Goal: Task Accomplishment & Management: Complete application form

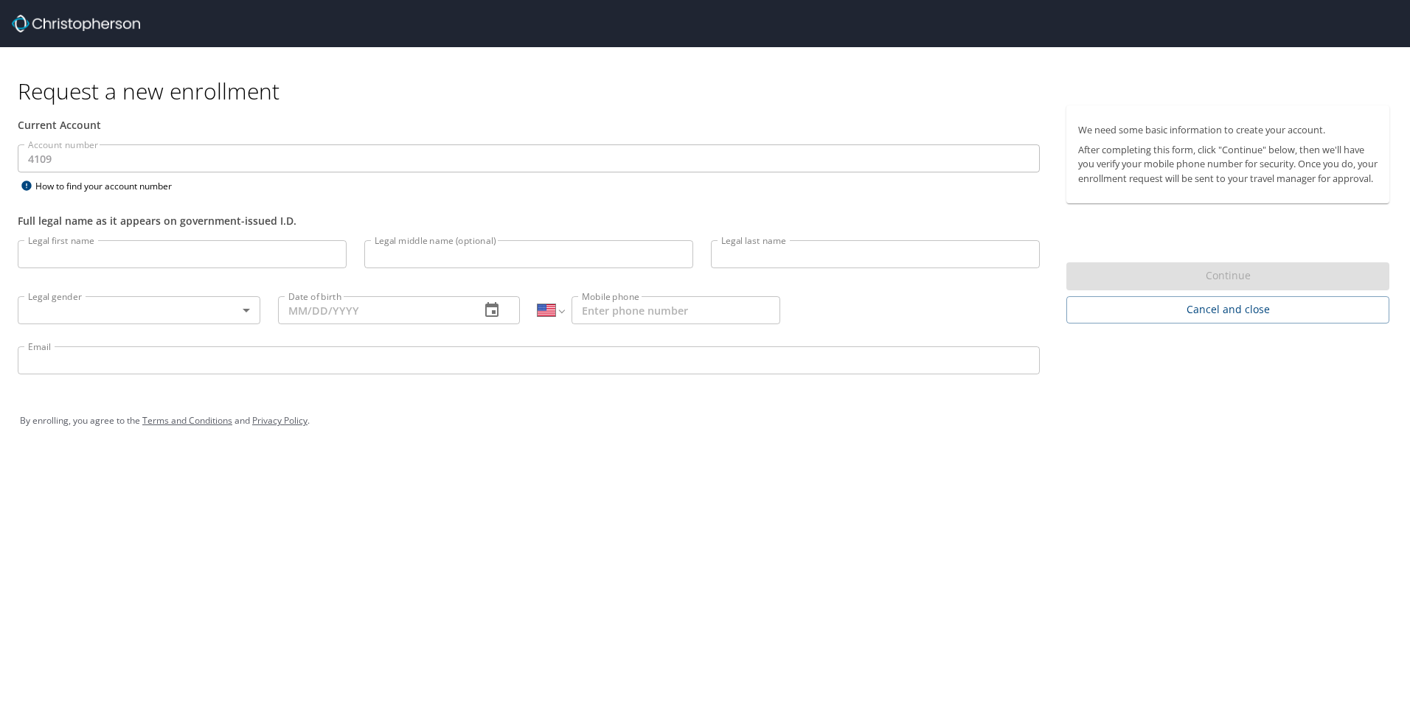
select select "US"
click at [97, 262] on input "Legal first name" at bounding box center [182, 254] width 329 height 28
type input "[PERSON_NAME]"
click at [442, 260] on input "Legal middle name (optional)" at bounding box center [528, 254] width 329 height 28
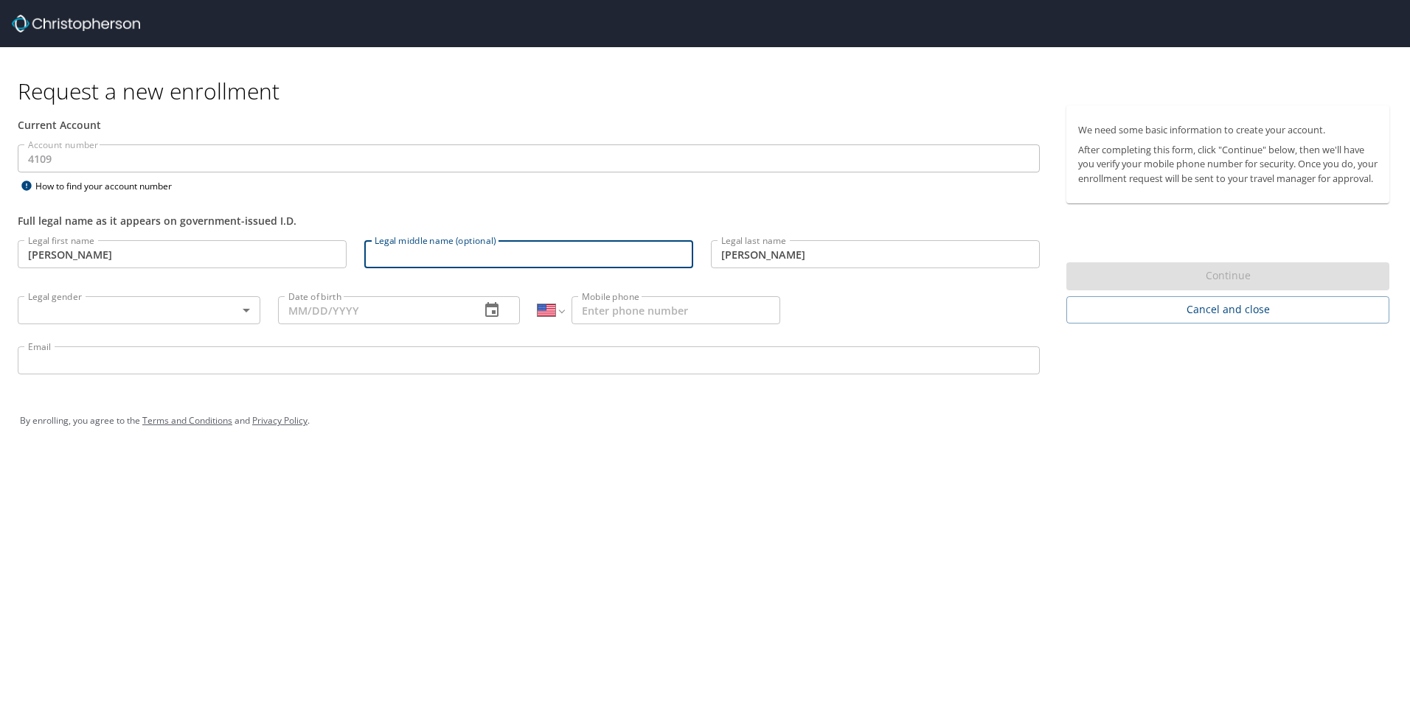
click at [170, 305] on body "Request a new enrollment Current Account Account number 4109 Account number How…" at bounding box center [705, 351] width 1410 height 703
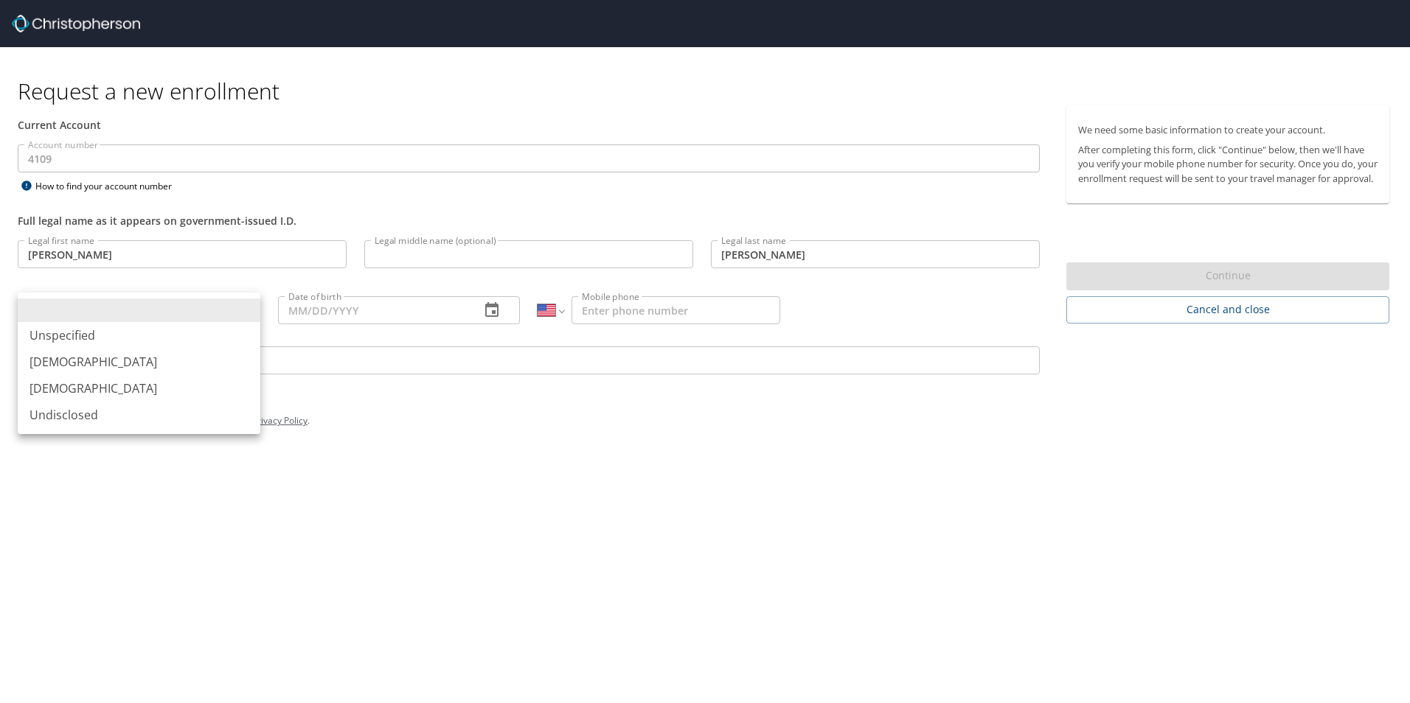
click at [387, 202] on div at bounding box center [705, 351] width 1410 height 703
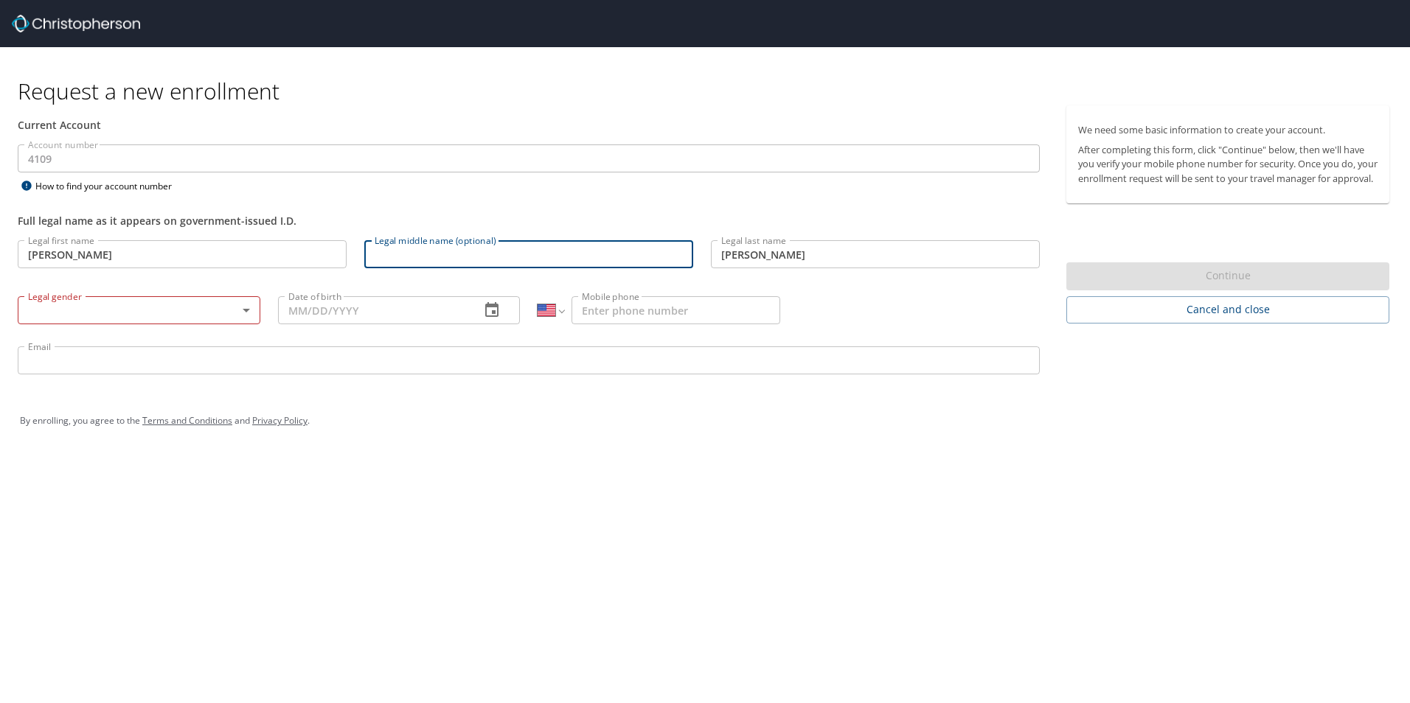
click at [400, 257] on input "Legal middle name (optional)" at bounding box center [528, 254] width 329 height 28
type input "[PERSON_NAME]"
click at [181, 302] on body "Request a new enrollment Current Account Account number 4109 Account number How…" at bounding box center [705, 351] width 1410 height 703
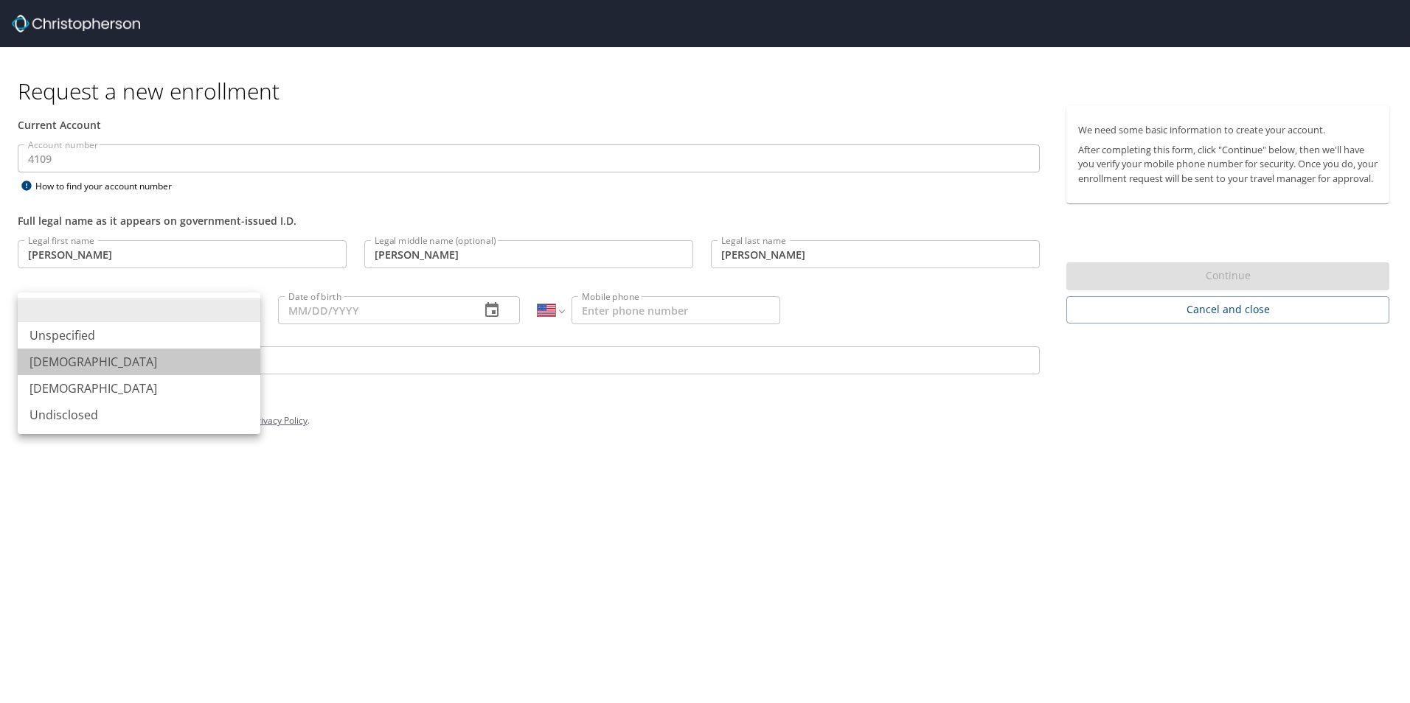
click at [88, 366] on li "[DEMOGRAPHIC_DATA]" at bounding box center [139, 362] width 243 height 27
type input "[DEMOGRAPHIC_DATA]"
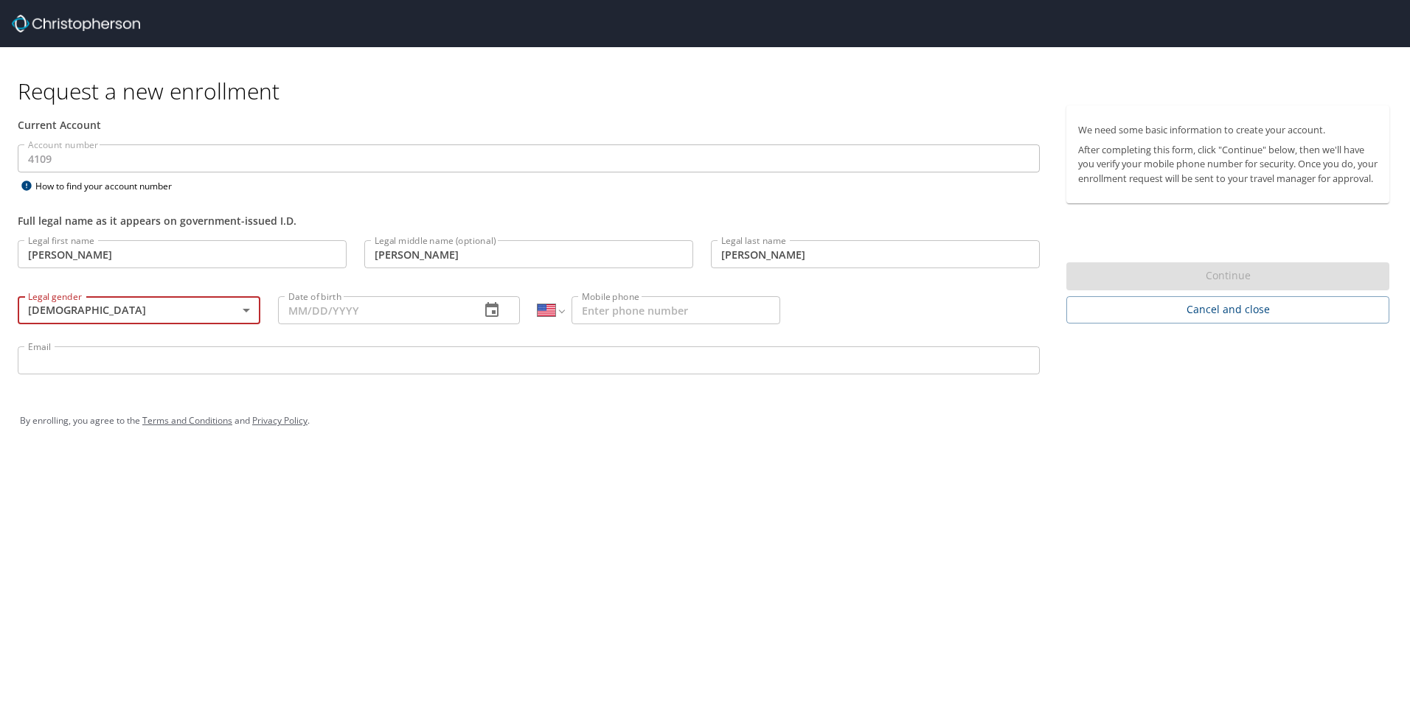
click at [434, 484] on div "Request a new enrollment Current Account Account number 4109 Account number How…" at bounding box center [705, 351] width 1410 height 703
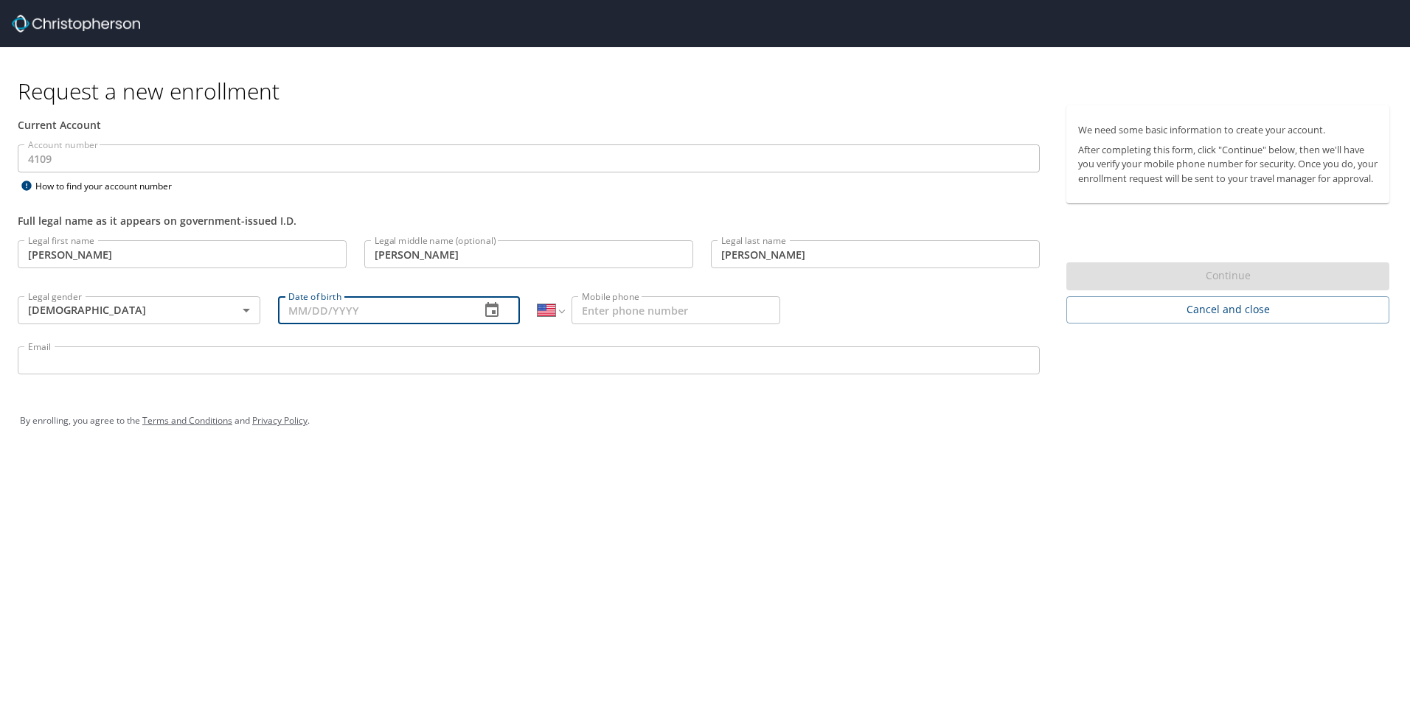
click at [402, 313] on input "Date of birth" at bounding box center [373, 310] width 191 height 28
type input "05/25/1982"
click at [776, 471] on div "Request a new enrollment Current Account Account number 4109 Account number How…" at bounding box center [705, 351] width 1410 height 703
click at [678, 311] on input "Mobile phone" at bounding box center [675, 310] width 209 height 28
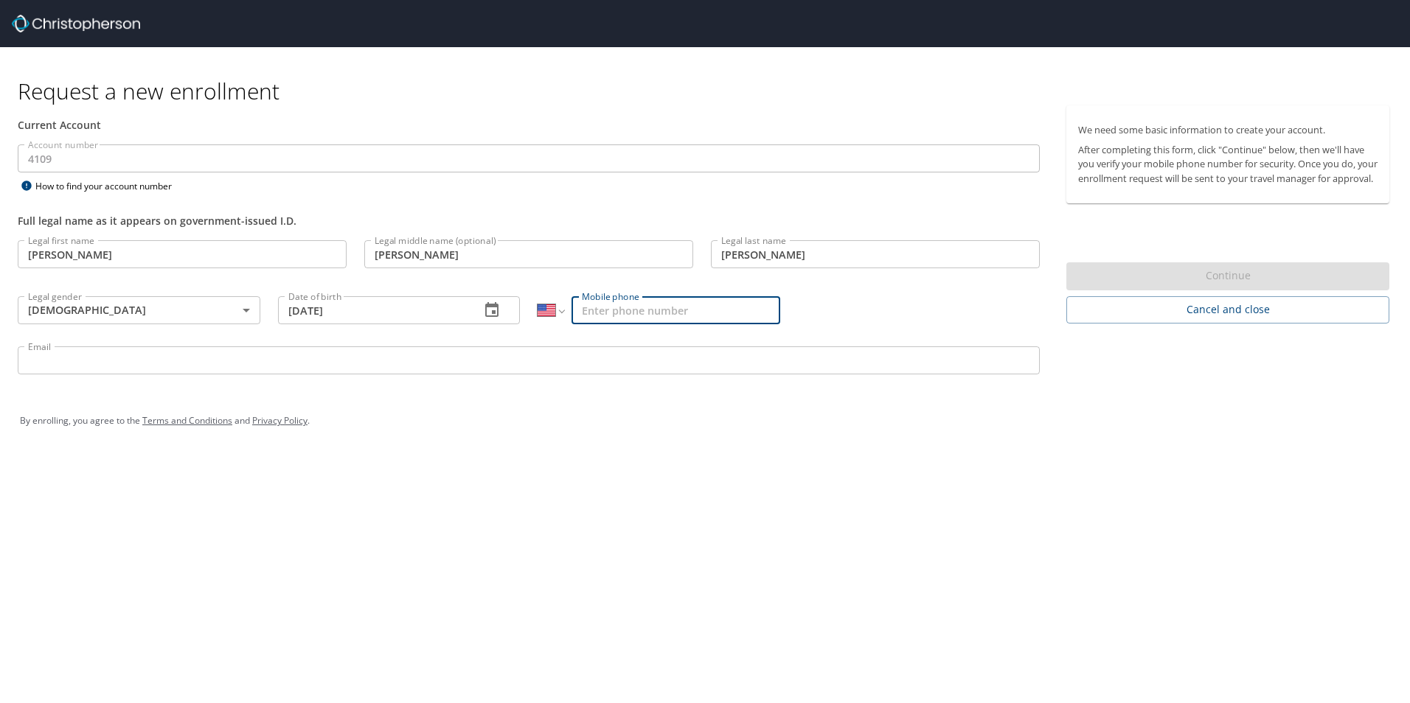
type input "1 (518) 339-2751"
click at [697, 473] on div "Request a new enrollment Current Account Account number 4109 Account number How…" at bounding box center [705, 351] width 1410 height 703
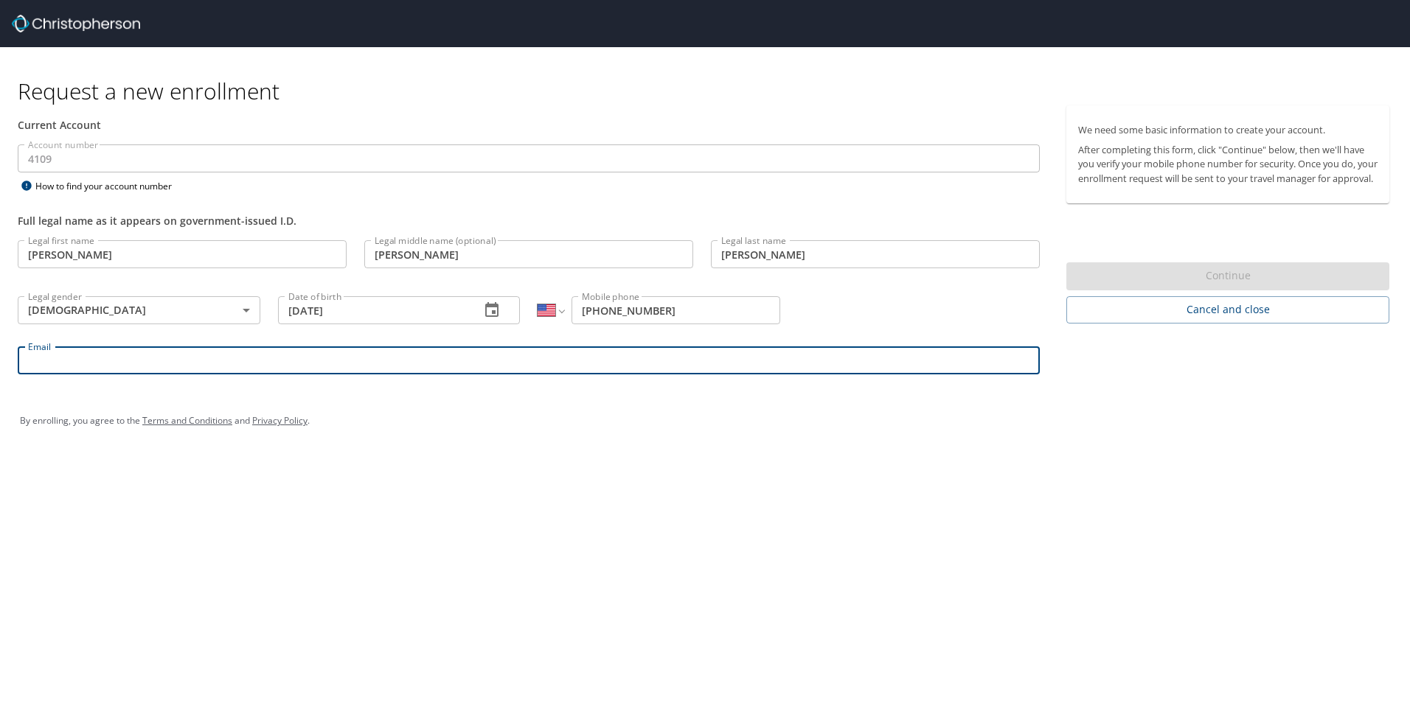
click at [79, 361] on input "Email" at bounding box center [529, 361] width 1022 height 28
type input "rmalone@usmef.org"
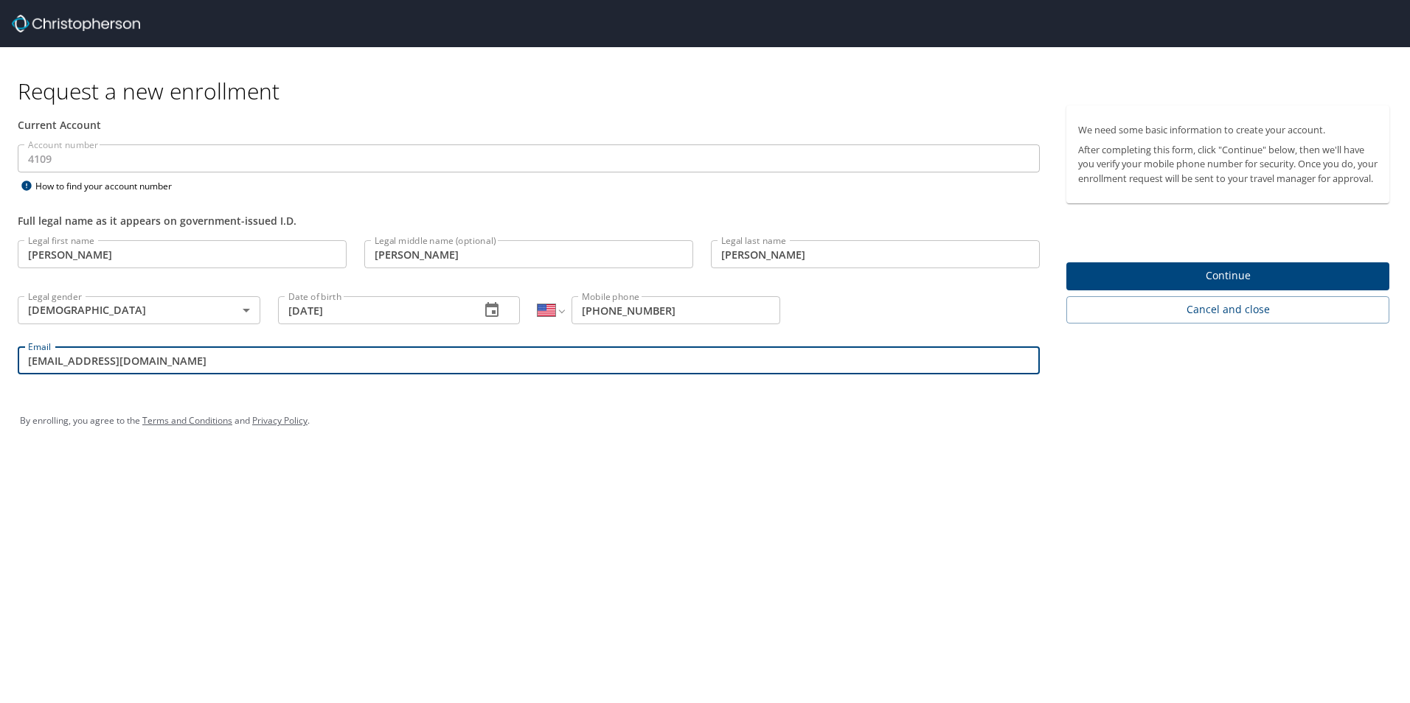
click at [553, 525] on div "Request a new enrollment Current Account Account number 4109 Account number How…" at bounding box center [705, 351] width 1410 height 703
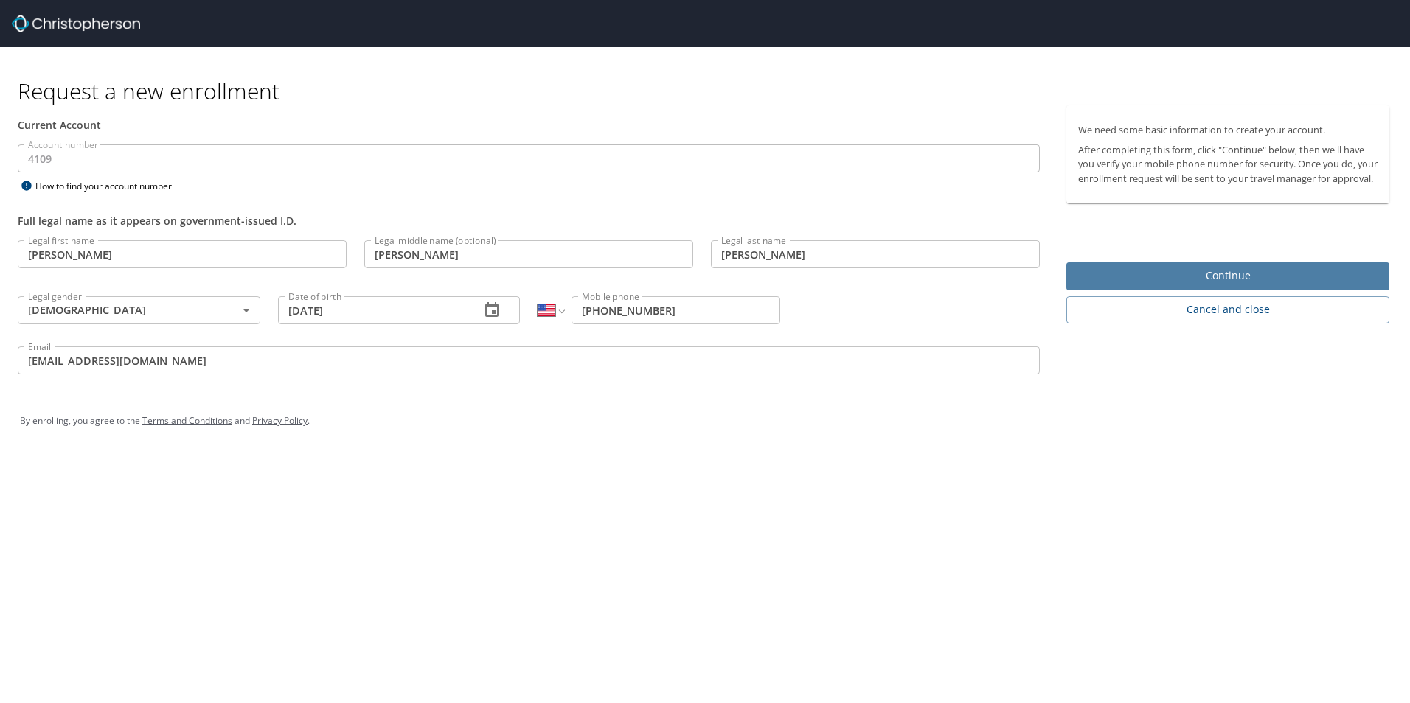
click at [1180, 285] on span "Continue" at bounding box center [1227, 276] width 299 height 18
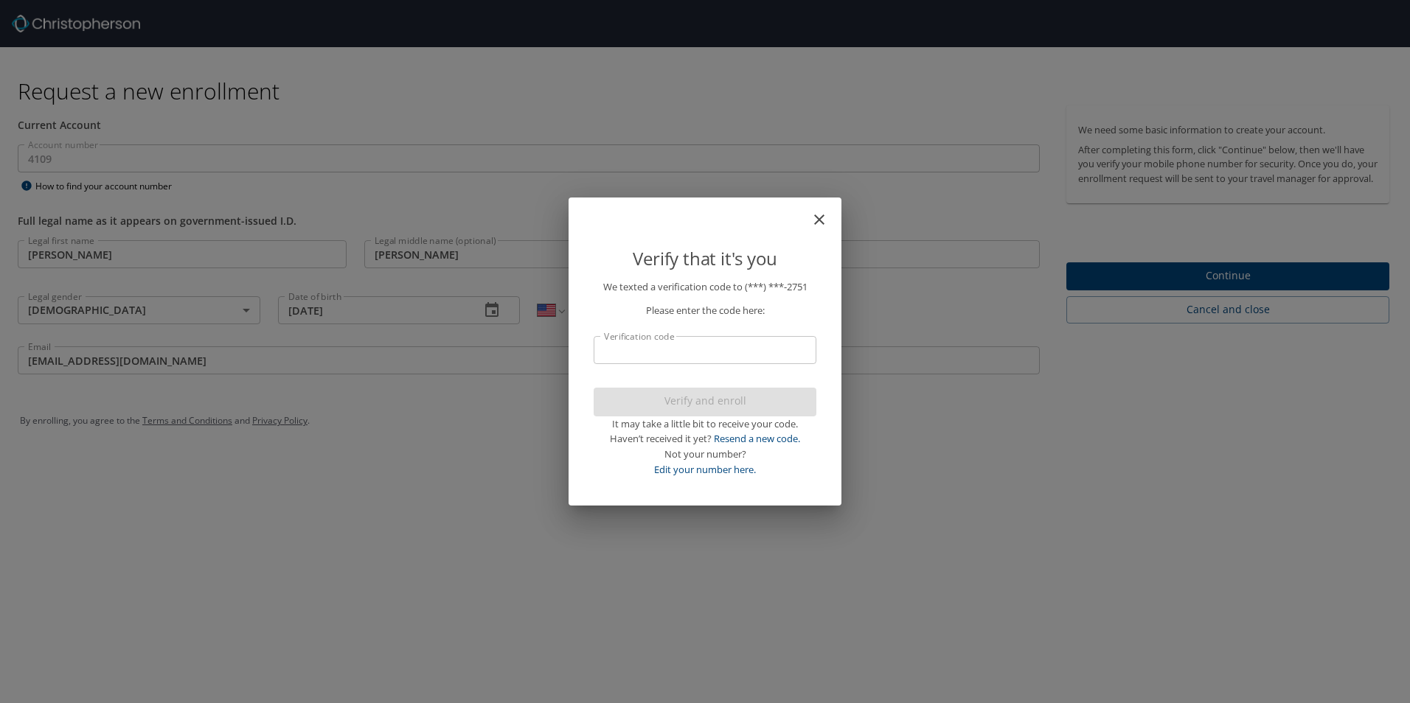
click at [734, 349] on input "Verification code" at bounding box center [705, 350] width 223 height 28
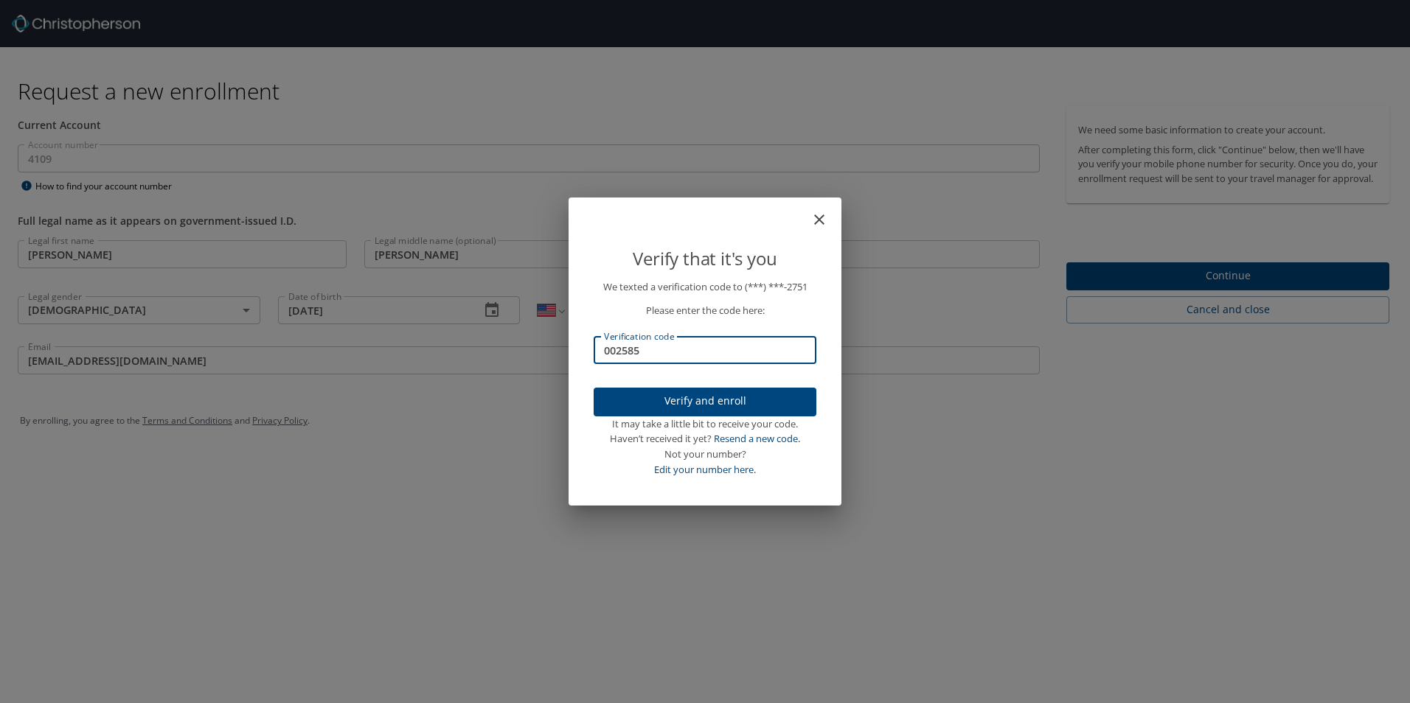
type input "002585"
click at [697, 396] on span "Verify and enroll" at bounding box center [704, 401] width 199 height 18
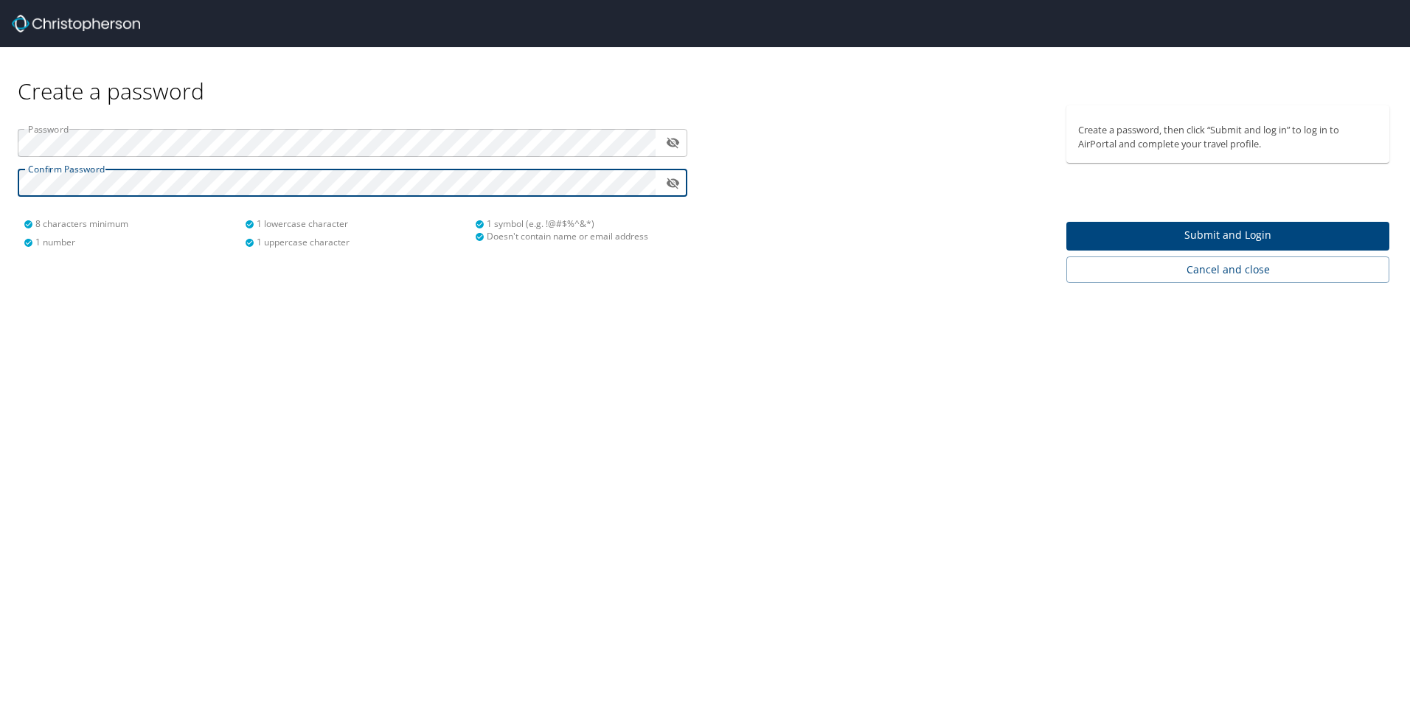
click at [676, 184] on icon "toggle password visibility" at bounding box center [673, 183] width 13 height 11
click at [1209, 230] on span "Submit and Login" at bounding box center [1227, 235] width 299 height 18
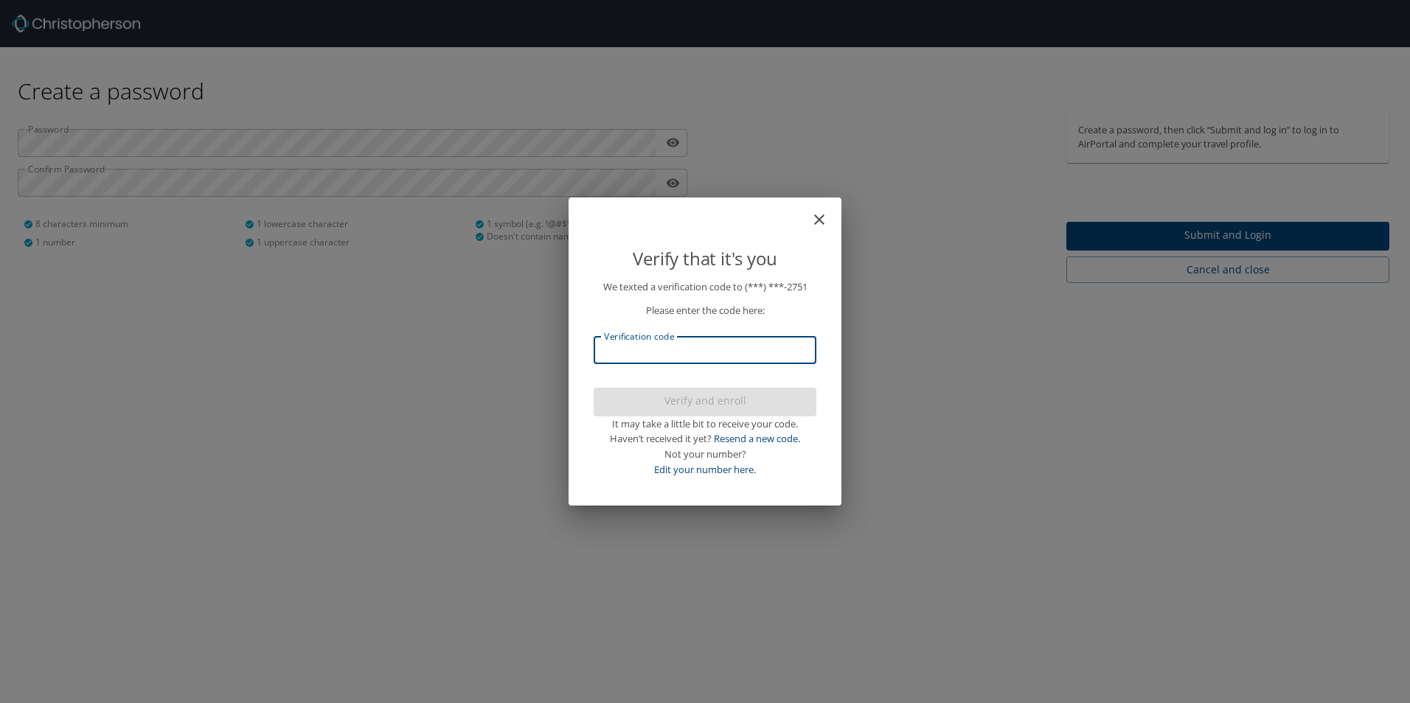
click at [709, 348] on input "Verification code" at bounding box center [705, 350] width 223 height 28
type input "816375"
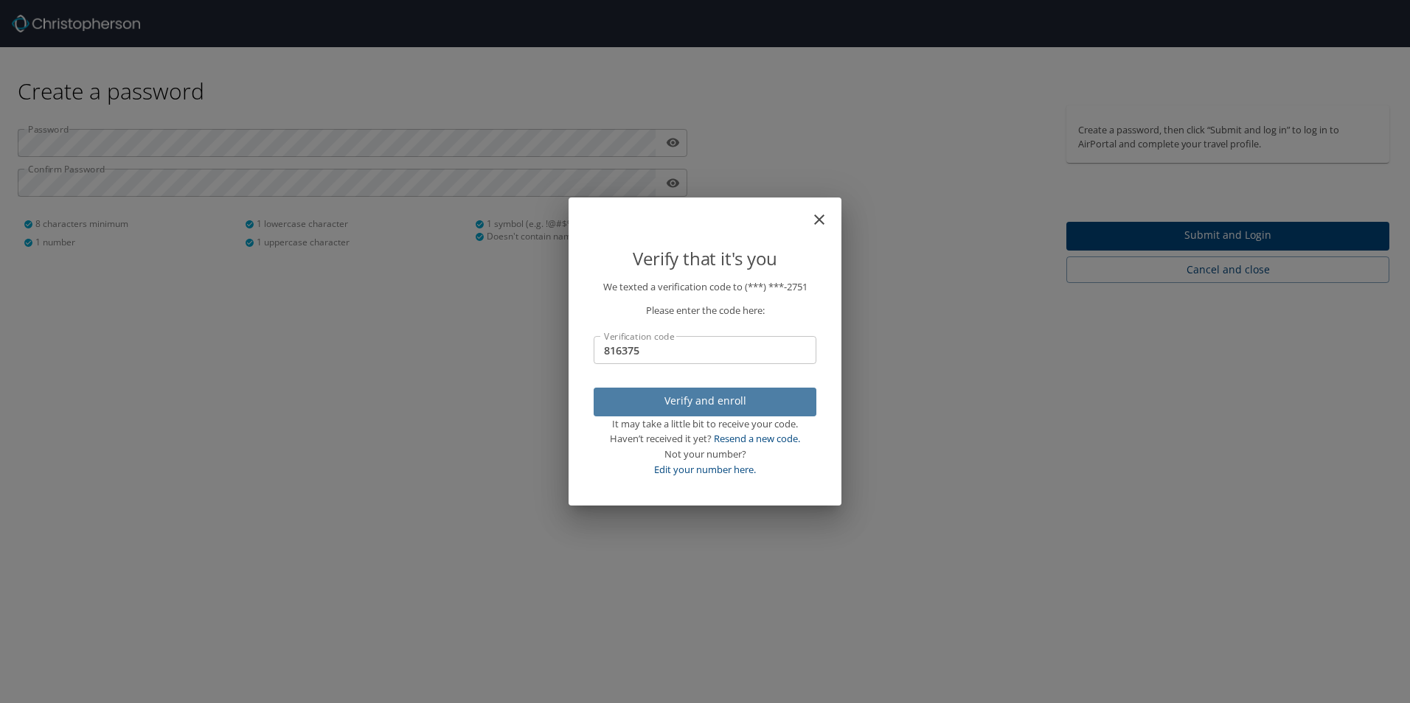
click at [704, 404] on span "Verify and enroll" at bounding box center [704, 401] width 199 height 18
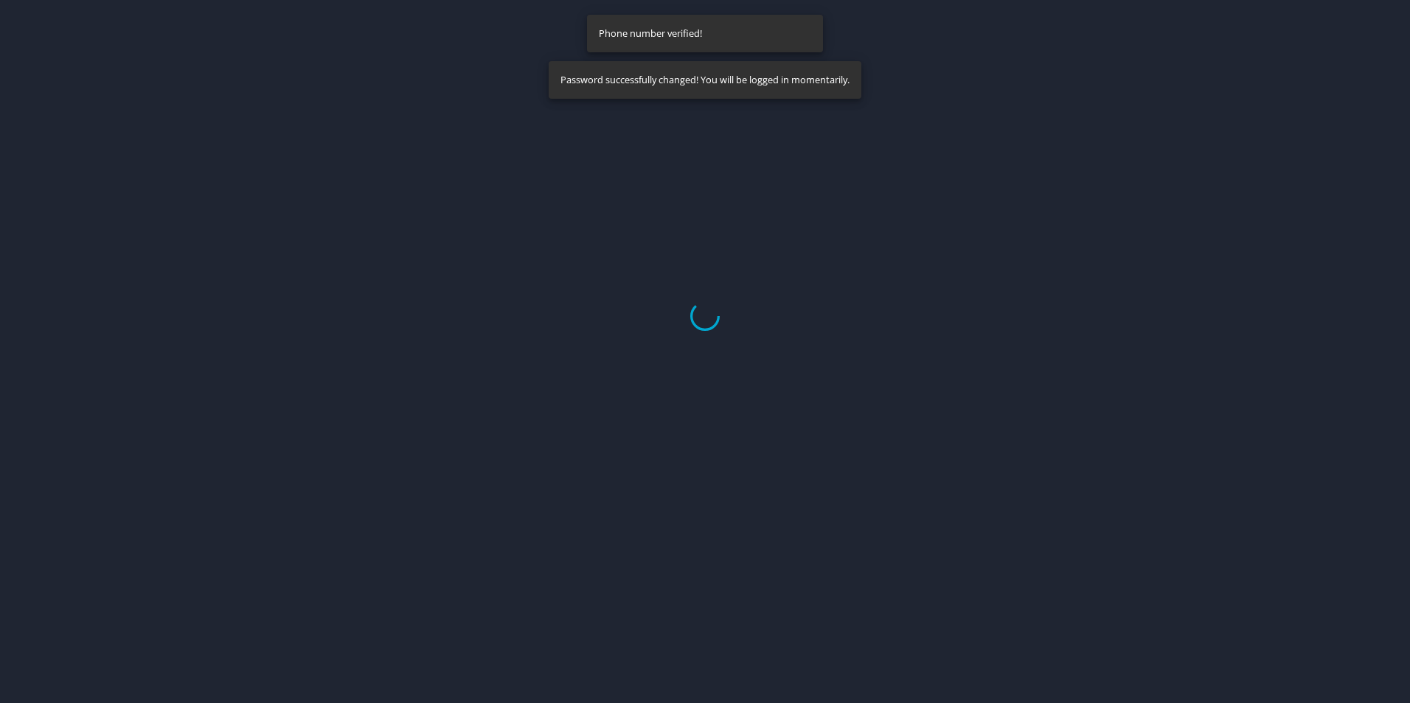
select select "US"
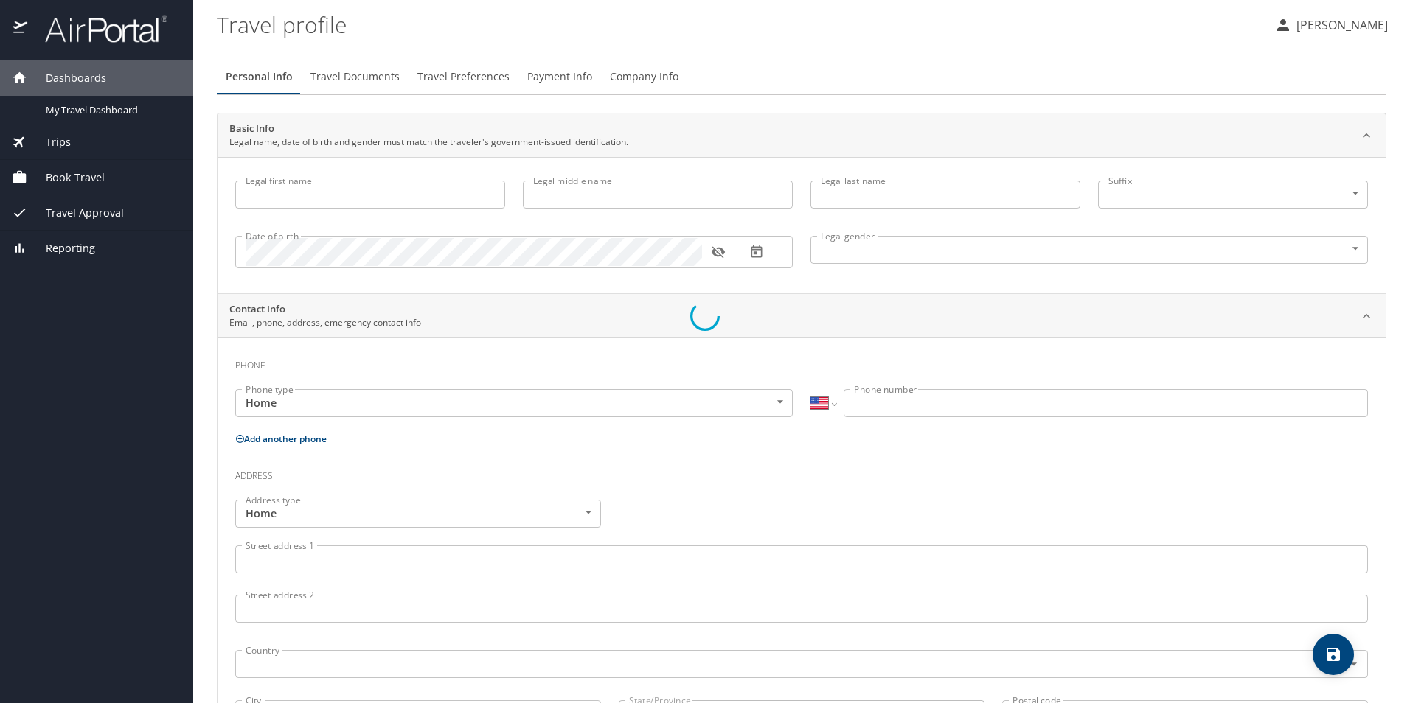
type input "[PERSON_NAME]"
type input "[DEMOGRAPHIC_DATA]"
select select "US"
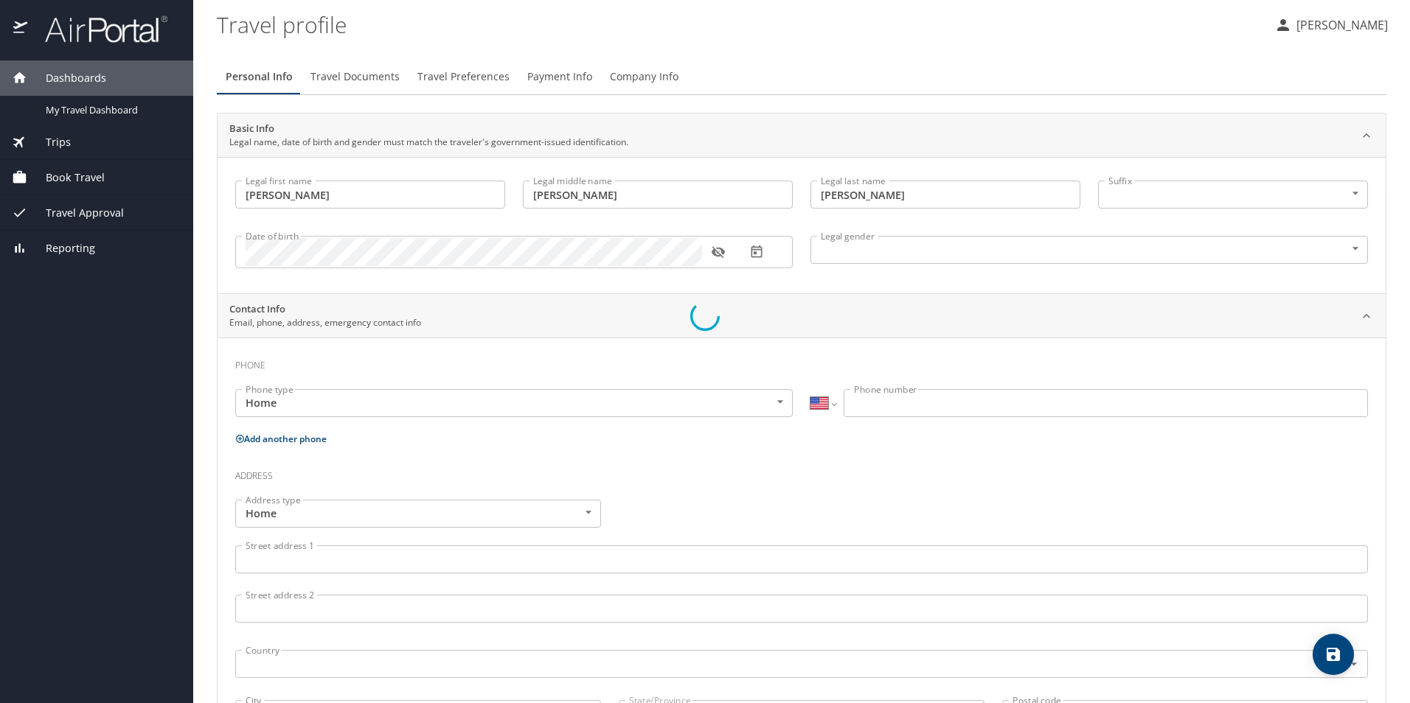
select select "US"
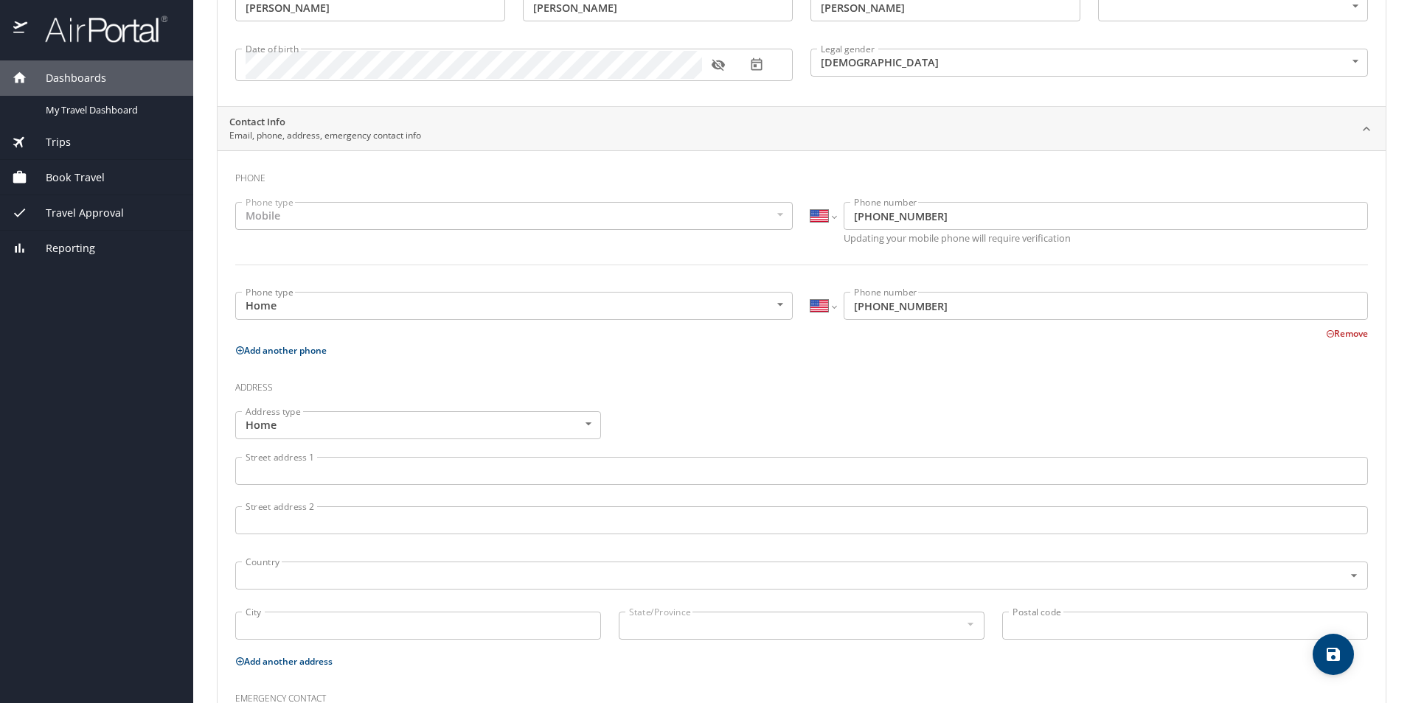
scroll to position [221, 0]
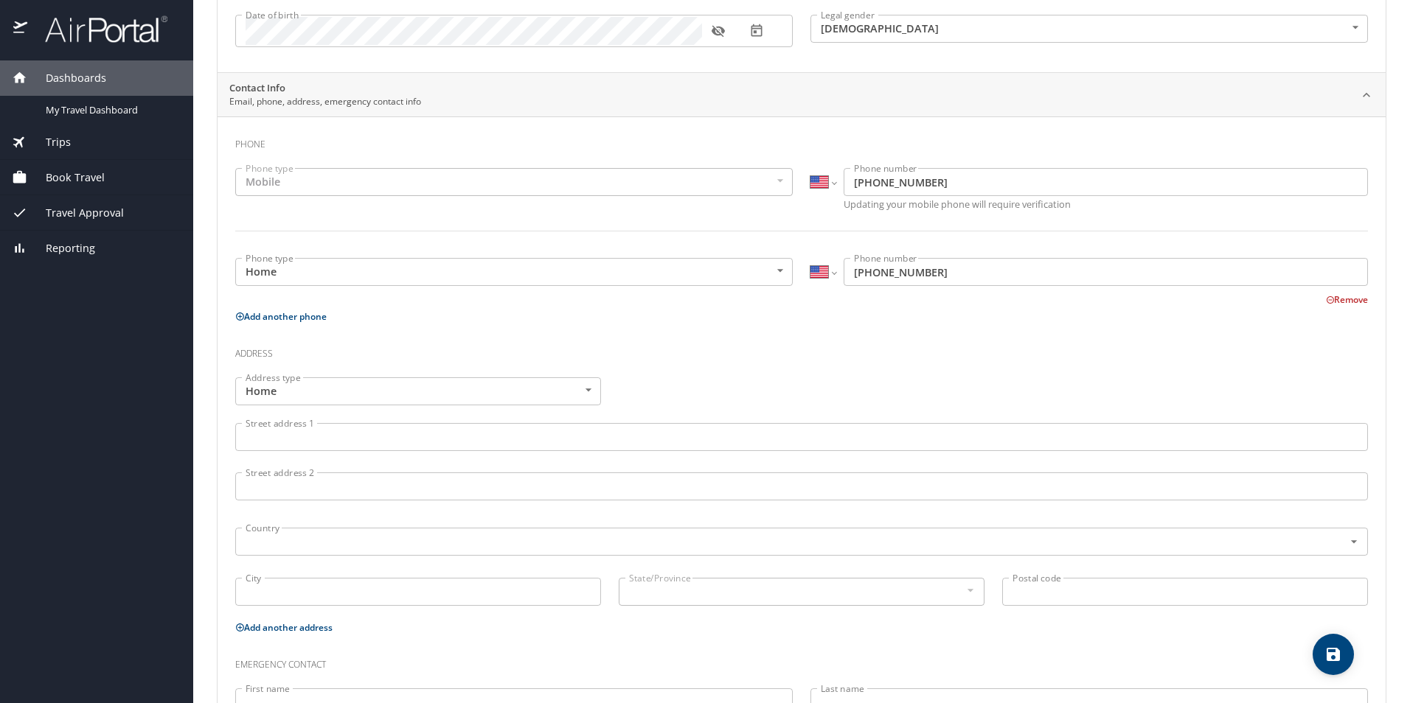
click at [448, 437] on input "Street address 1" at bounding box center [801, 437] width 1132 height 28
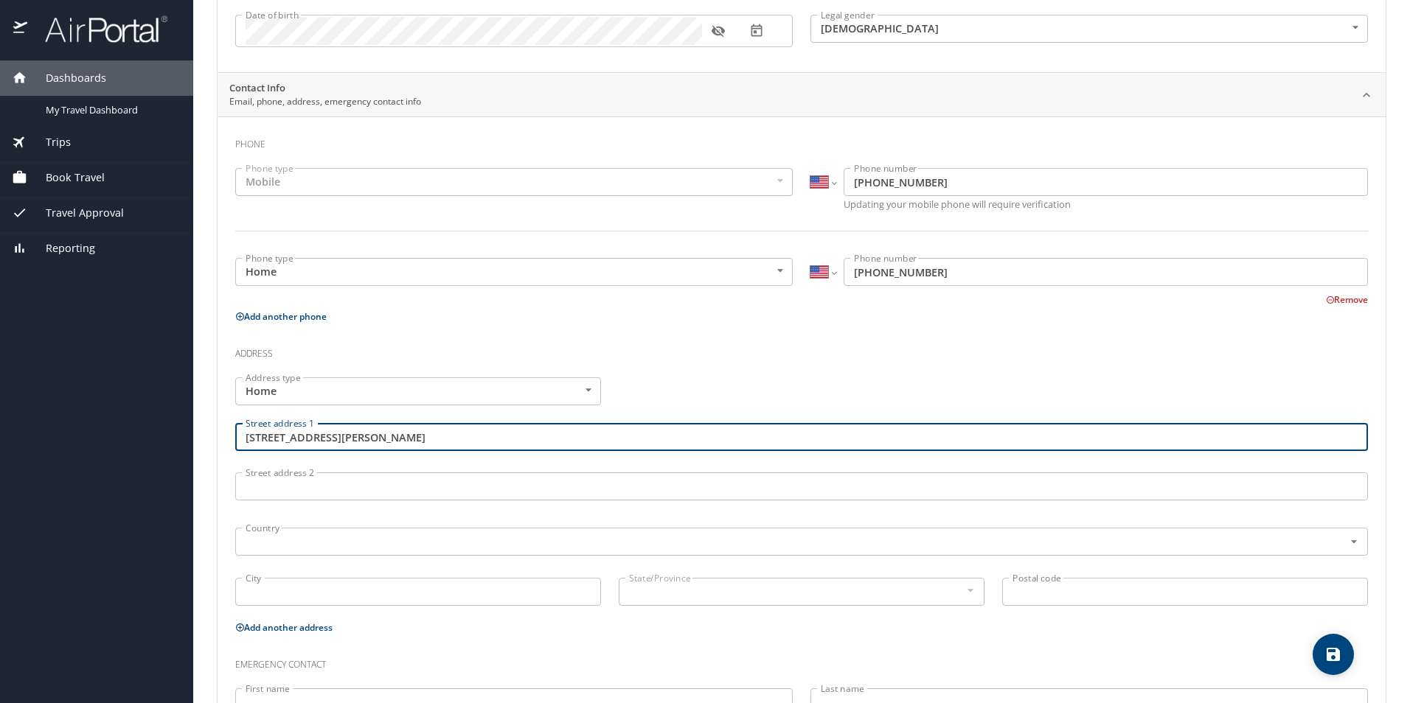
type input "[STREET_ADDRESS][PERSON_NAME]"
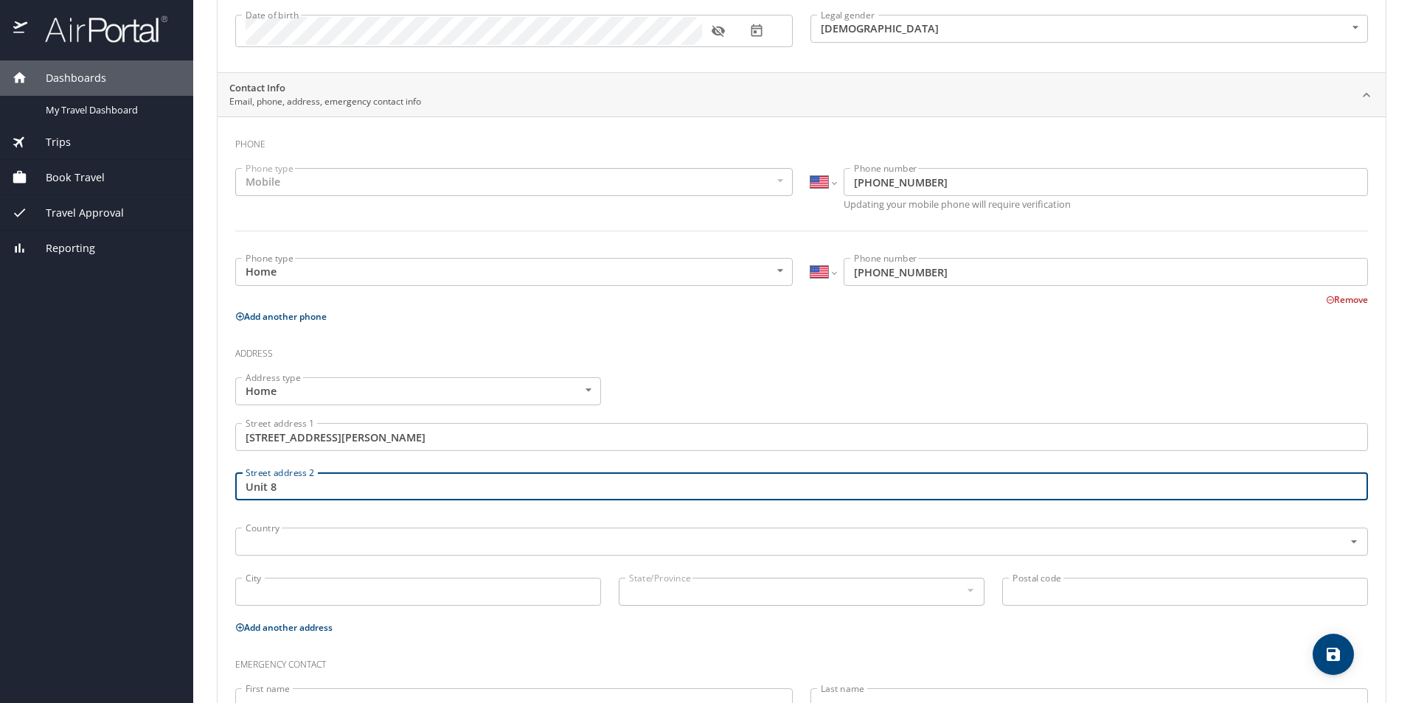
type input "Unit 8"
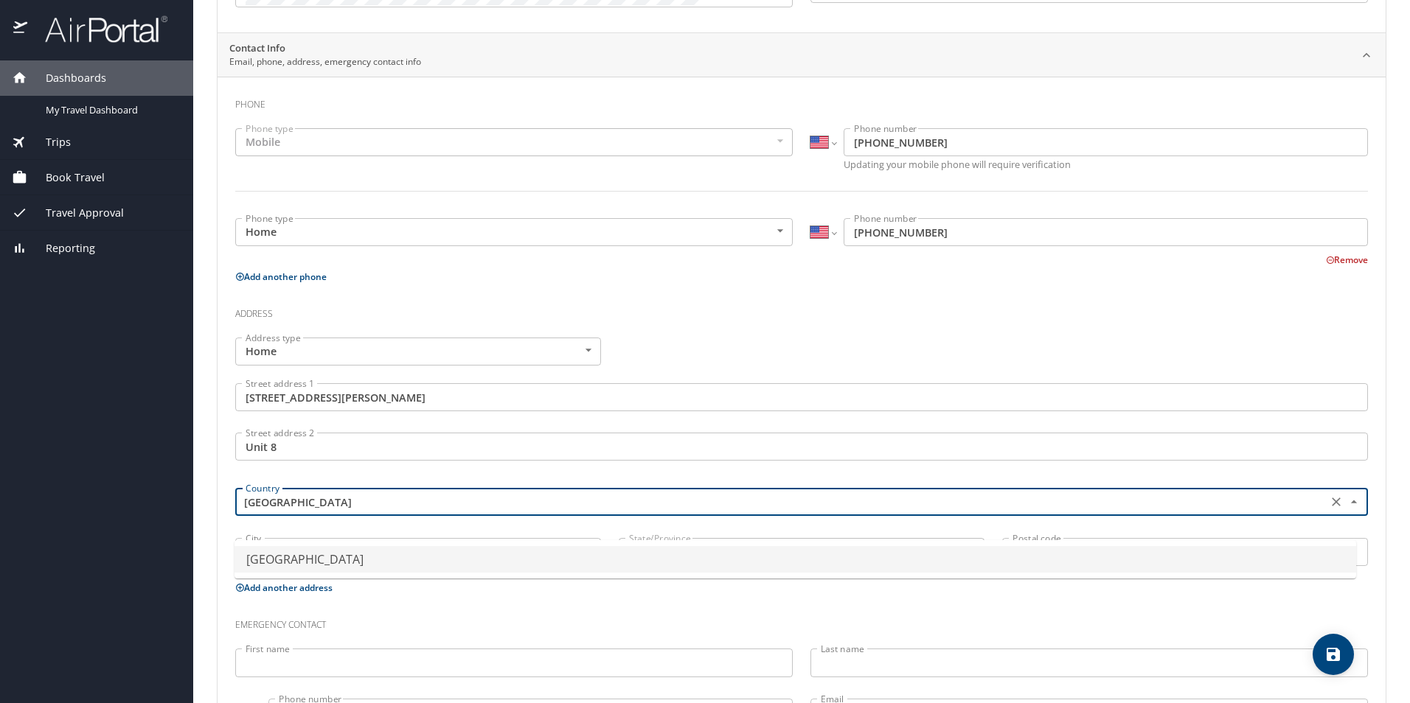
scroll to position [295, 0]
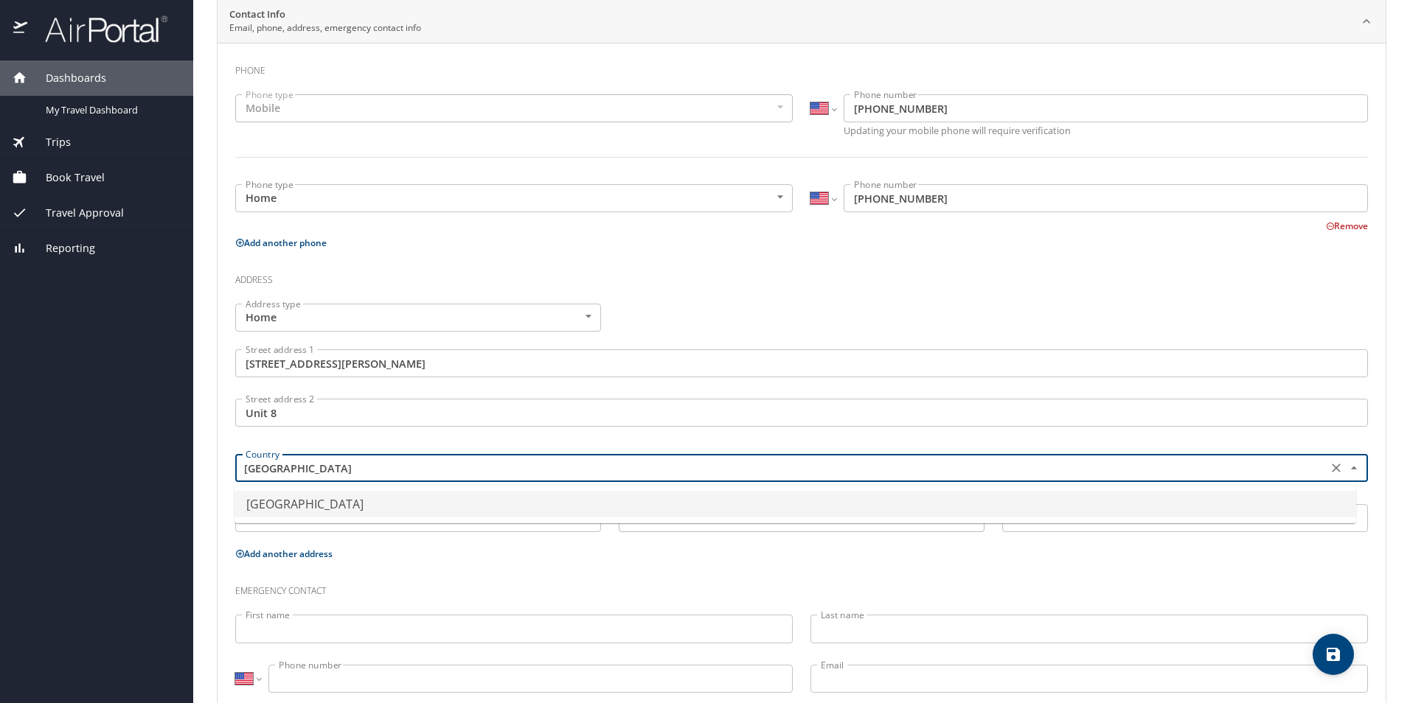
click at [378, 504] on li "[GEOGRAPHIC_DATA]" at bounding box center [794, 504] width 1121 height 27
type input "[GEOGRAPHIC_DATA]"
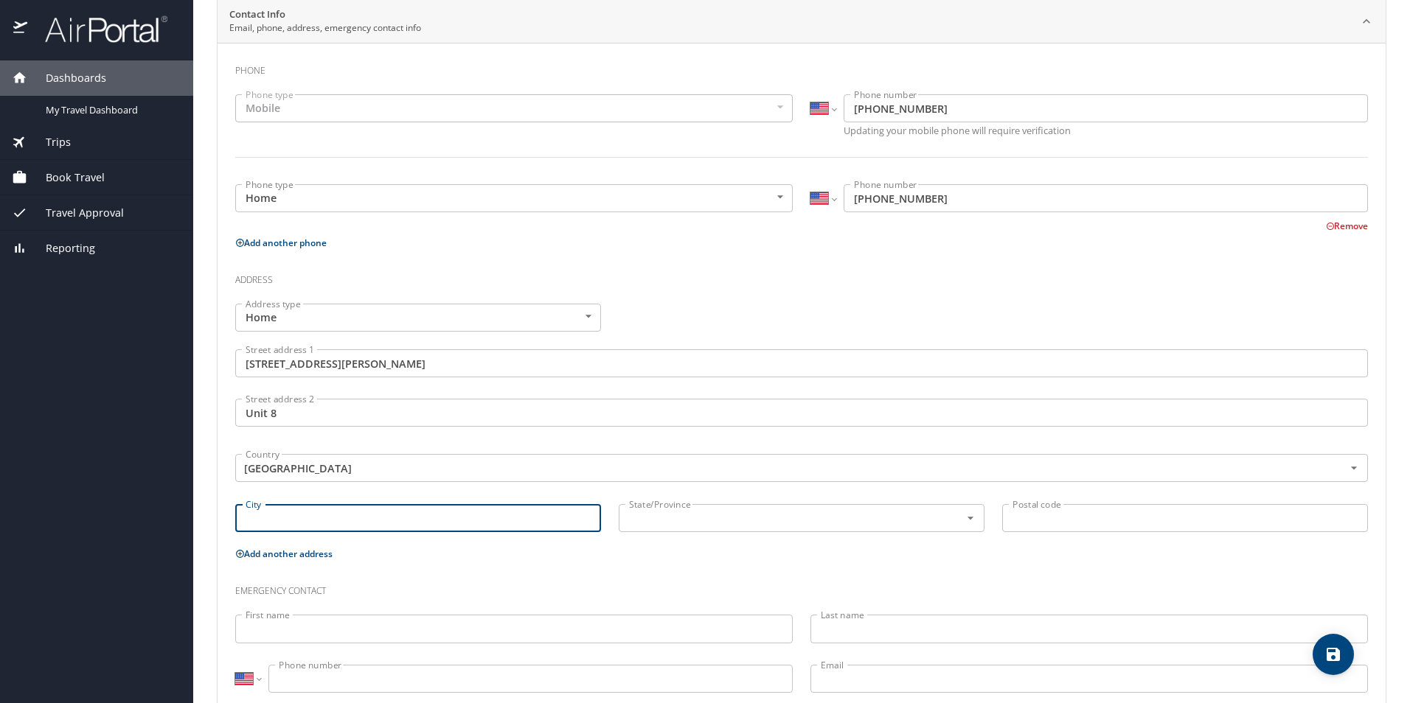
click at [404, 518] on input "City" at bounding box center [418, 518] width 366 height 28
type input "[GEOGRAPHIC_DATA]"
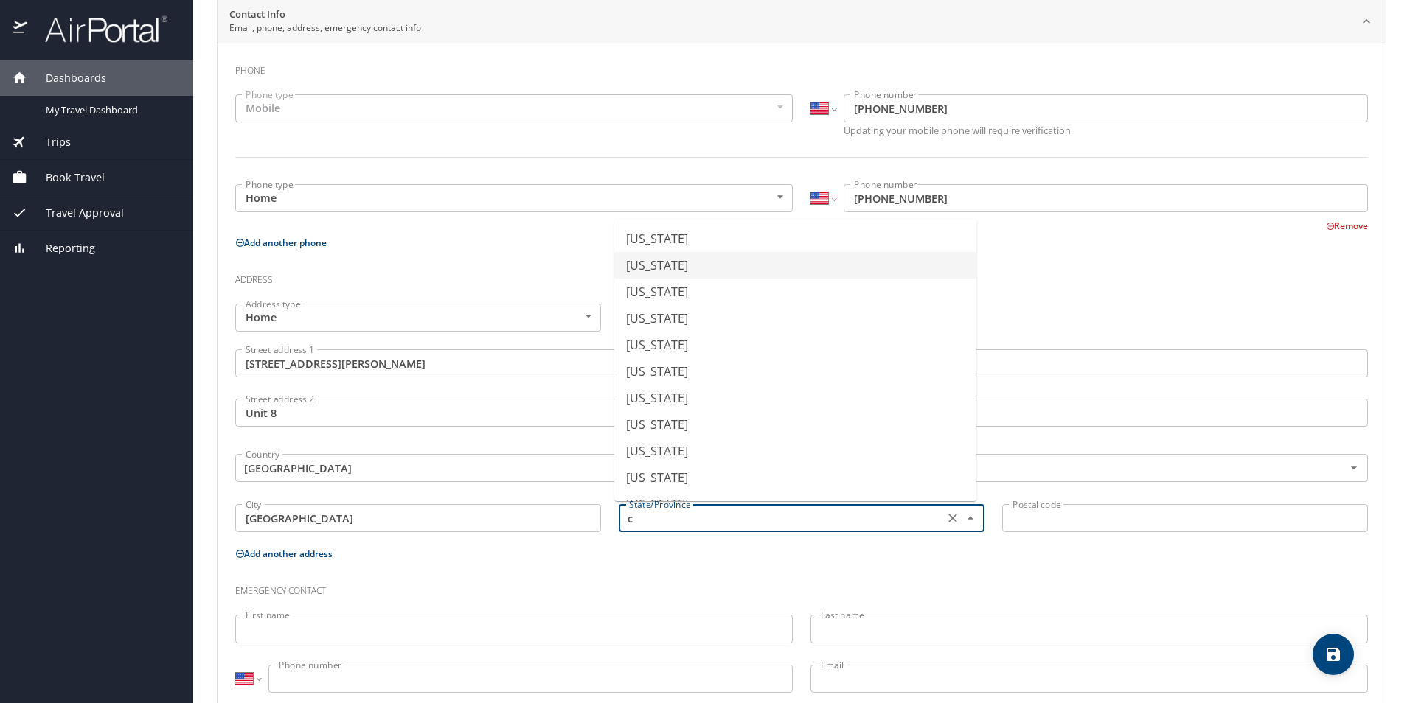
click at [650, 261] on li "[US_STATE]" at bounding box center [795, 265] width 362 height 27
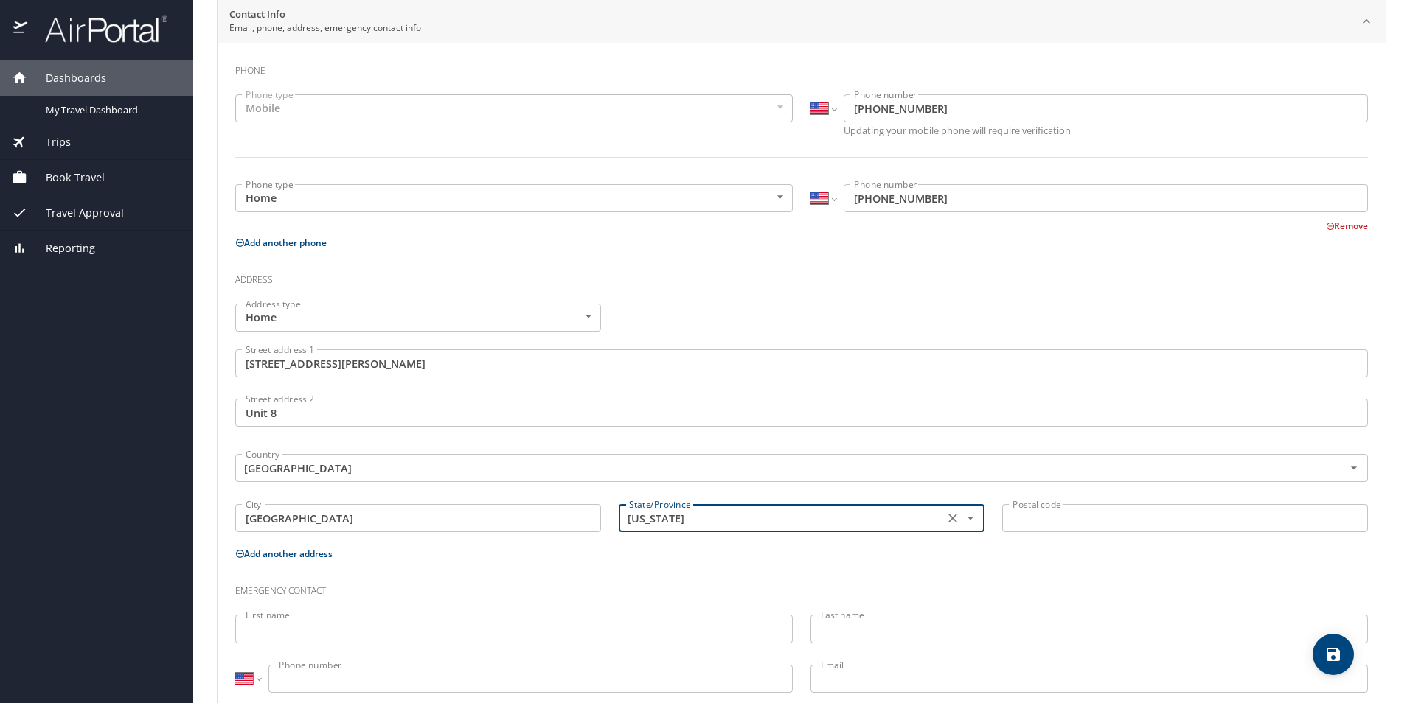
type input "[US_STATE]"
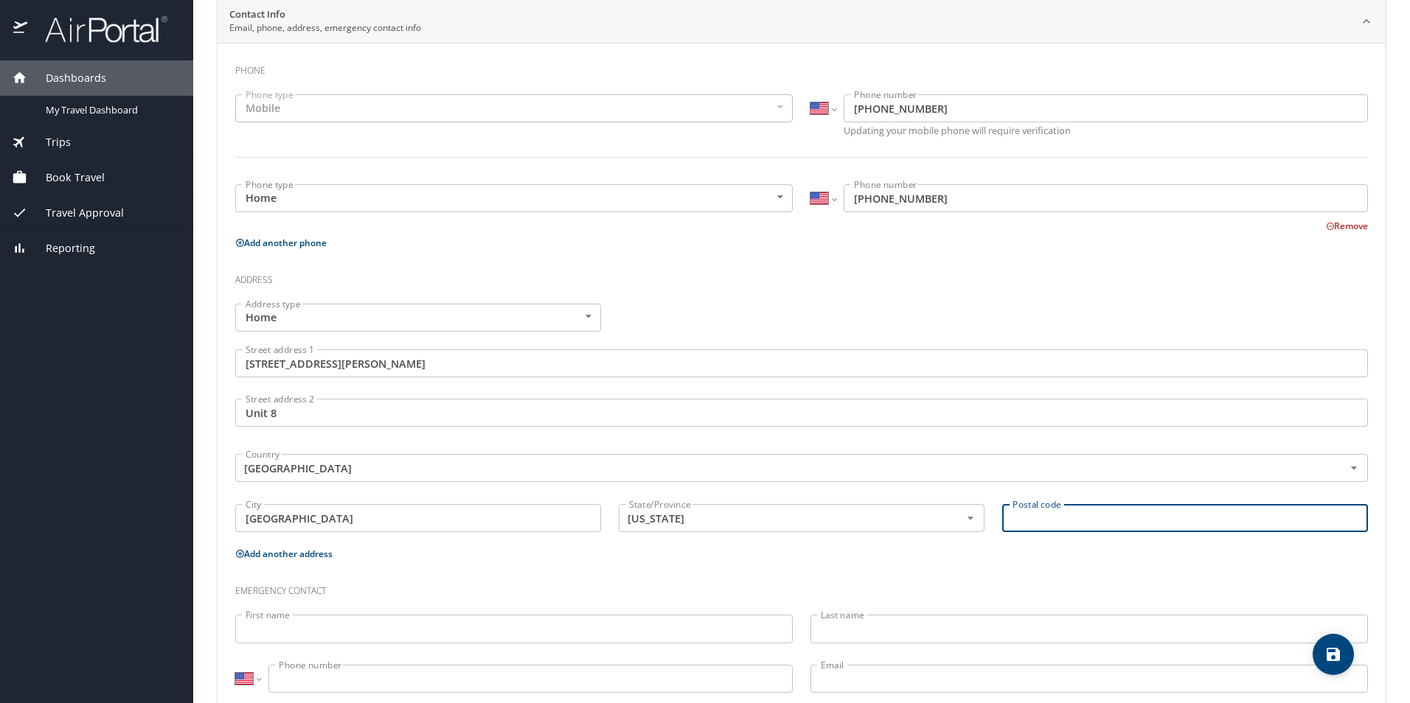
click at [1063, 520] on input "Postal code" at bounding box center [1185, 518] width 366 height 28
type input "80205"
click at [508, 570] on div "Emergency contact" at bounding box center [801, 586] width 1150 height 40
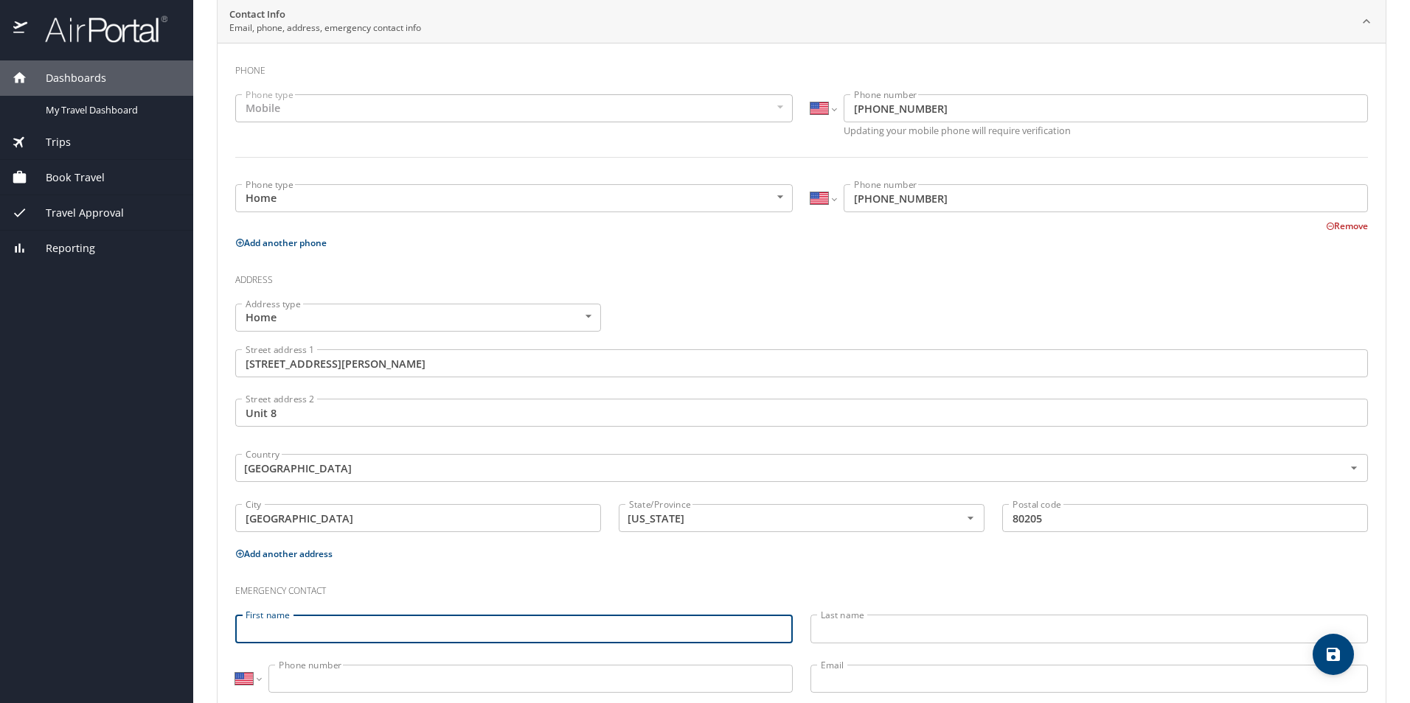
click at [415, 628] on input "First name" at bounding box center [513, 629] width 557 height 28
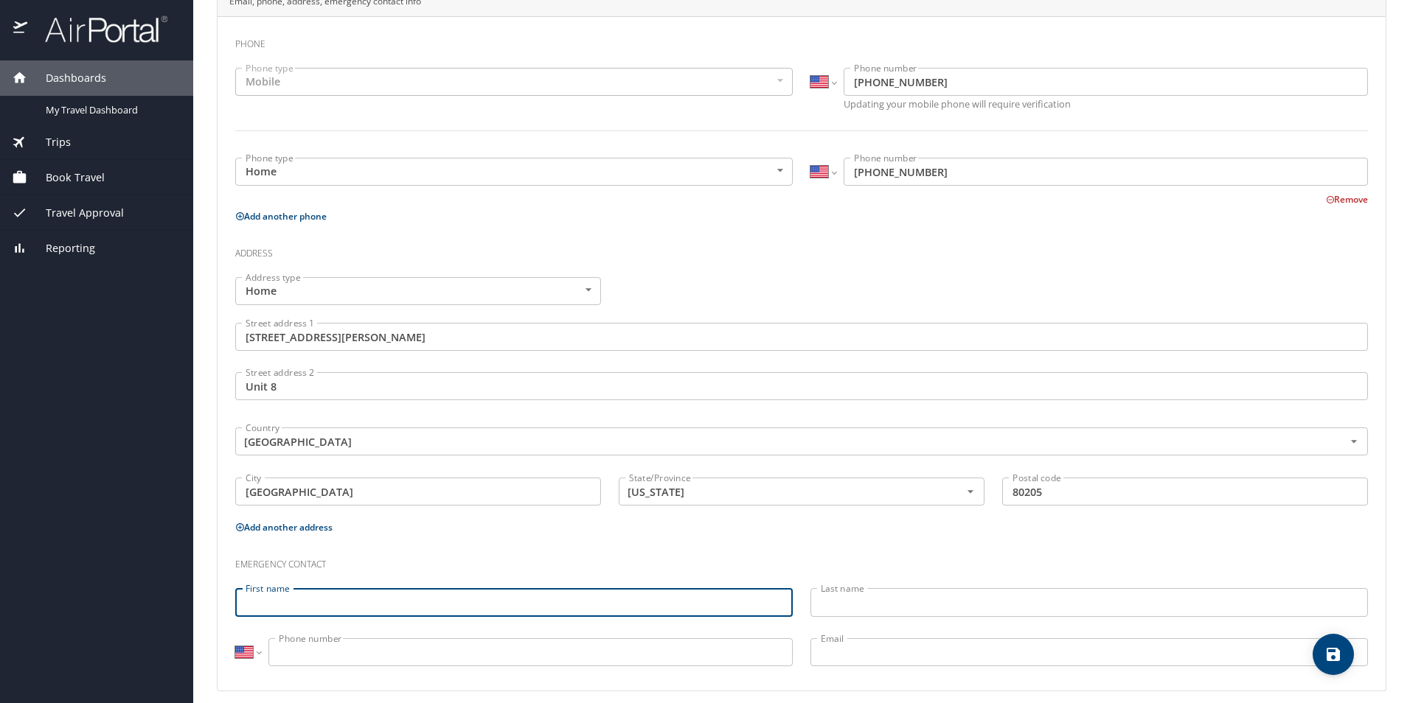
scroll to position [333, 0]
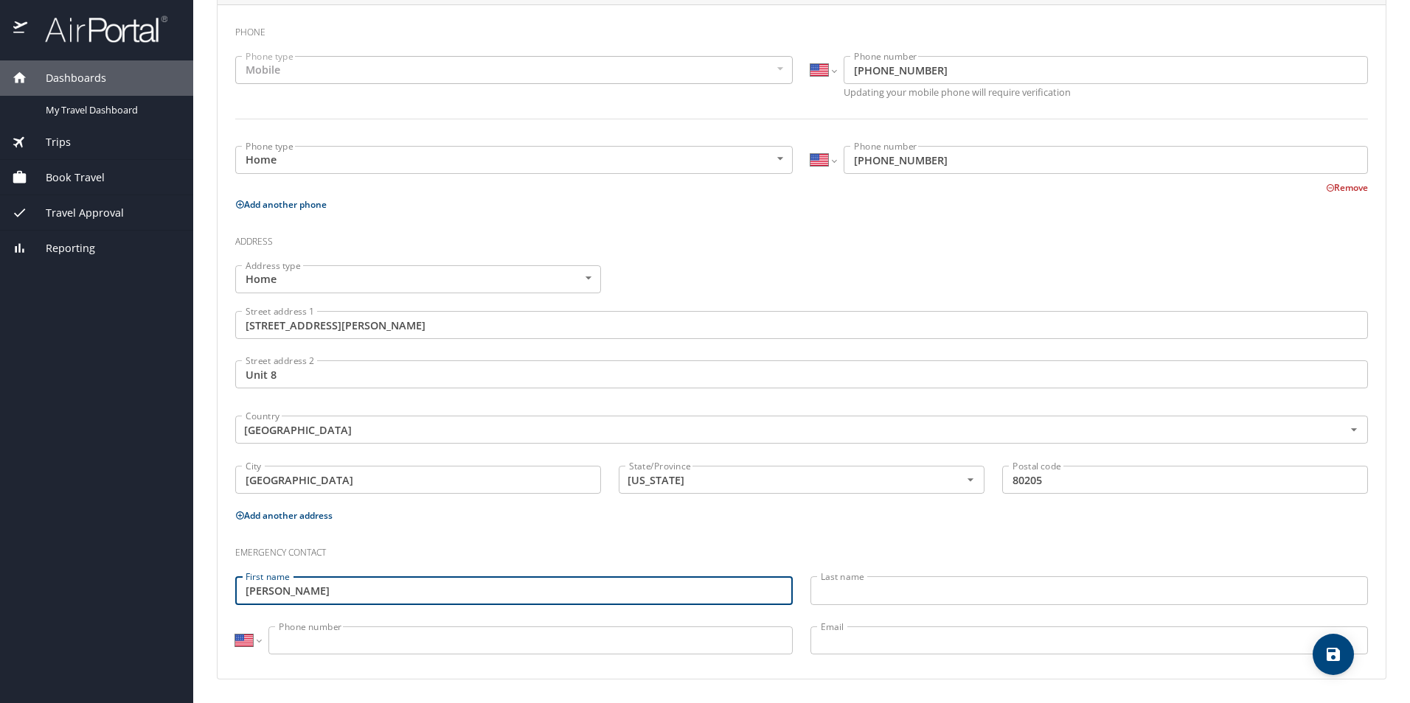
type input "[PERSON_NAME]"
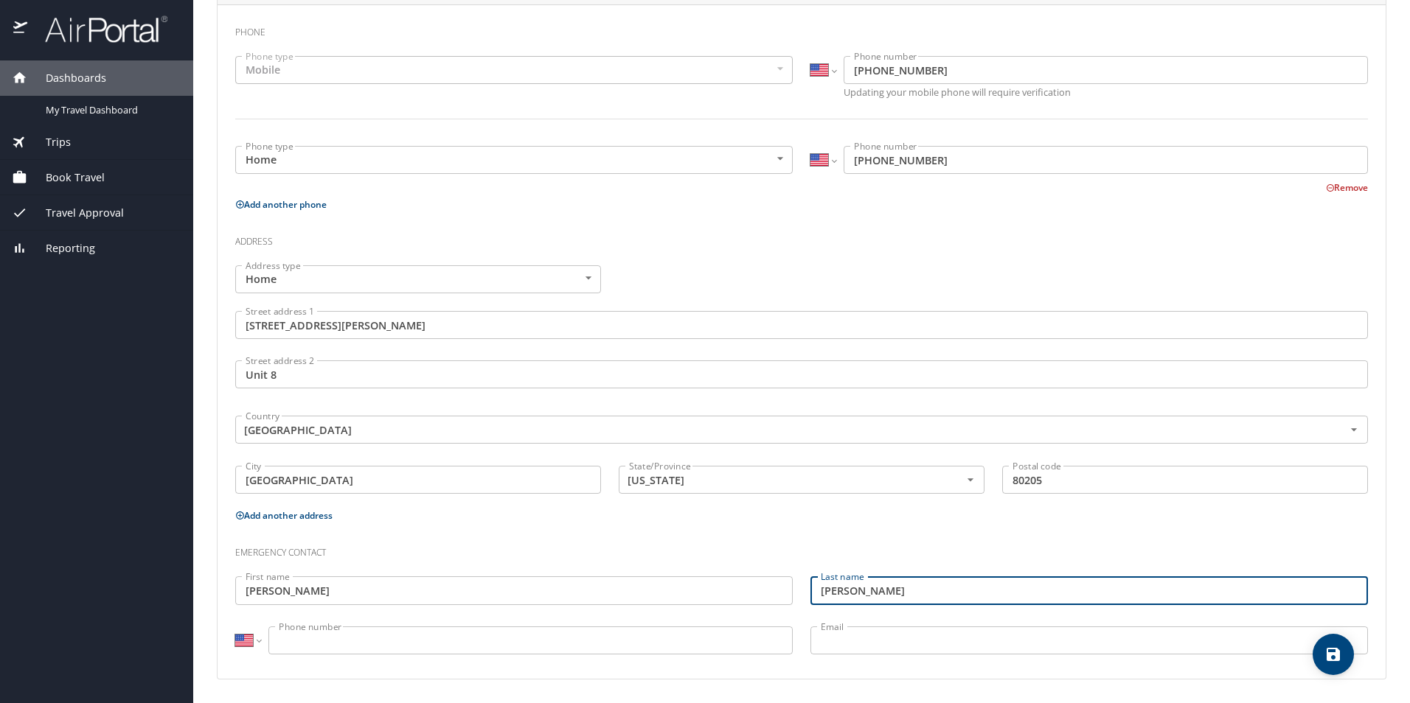
type input "[PERSON_NAME]"
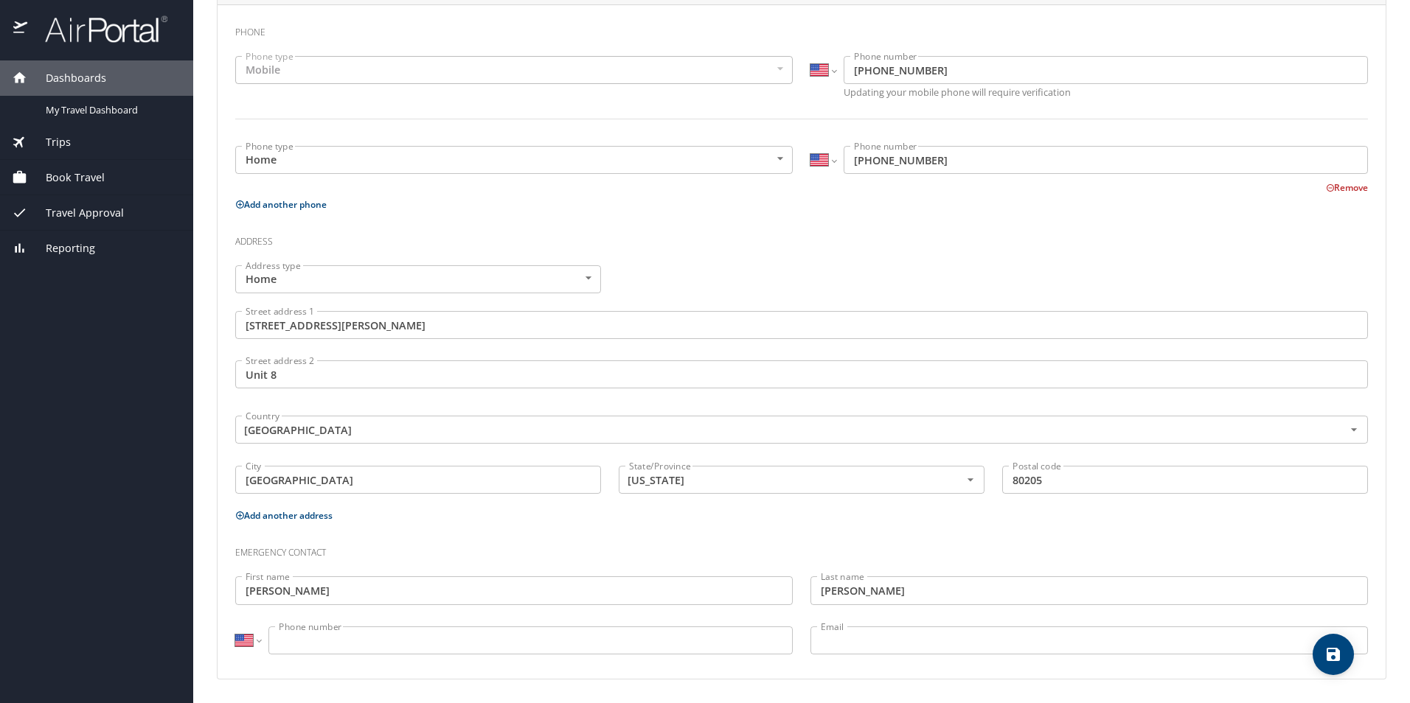
click at [380, 641] on input "Phone number" at bounding box center [530, 641] width 524 height 28
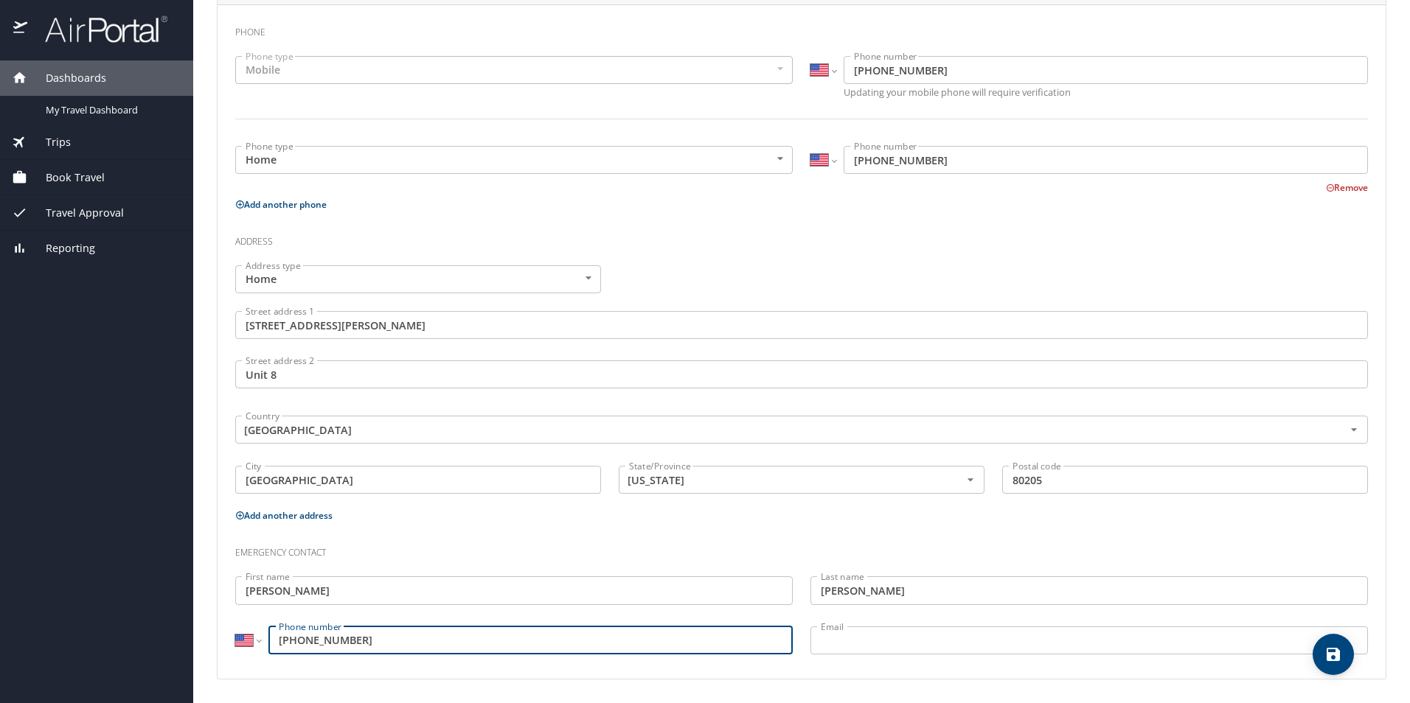
type input "[PHONE_NUMBER]"
click at [885, 636] on input "Email" at bounding box center [1088, 641] width 557 height 28
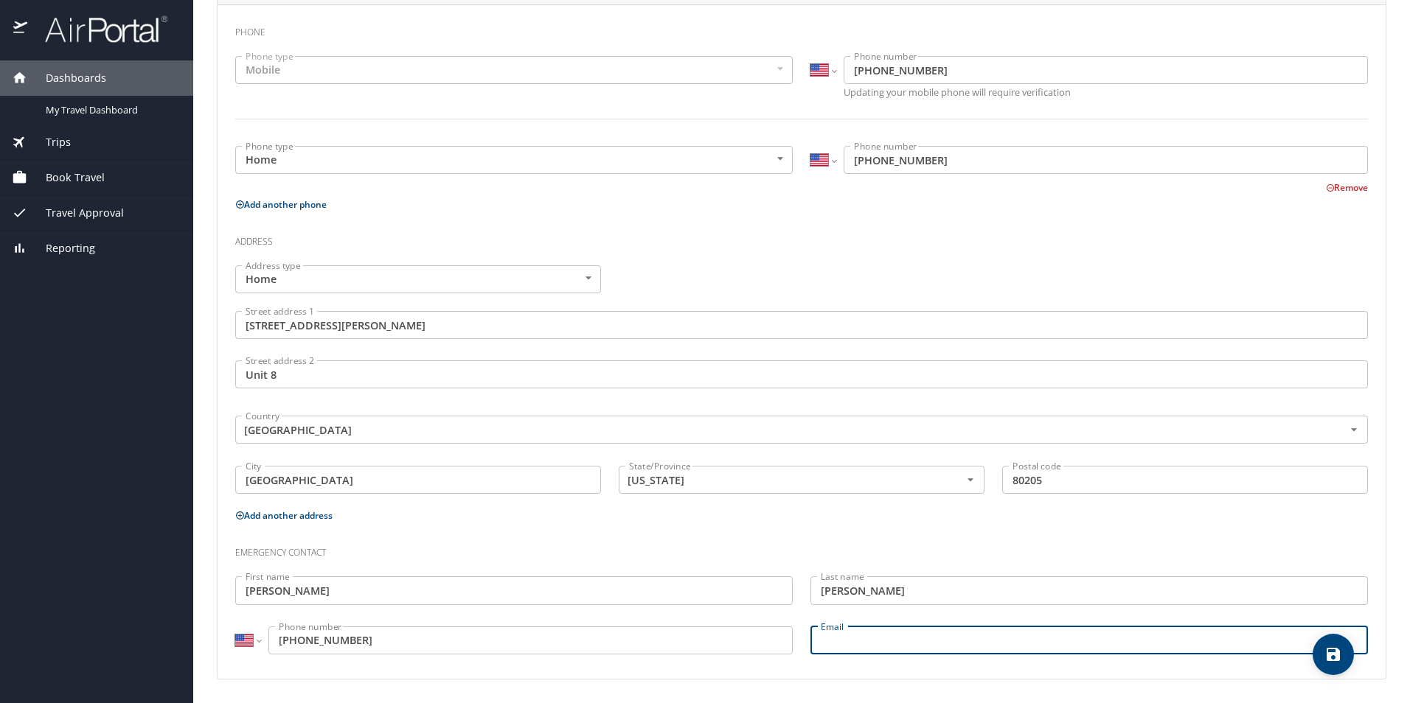
click at [1003, 542] on h3 "Emergency contact" at bounding box center [801, 549] width 1132 height 25
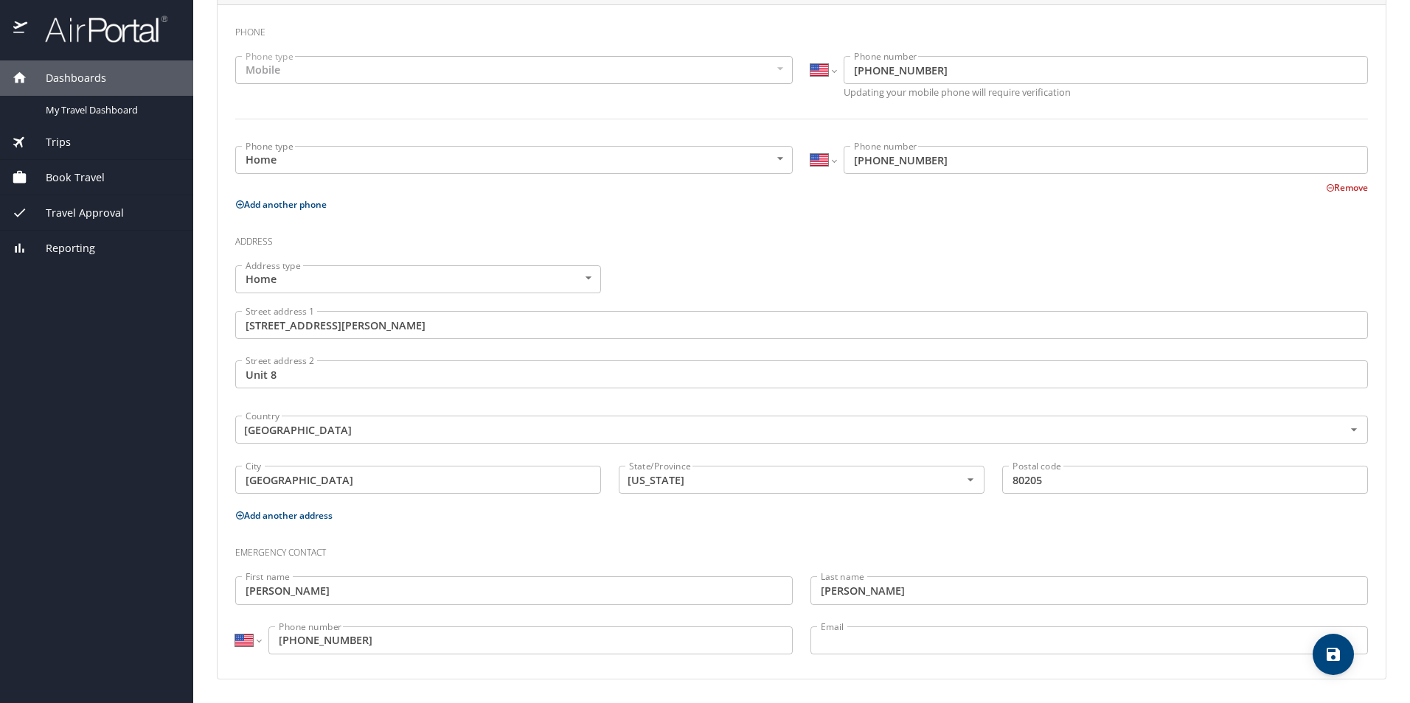
click at [902, 638] on input "Email" at bounding box center [1088, 641] width 557 height 28
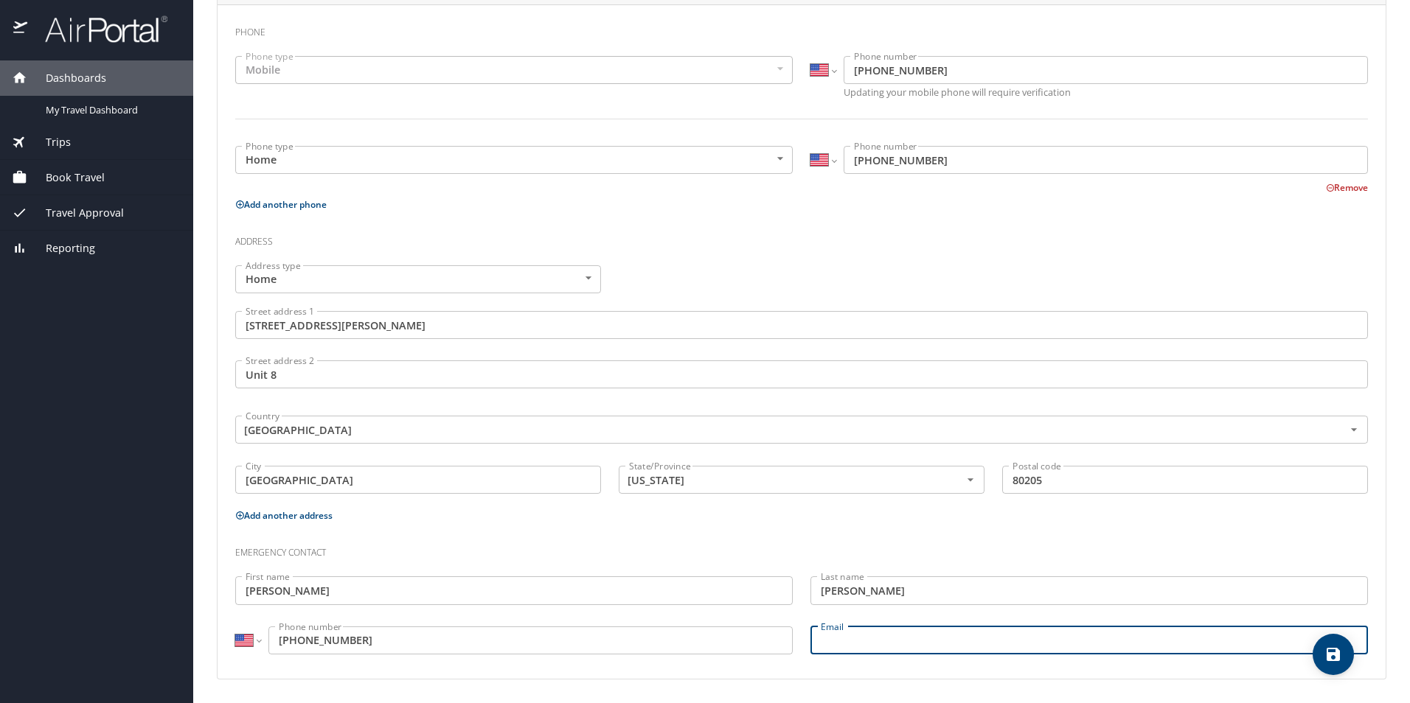
click at [904, 639] on input "Email" at bounding box center [1088, 641] width 557 height 28
type input "[EMAIL_ADDRESS][DOMAIN_NAME]"
drag, startPoint x: 972, startPoint y: 641, endPoint x: 762, endPoint y: 637, distance: 210.2
click at [762, 637] on div "Emergency contact First name [PERSON_NAME] First name Last name [PERSON_NAME] L…" at bounding box center [801, 597] width 1150 height 139
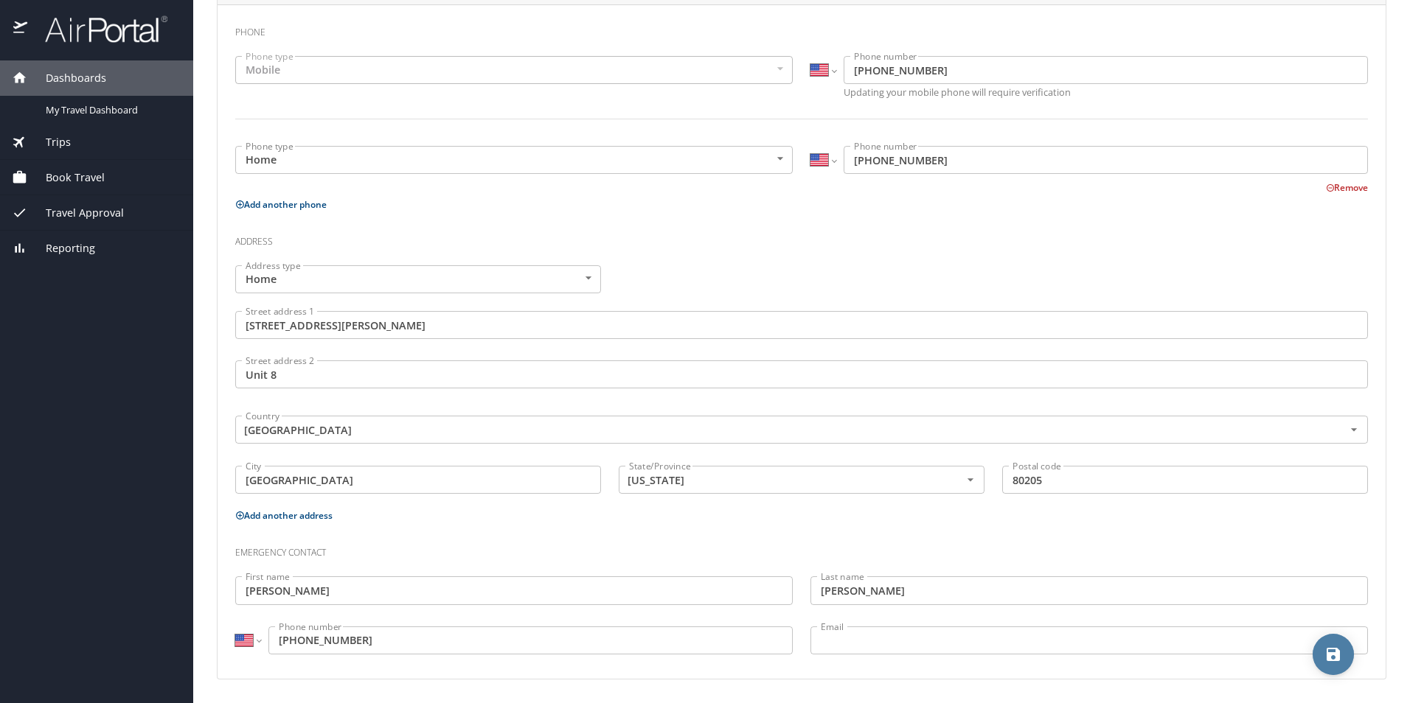
click at [1337, 652] on icon "save" at bounding box center [1332, 654] width 13 height 13
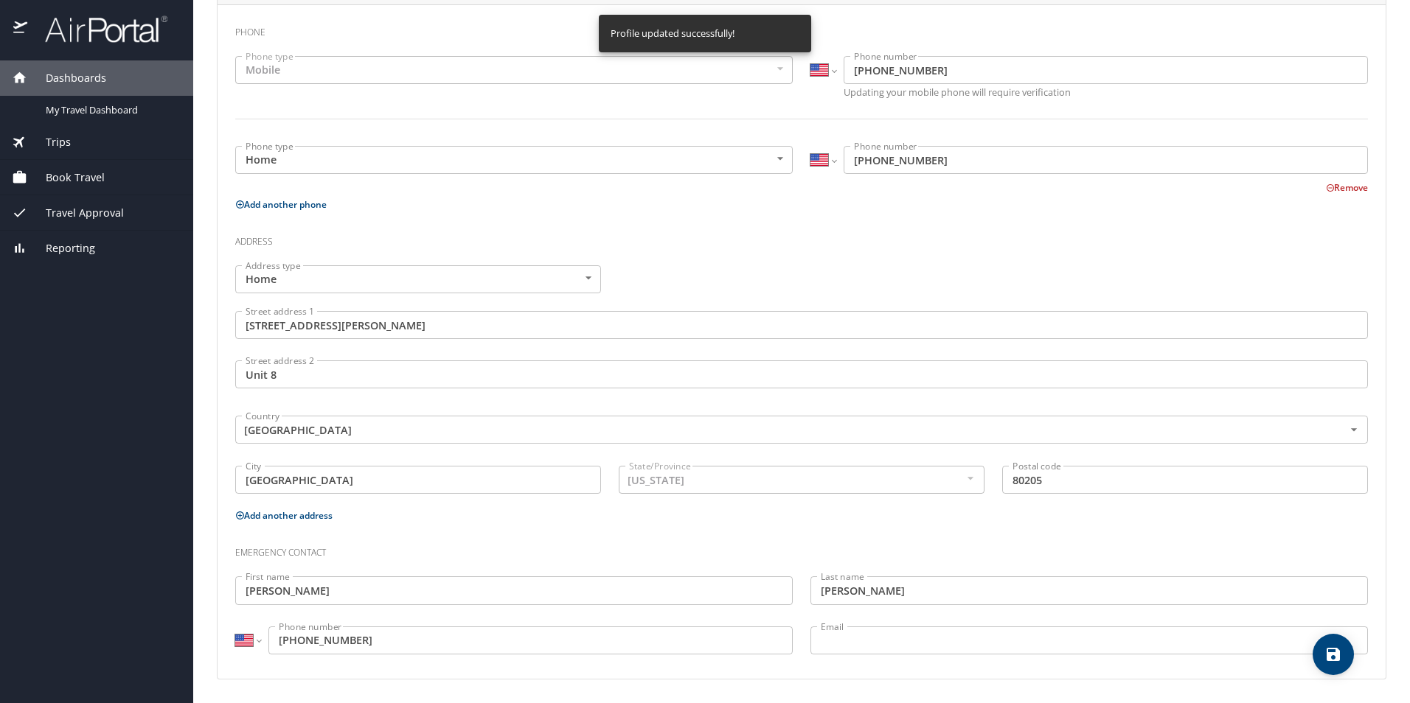
select select "US"
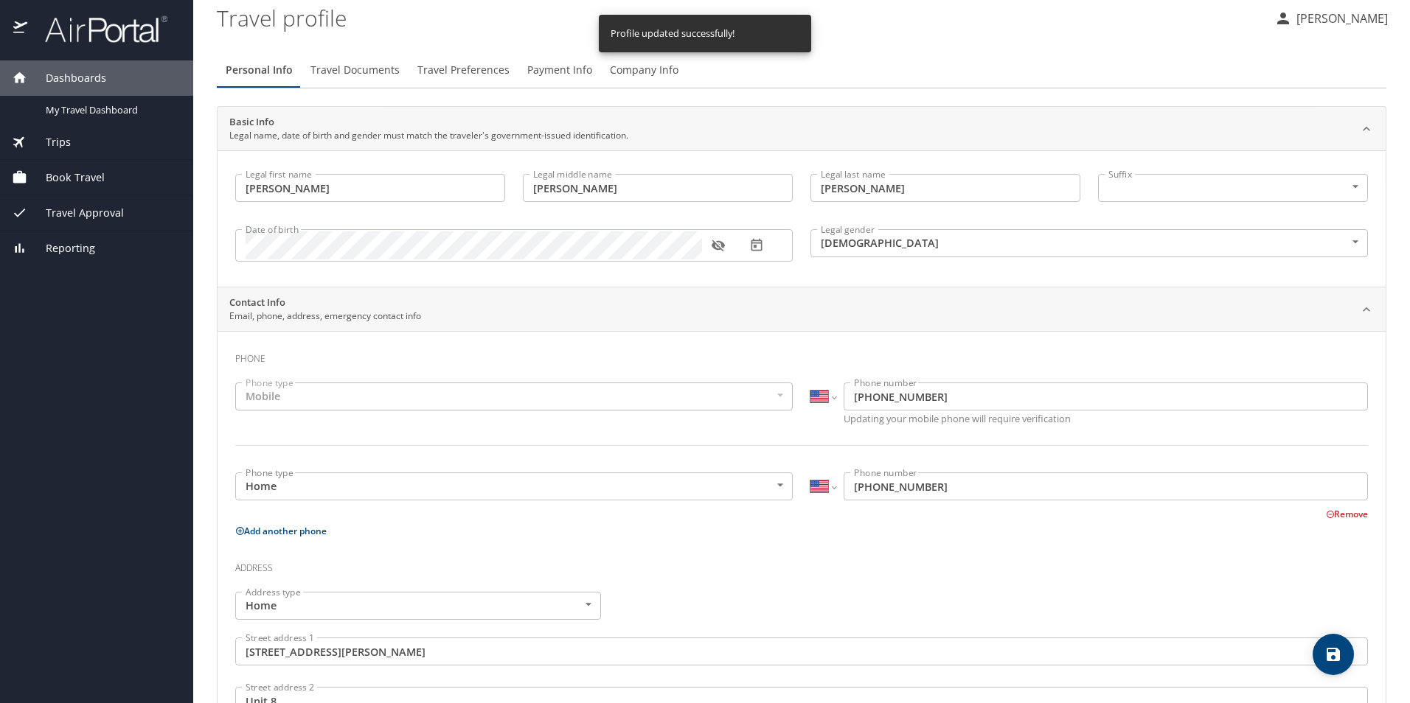
scroll to position [0, 0]
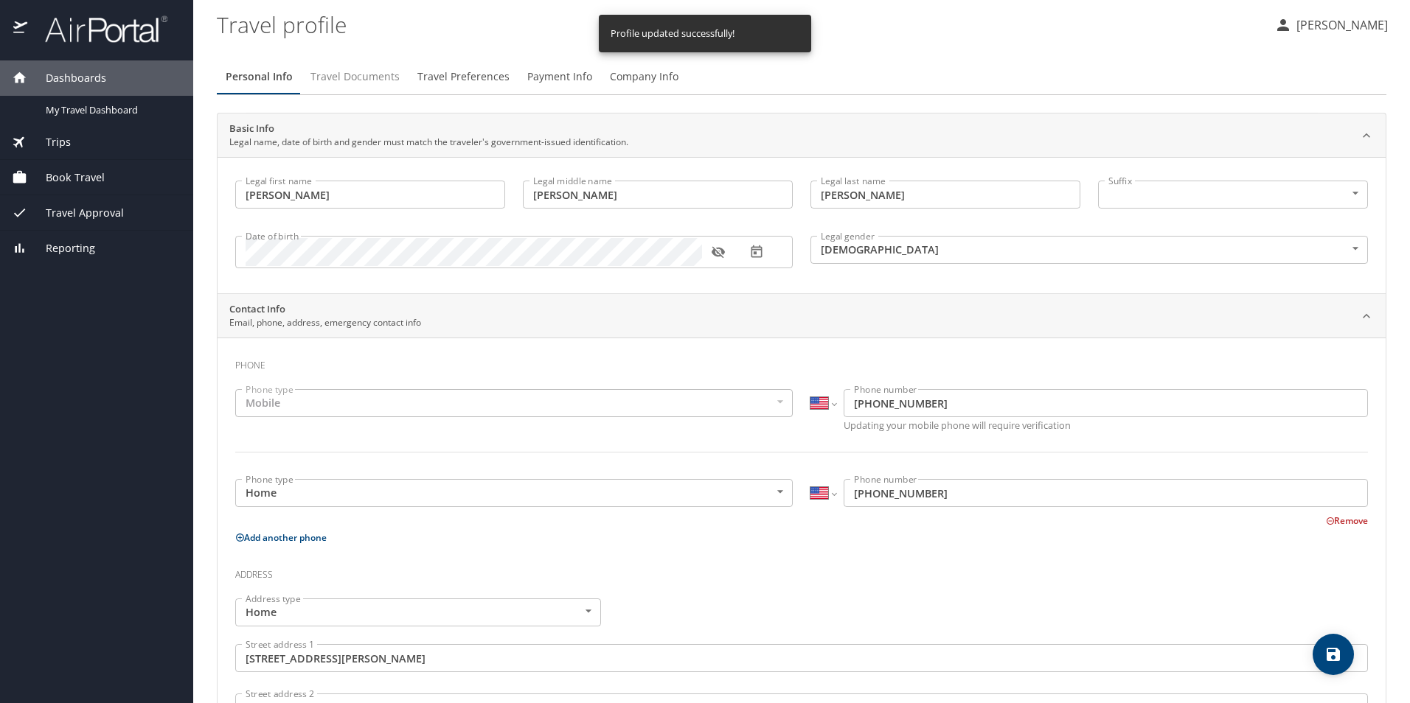
click at [355, 76] on span "Travel Documents" at bounding box center [354, 77] width 89 height 18
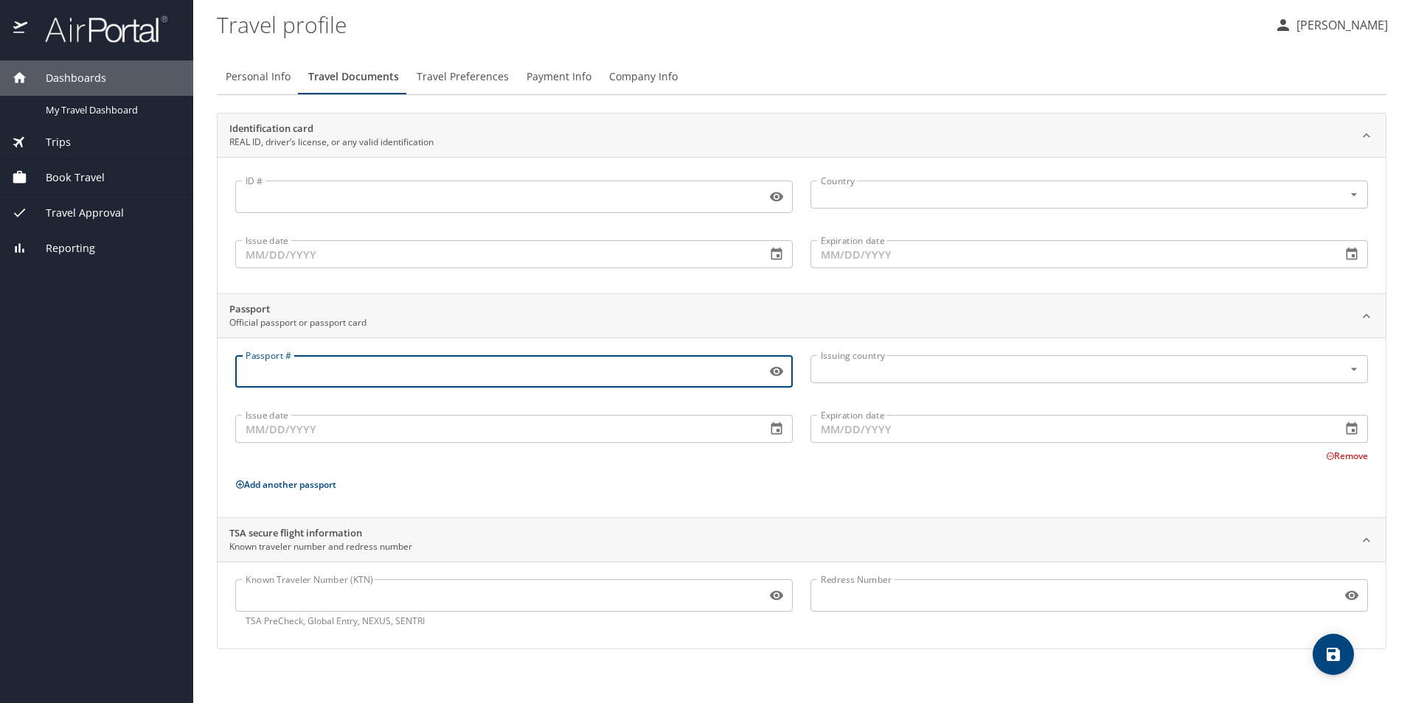
click at [328, 366] on input "Passport #" at bounding box center [497, 372] width 525 height 28
click at [453, 76] on span "Travel Preferences" at bounding box center [463, 77] width 92 height 18
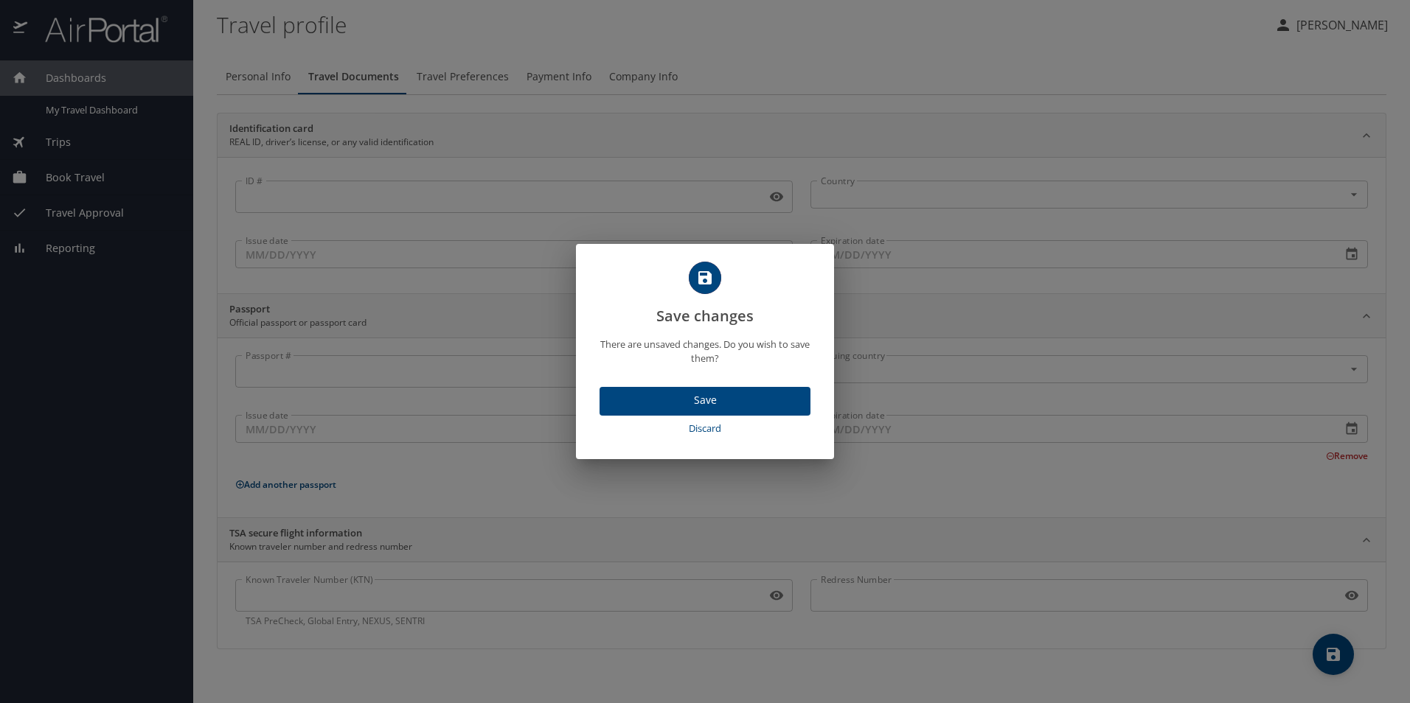
click at [689, 400] on span "Save" at bounding box center [704, 401] width 187 height 18
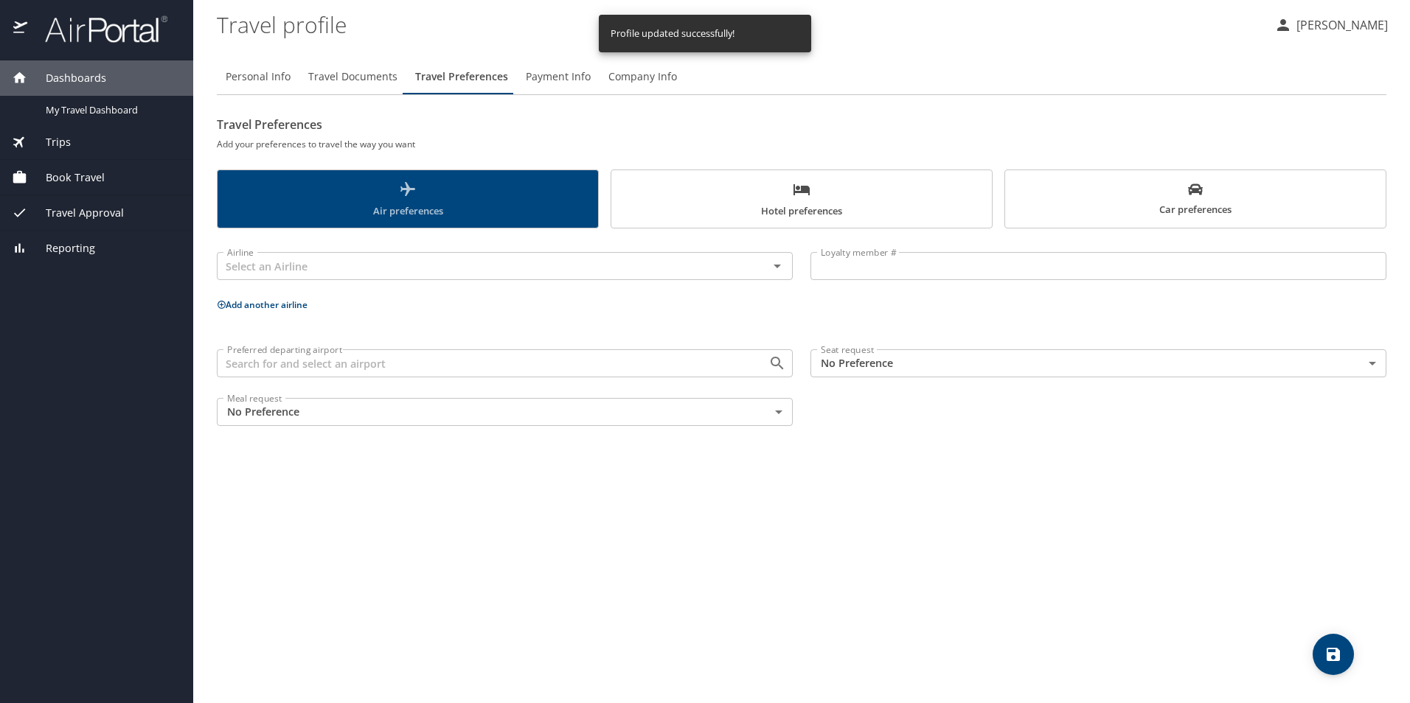
click at [495, 206] on span "Air preferences" at bounding box center [407, 200] width 363 height 39
click at [464, 265] on input "text" at bounding box center [482, 266] width 523 height 19
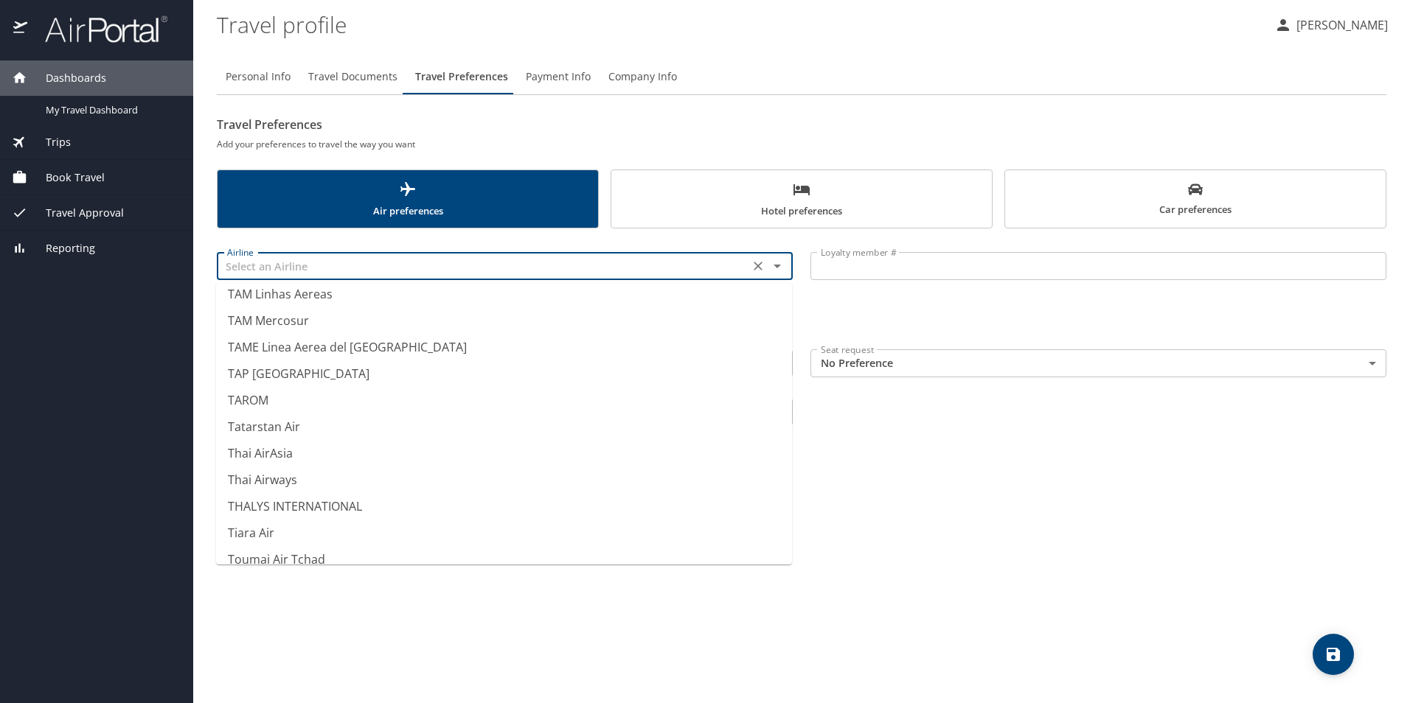
scroll to position [10756, 0]
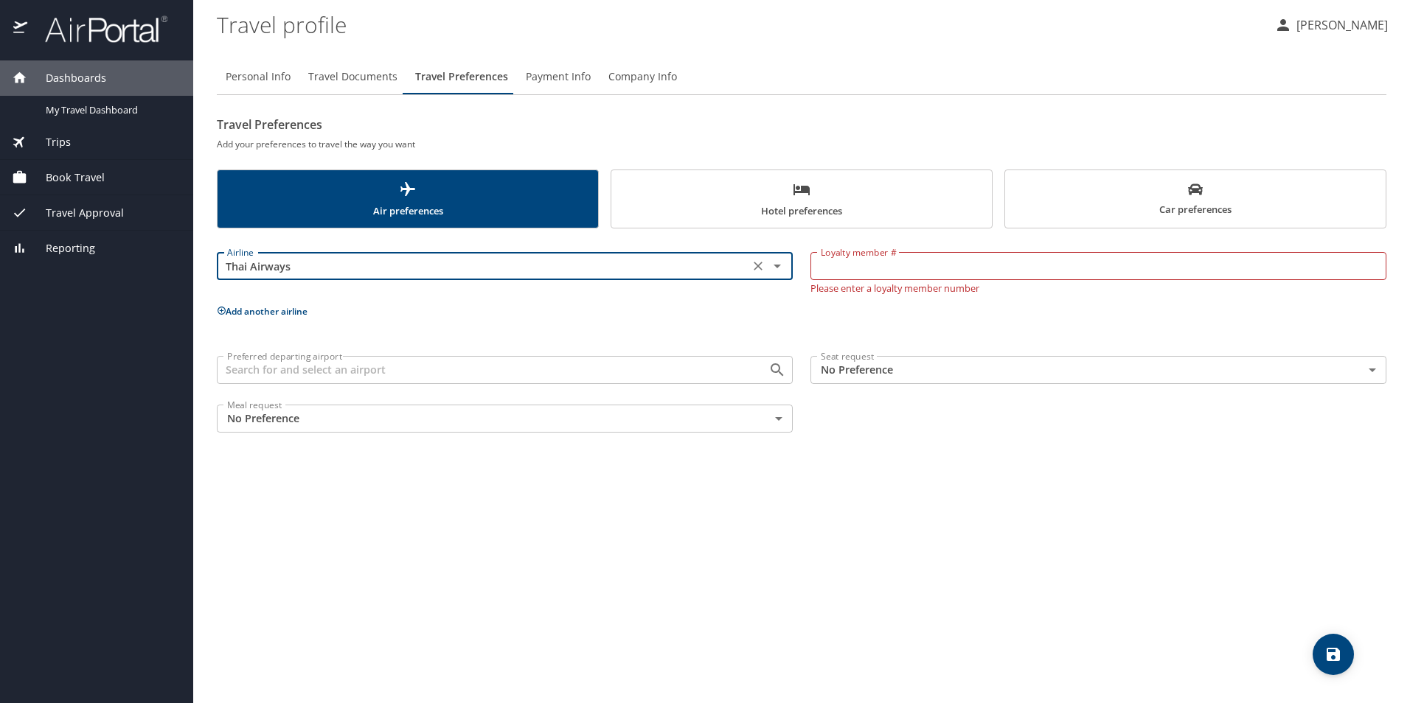
click at [777, 268] on icon "Open" at bounding box center [776, 267] width 7 height 4
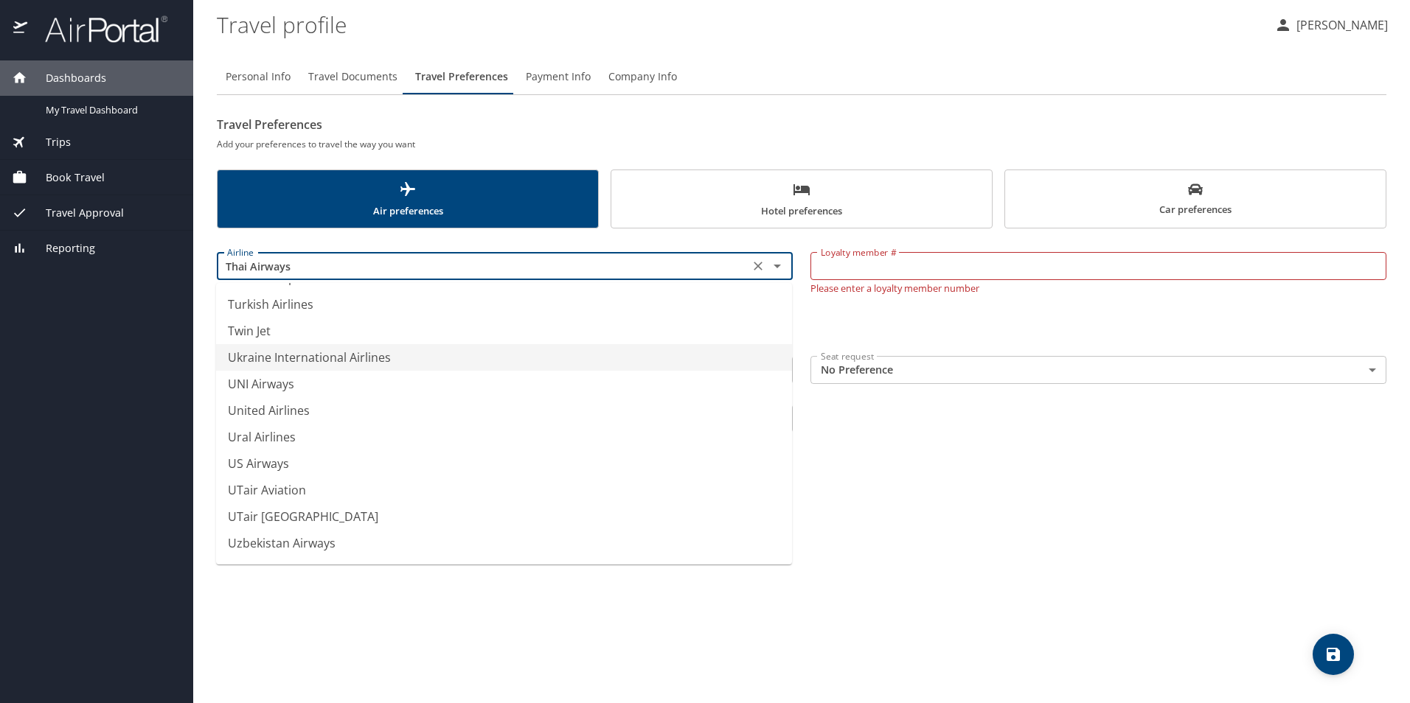
scroll to position [11093, 0]
click at [358, 411] on li "United Airlines" at bounding box center [504, 410] width 576 height 27
type input "United Airlines"
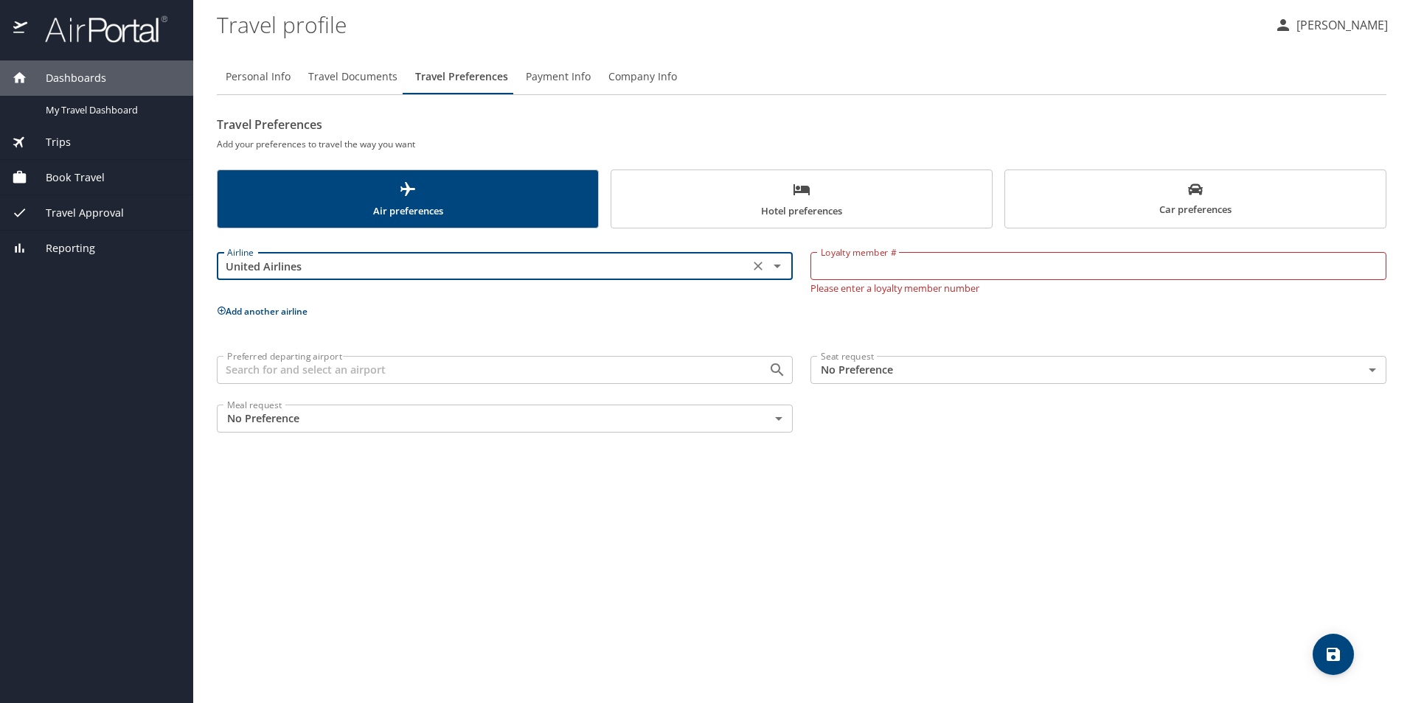
click at [489, 308] on p "Add another airline" at bounding box center [801, 311] width 1169 height 18
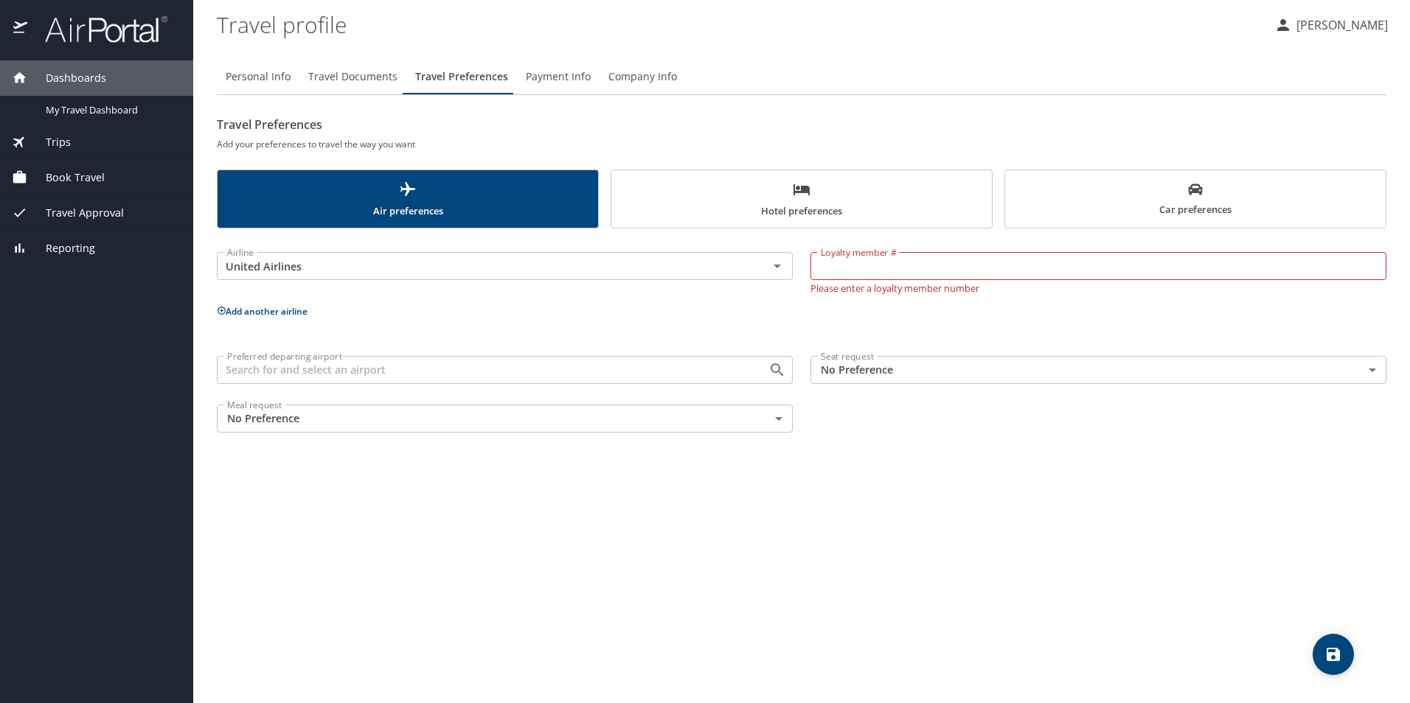
click at [867, 267] on input "Loyalty member #" at bounding box center [1098, 266] width 576 height 28
click at [450, 324] on div "Airline United Airlines Airline Loyalty member # Loyalty member # Please enter …" at bounding box center [801, 339] width 1169 height 204
click at [665, 500] on div "Personal Info Travel Documents Travel Preferences Payment Info Company Info Tra…" at bounding box center [801, 375] width 1169 height 656
click at [772, 203] on span "Hotel preferences" at bounding box center [801, 200] width 363 height 39
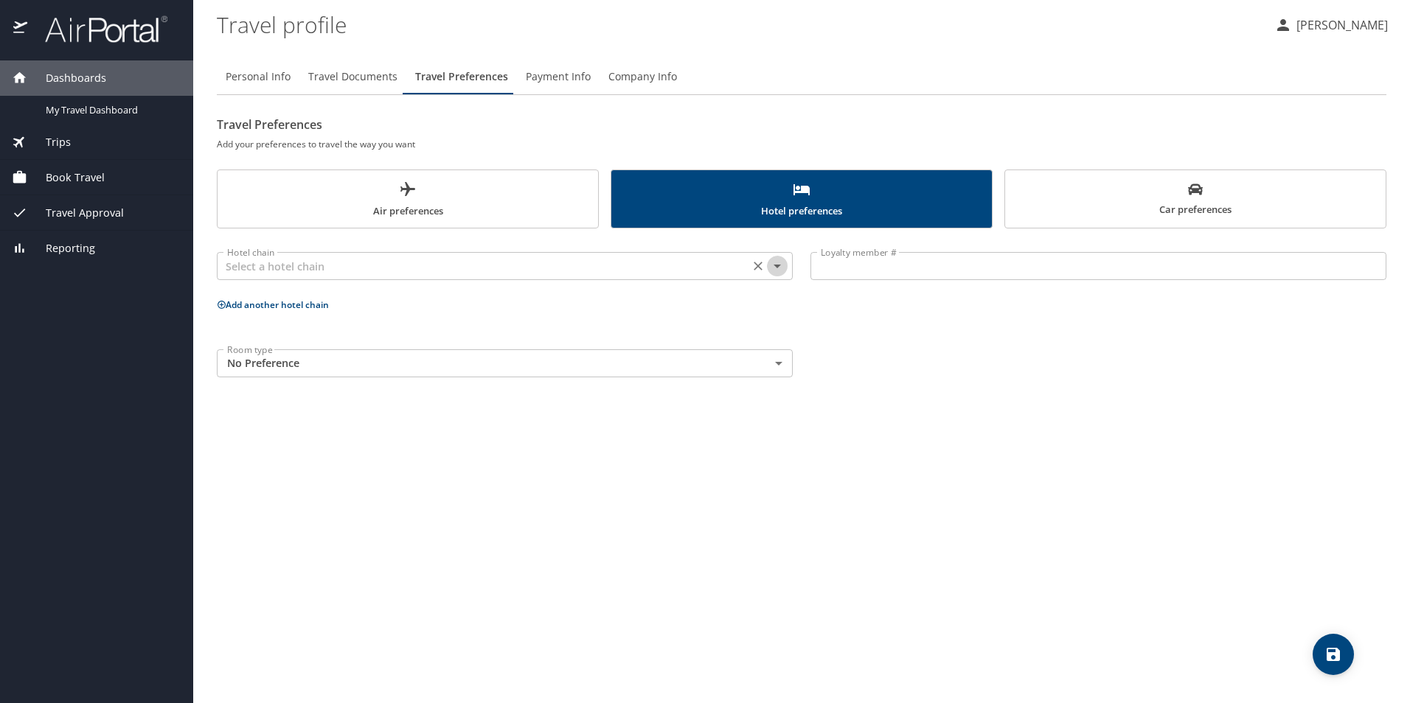
click at [777, 267] on icon "Open" at bounding box center [776, 267] width 7 height 4
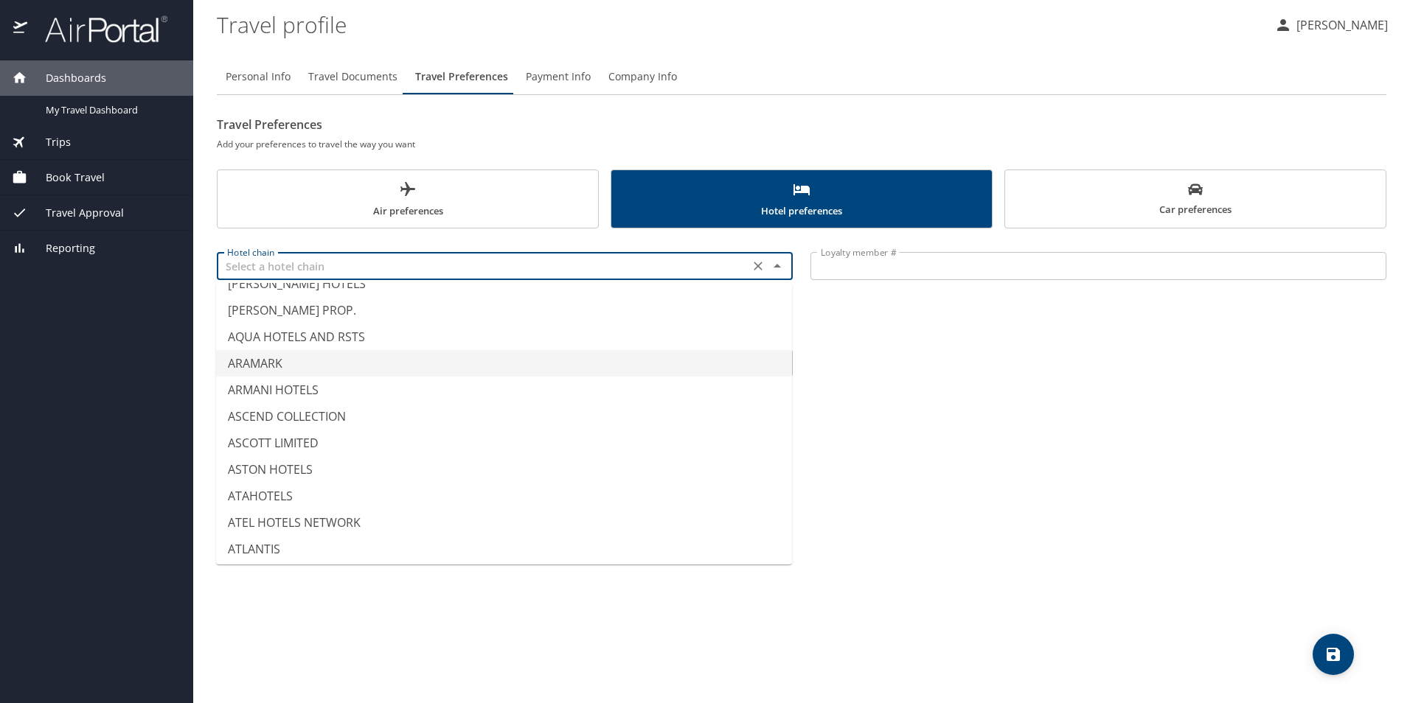
scroll to position [442, 0]
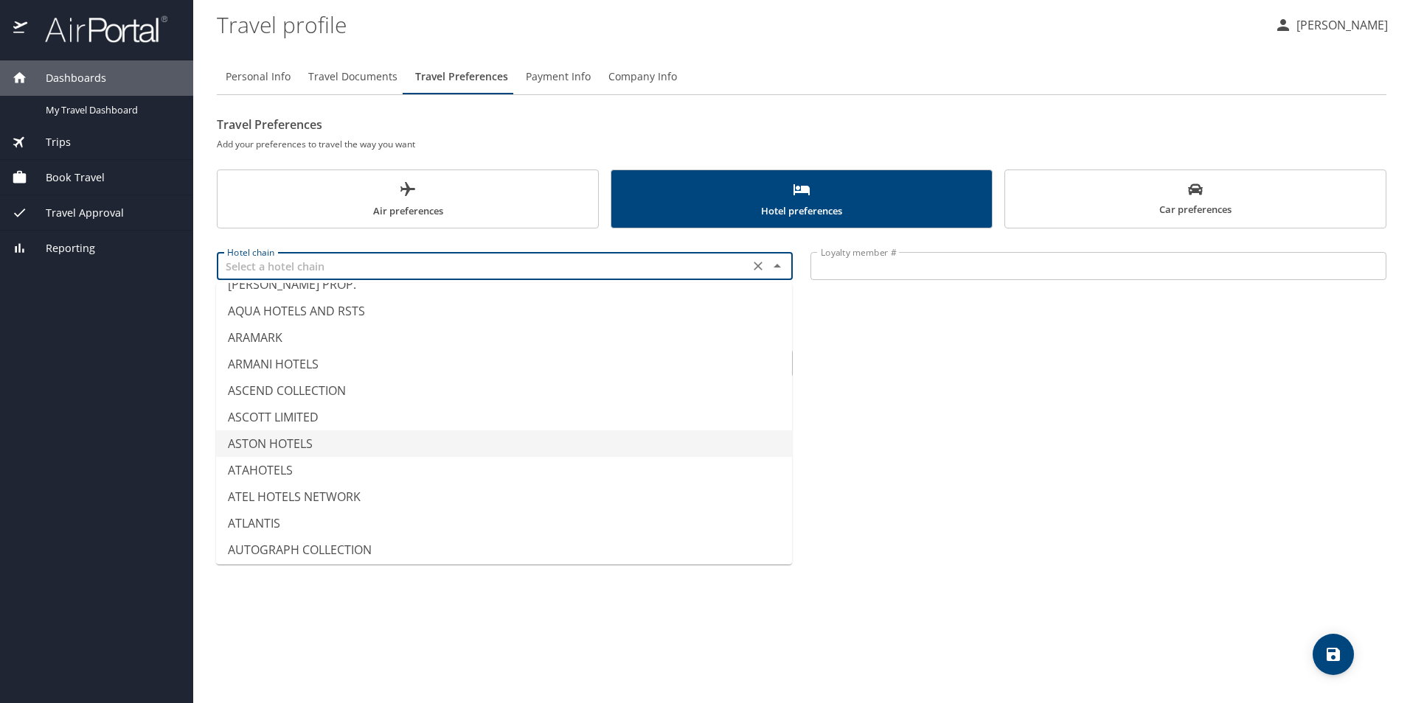
type input "ASTON HOTELS"
click at [908, 447] on div "Personal Info Travel Documents Travel Preferences Payment Info Company Info Tra…" at bounding box center [801, 375] width 1169 height 656
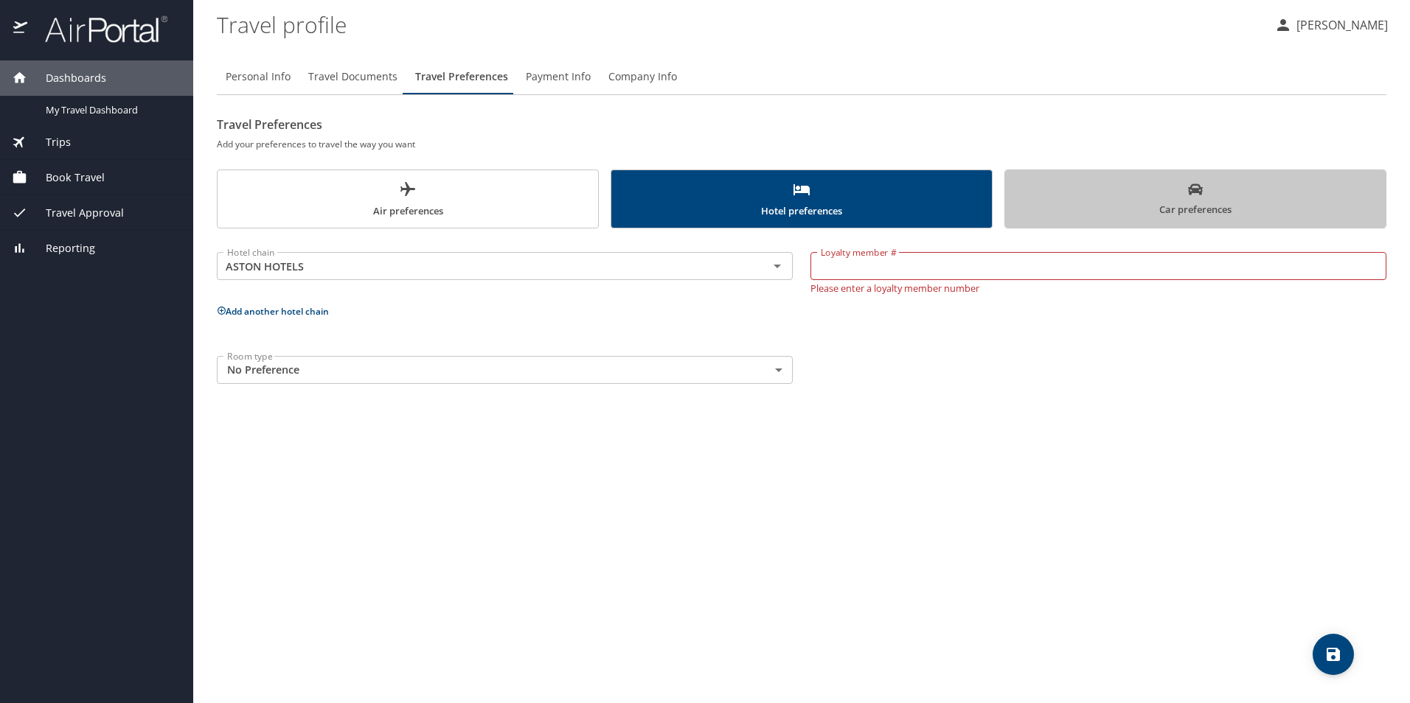
click at [1149, 200] on span "Car preferences" at bounding box center [1195, 200] width 363 height 36
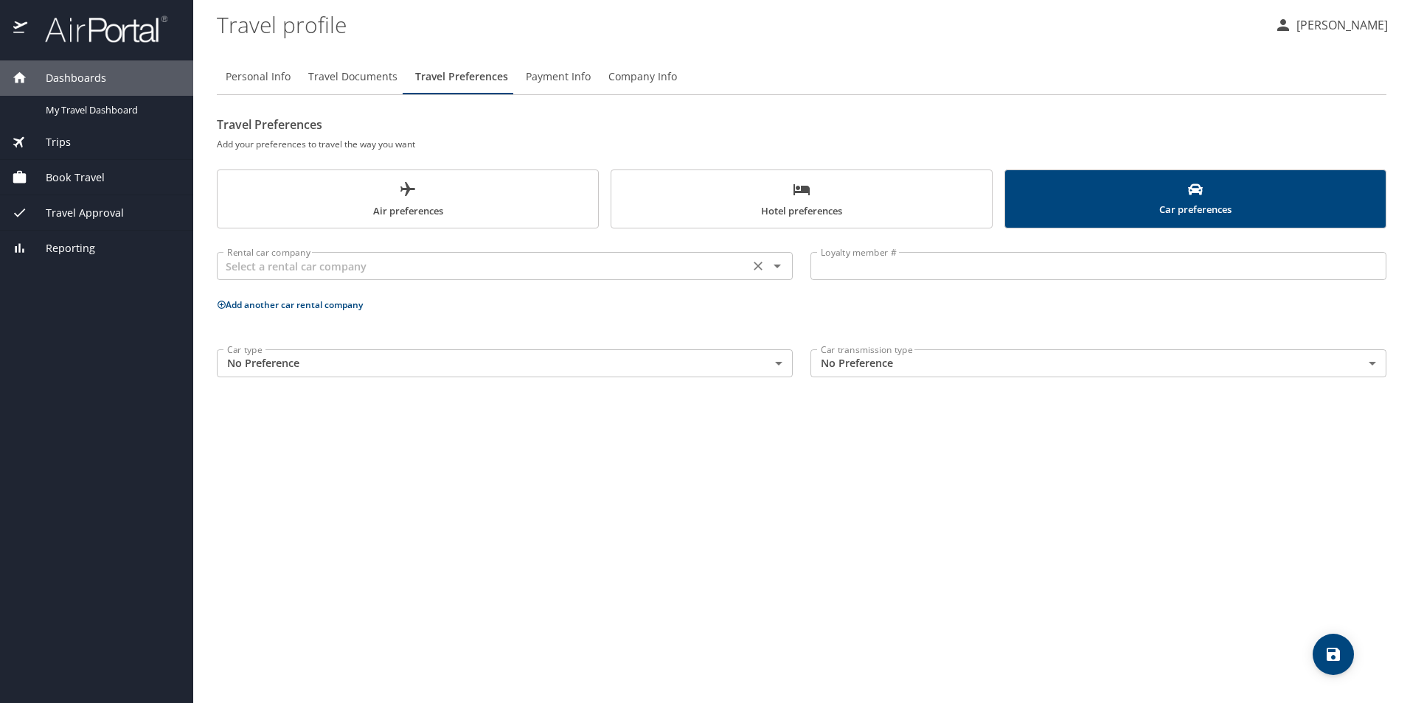
click at [582, 265] on input "text" at bounding box center [482, 266] width 523 height 19
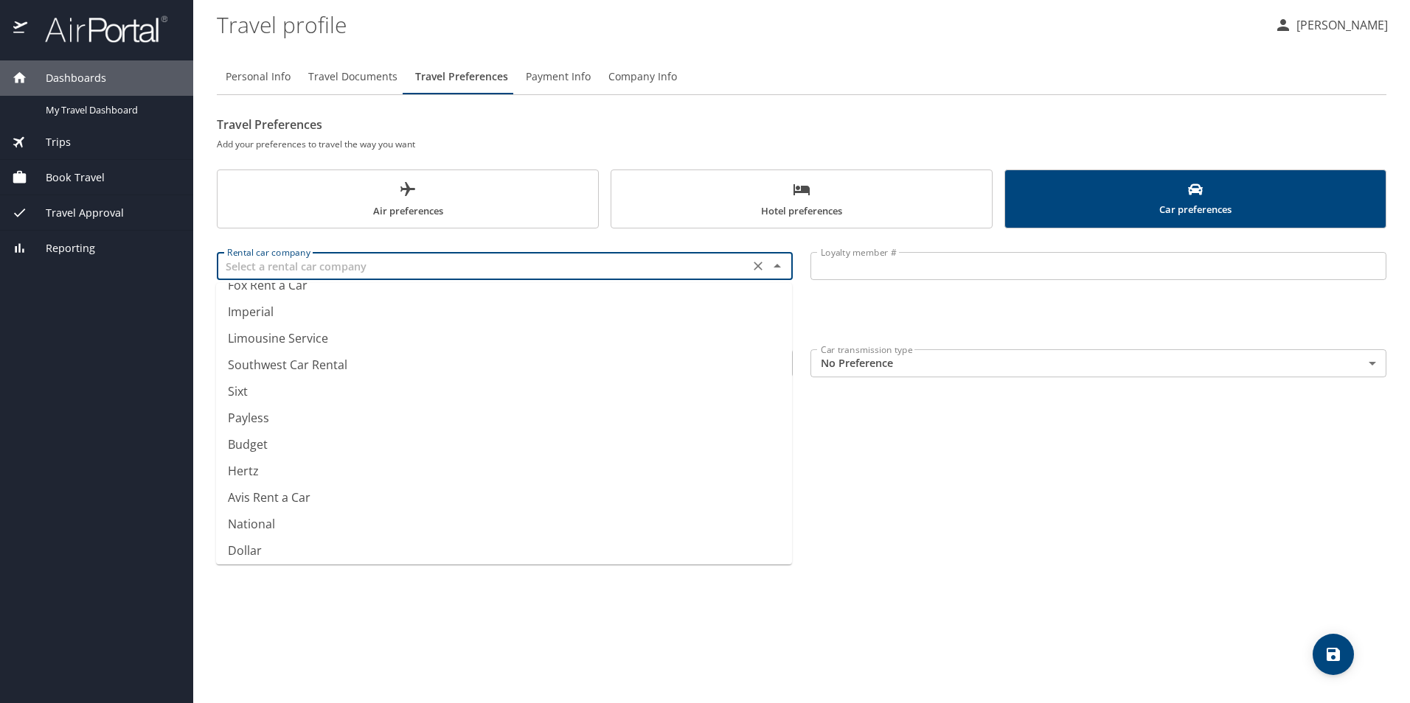
scroll to position [181, 0]
click at [242, 436] on li "Hertz" at bounding box center [504, 439] width 576 height 27
type input "Hertz"
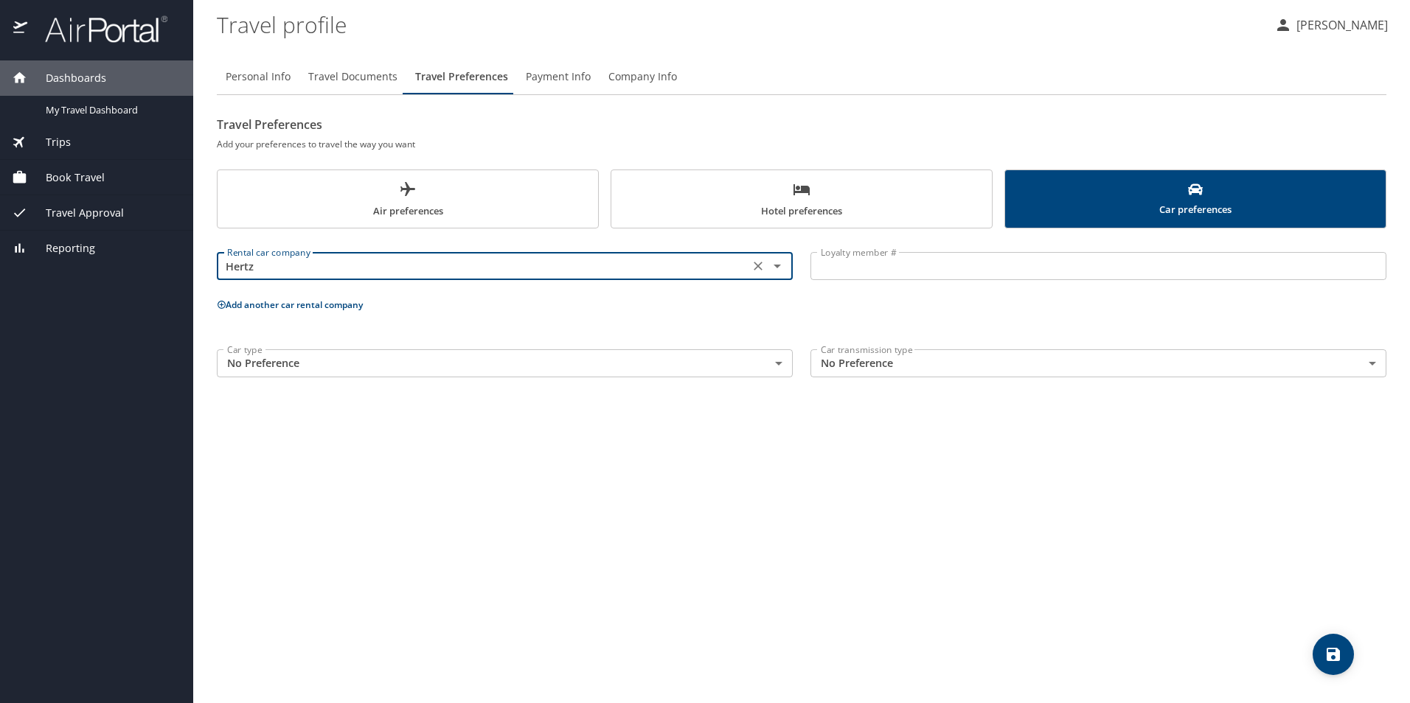
click at [480, 267] on input "Hertz" at bounding box center [482, 266] width 523 height 19
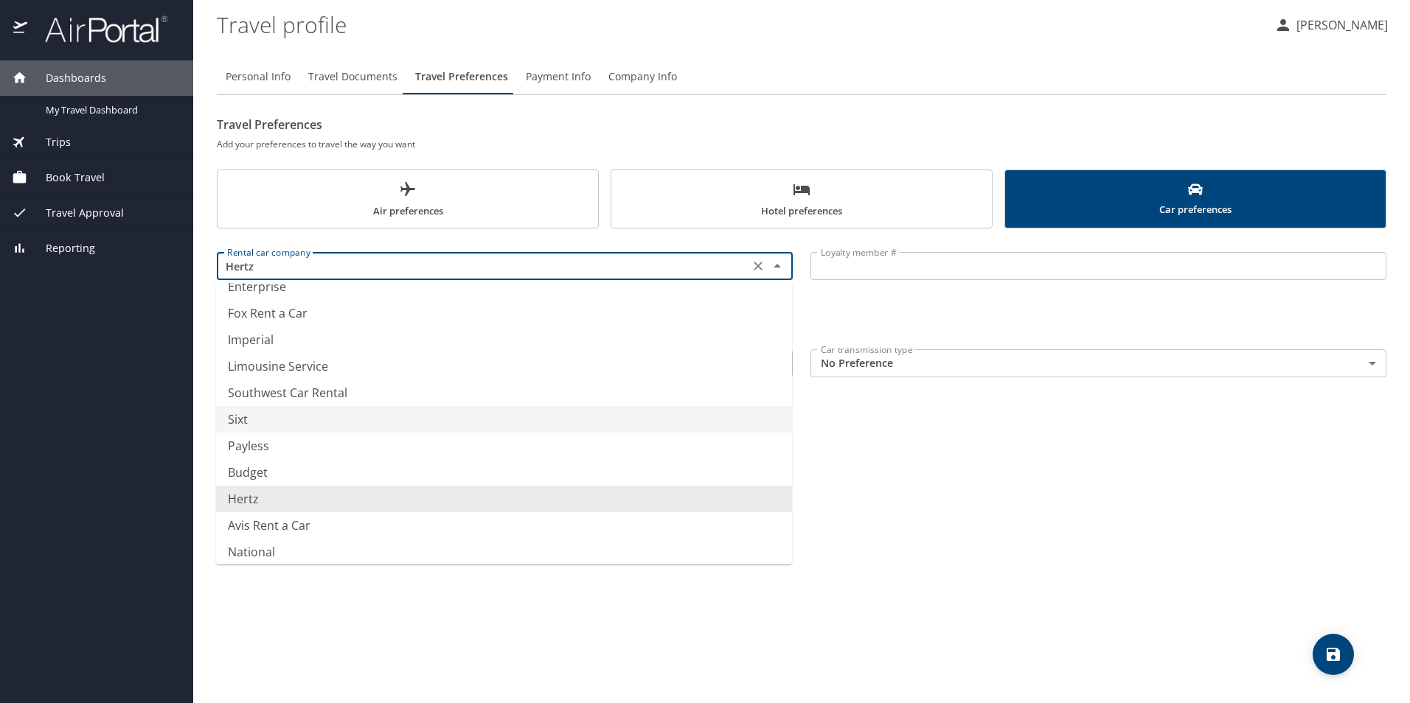
scroll to position [147, 0]
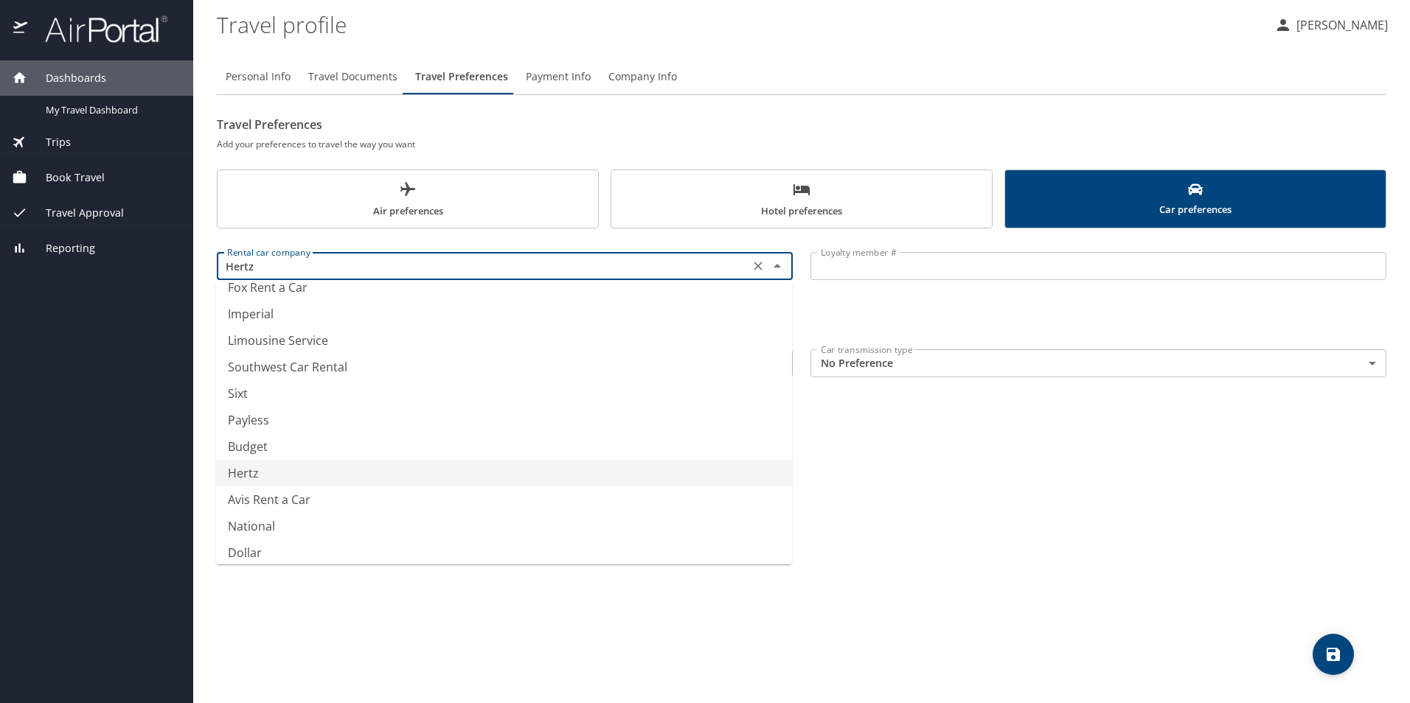
click at [271, 472] on li "Hertz" at bounding box center [504, 473] width 576 height 27
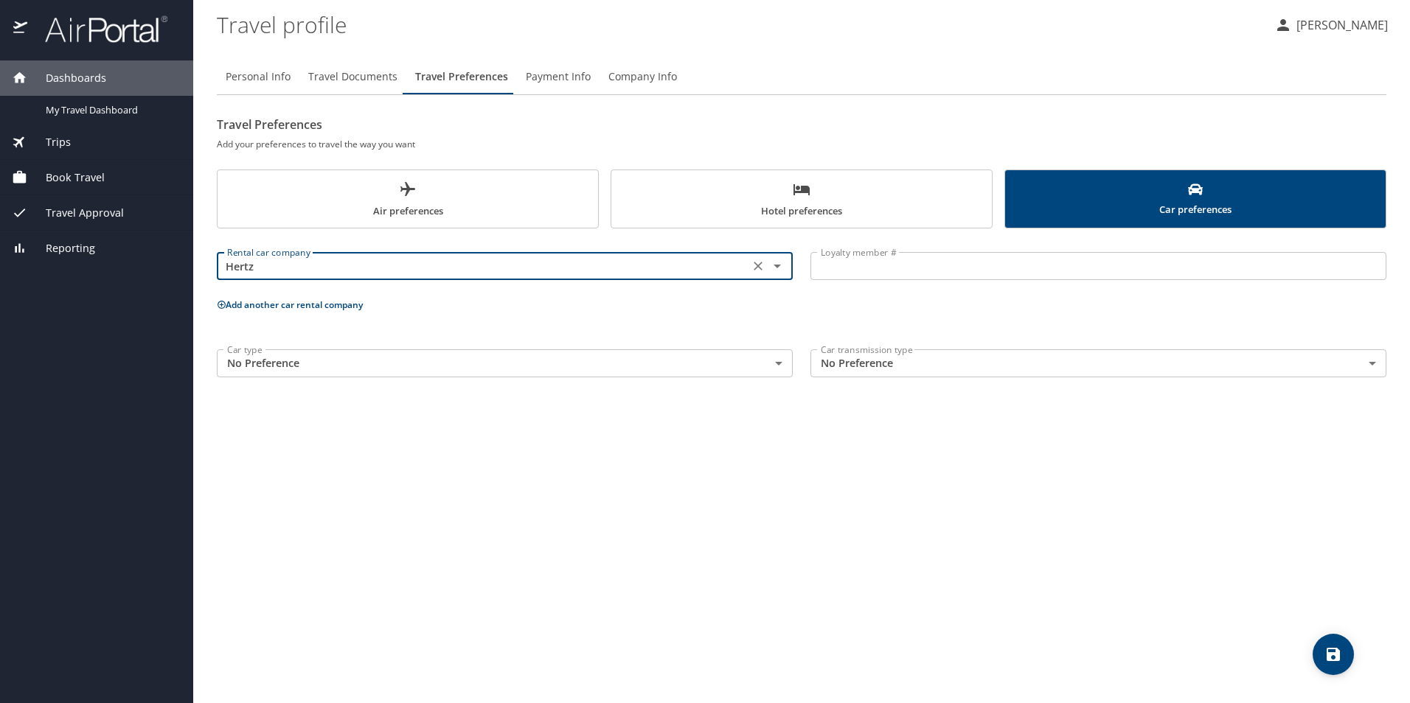
click at [782, 506] on div "Personal Info Travel Documents Travel Preferences Payment Info Company Info Tra…" at bounding box center [801, 375] width 1169 height 656
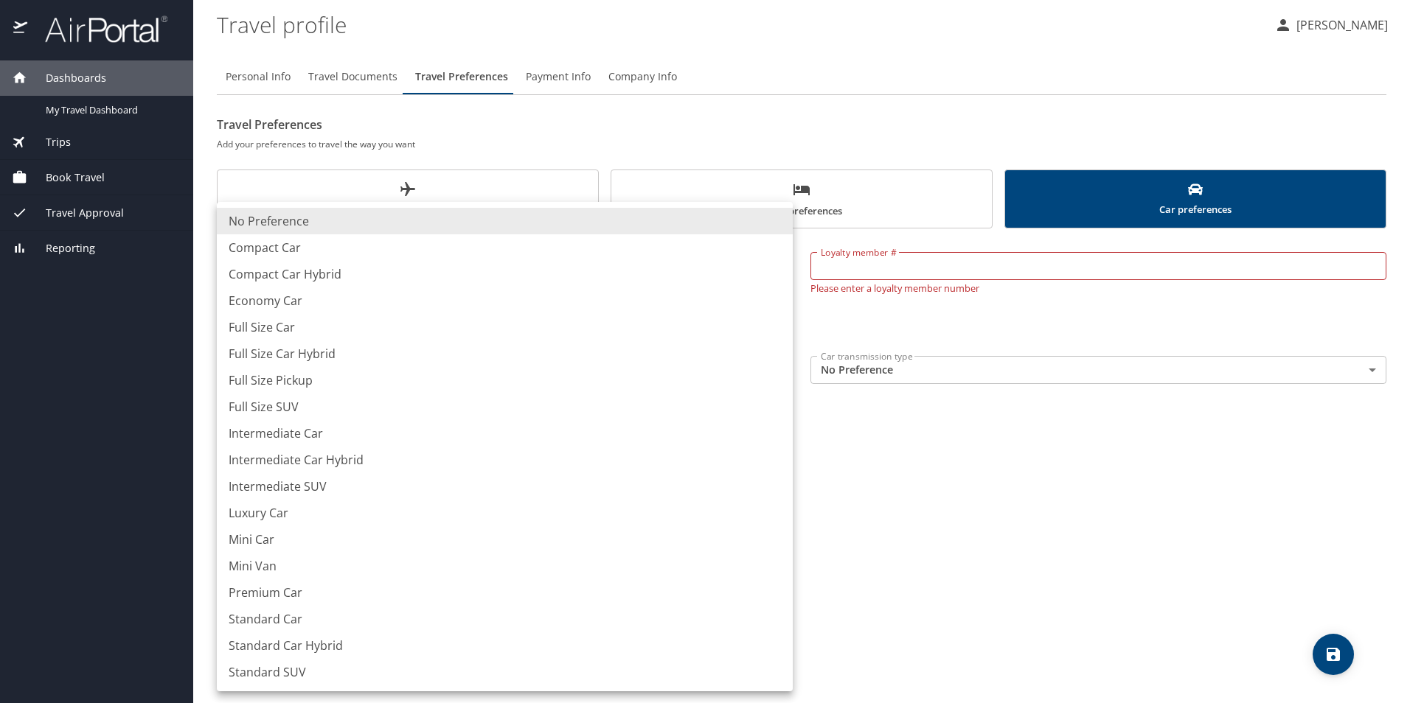
click at [546, 368] on body "Dashboards My Travel Dashboard Trips Current / Future Trips Past Trips Trips Mi…" at bounding box center [705, 351] width 1410 height 703
click at [268, 675] on li "Standard SUV" at bounding box center [505, 672] width 576 height 27
type input "StandardSUV"
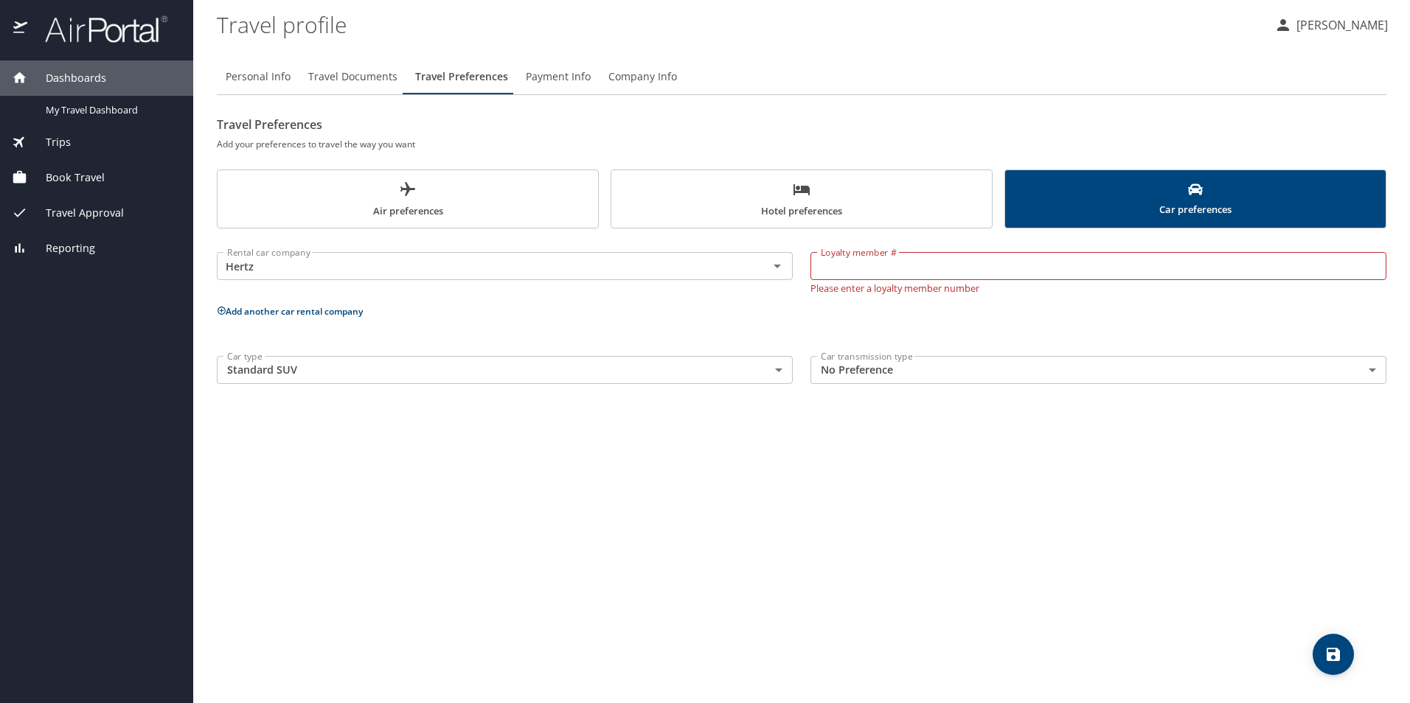
click at [590, 479] on div "Personal Info Travel Documents Travel Preferences Payment Info Company Info Tra…" at bounding box center [801, 375] width 1169 height 656
click at [959, 368] on body "Dashboards My Travel Dashboard Trips Current / Future Trips Past Trips Trips Mi…" at bounding box center [705, 351] width 1410 height 703
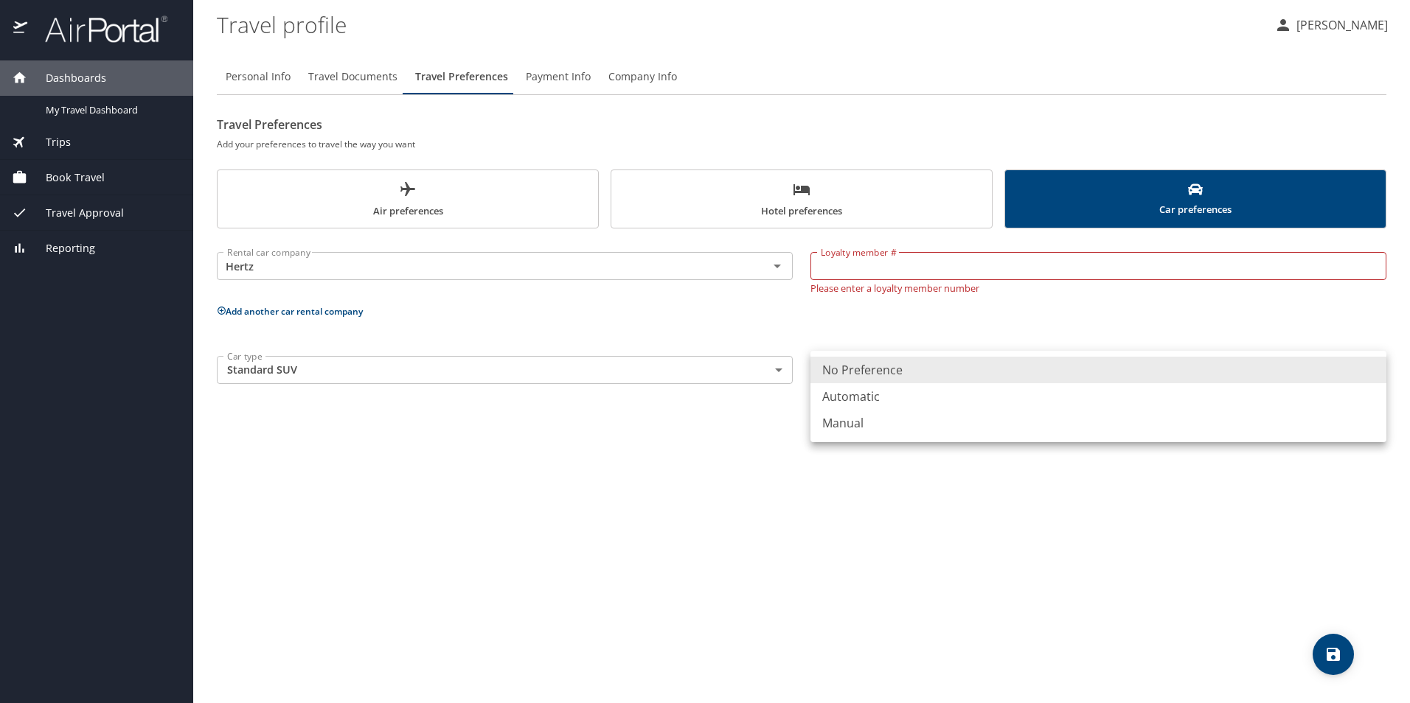
click at [861, 397] on li "Automatic" at bounding box center [1098, 396] width 576 height 27
type input "Automatic"
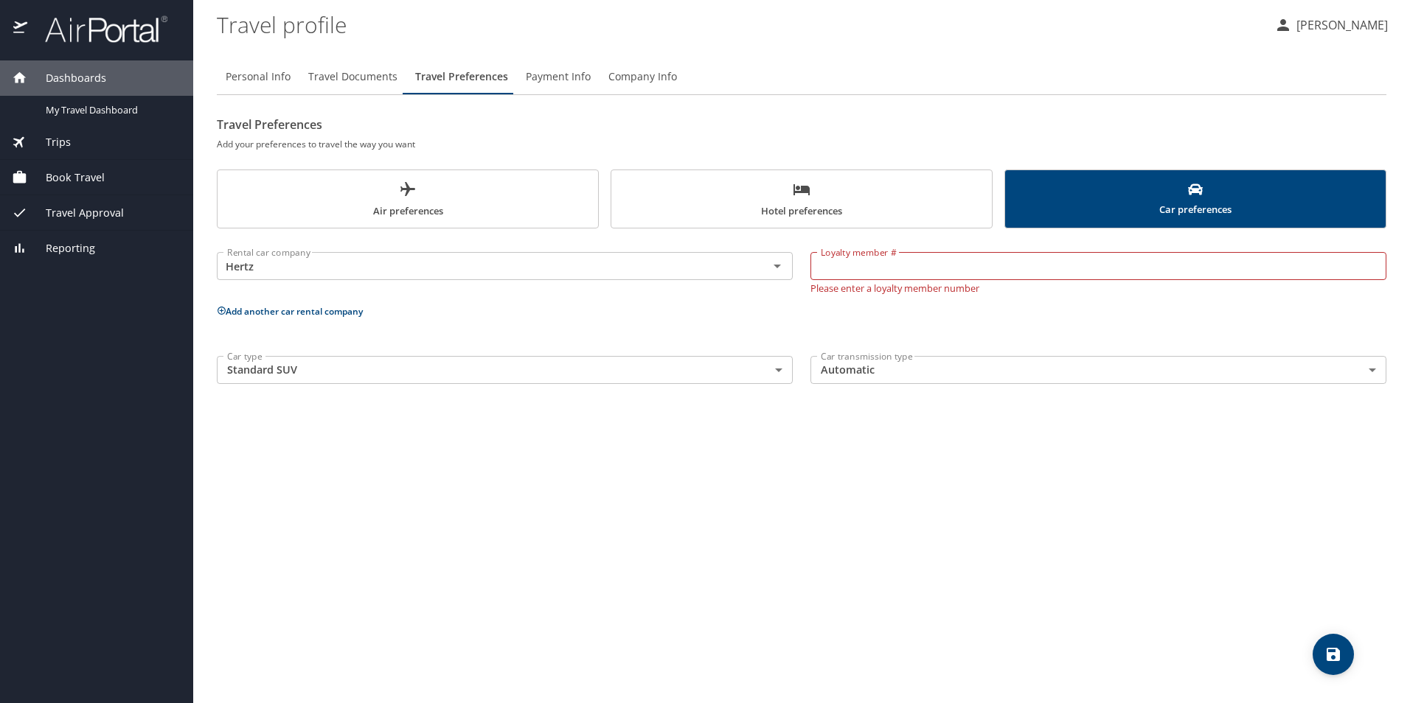
click at [703, 445] on div "Personal Info Travel Documents Travel Preferences Payment Info Company Info Tra…" at bounding box center [801, 375] width 1169 height 656
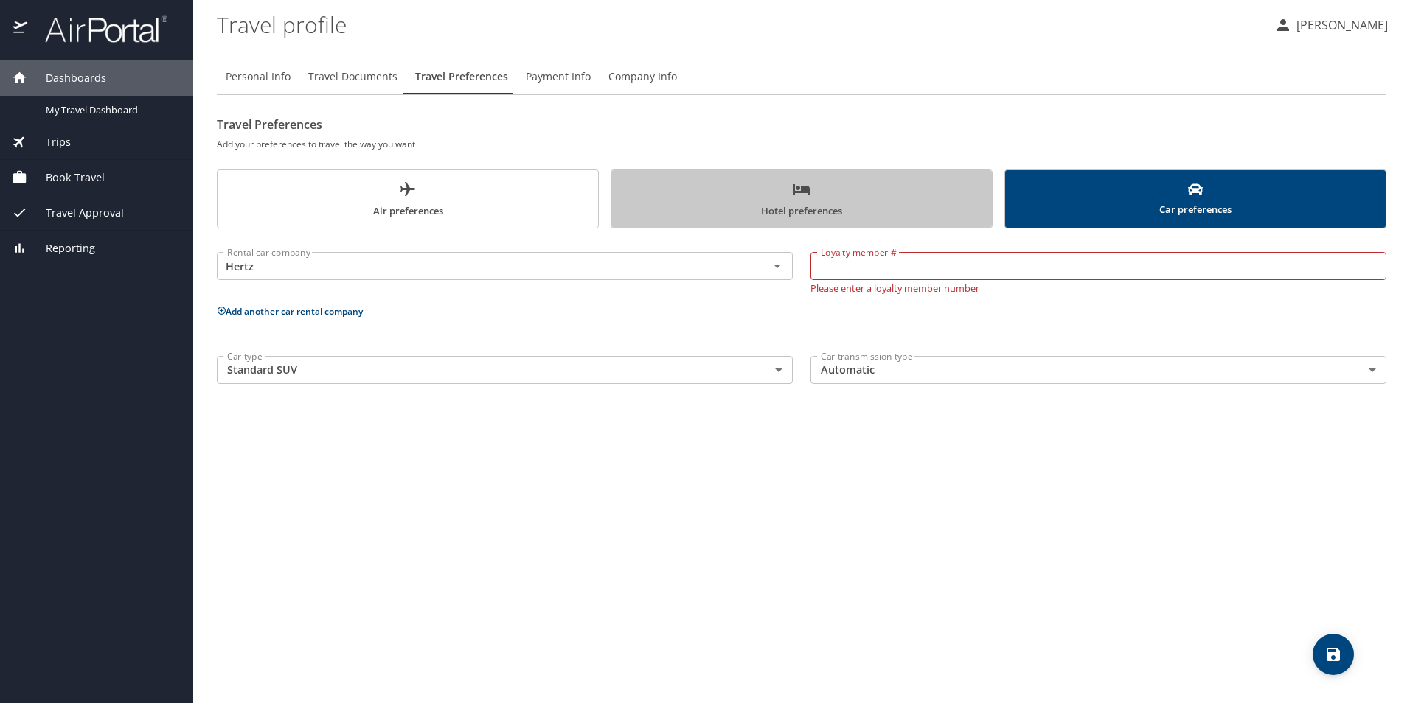
click at [759, 201] on span "Hotel preferences" at bounding box center [801, 200] width 363 height 39
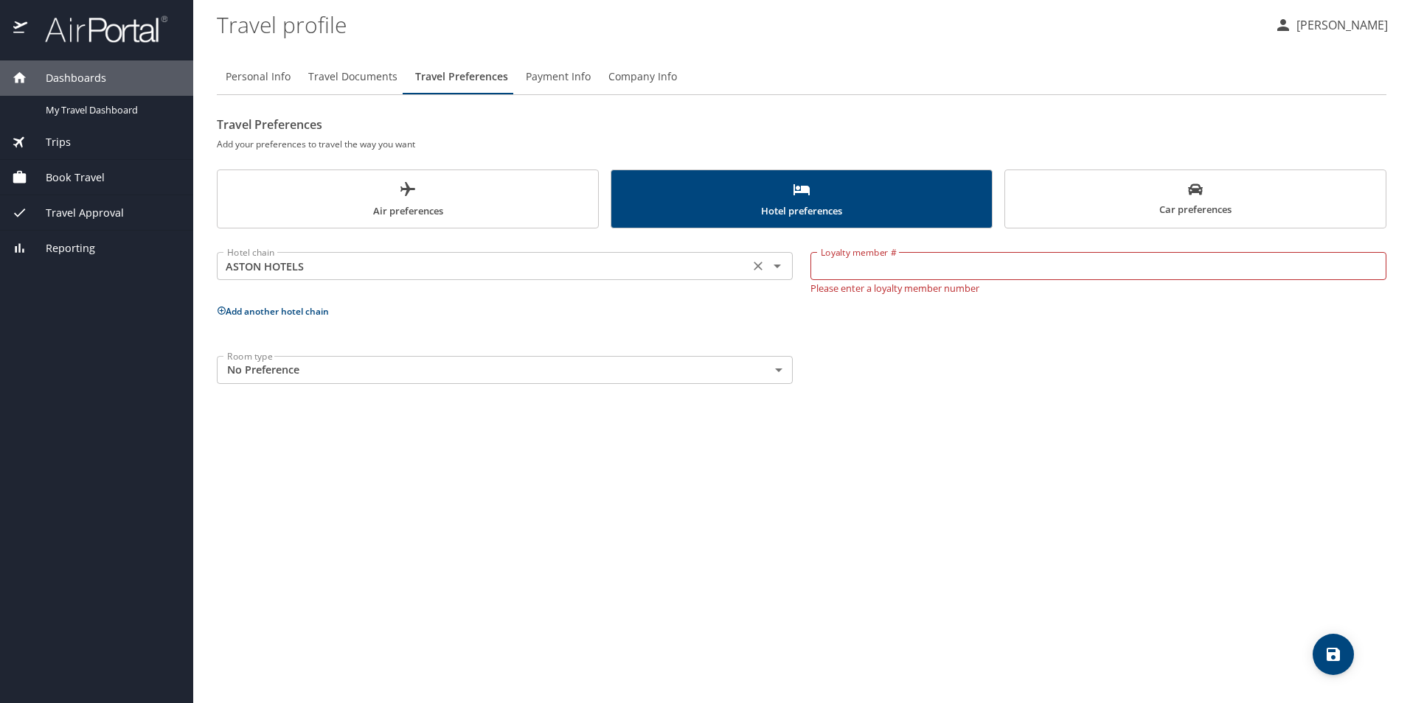
click at [776, 265] on icon "Open" at bounding box center [777, 266] width 18 height 18
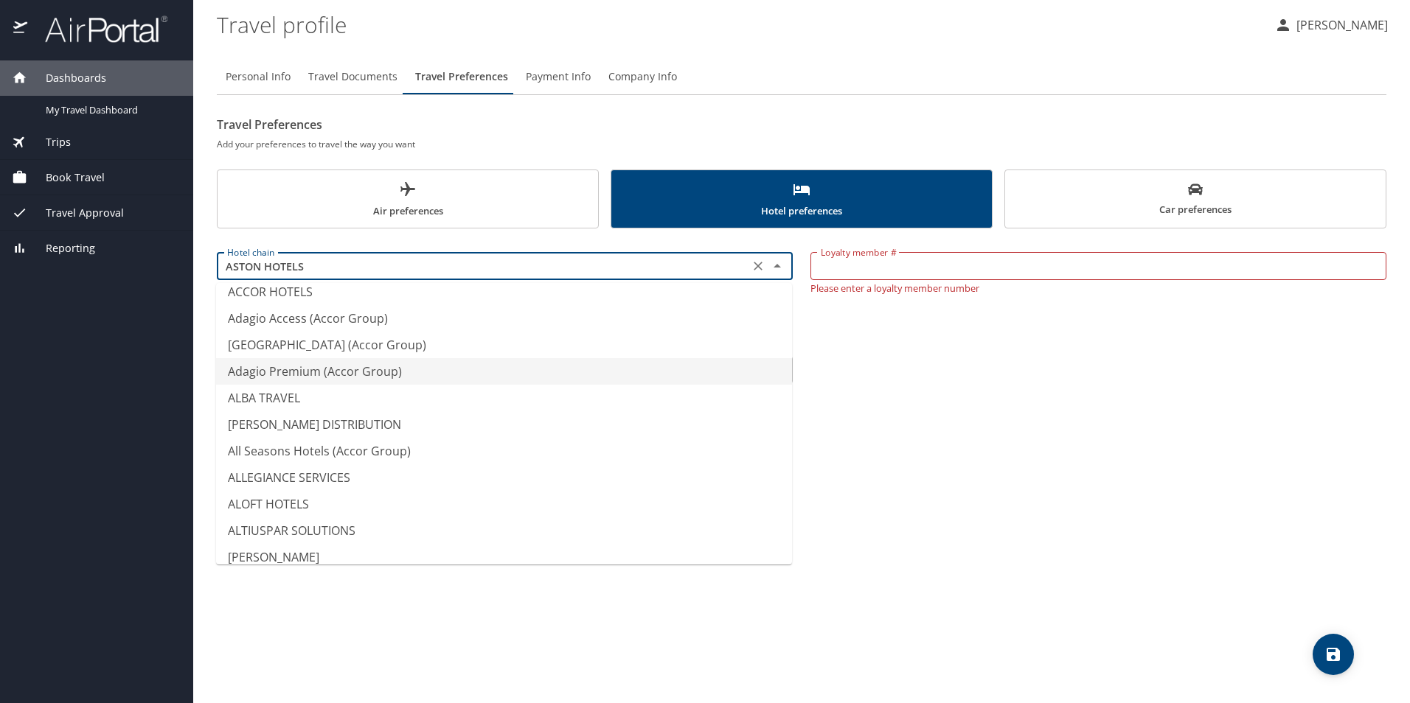
scroll to position [190, 0]
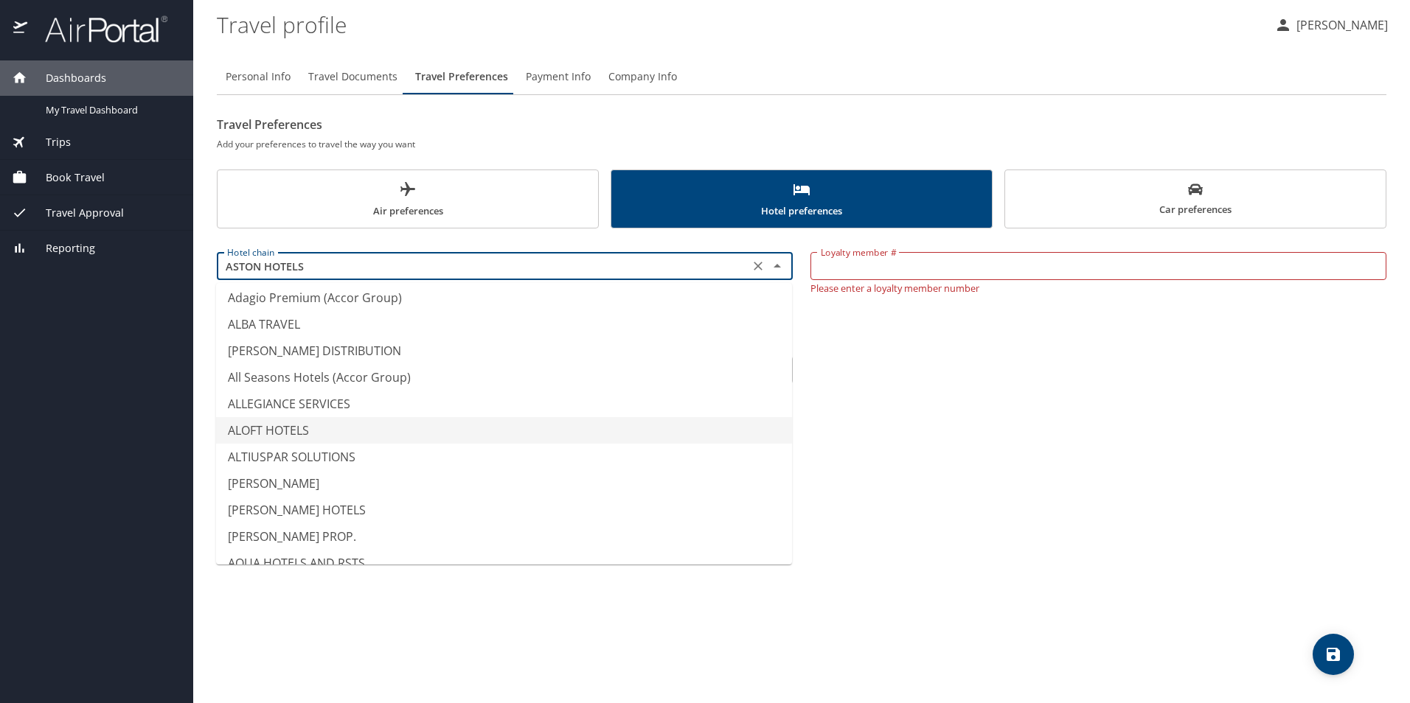
click at [427, 422] on li "ALOFT HOTELS" at bounding box center [504, 430] width 576 height 27
type input "ALOFT HOTELS"
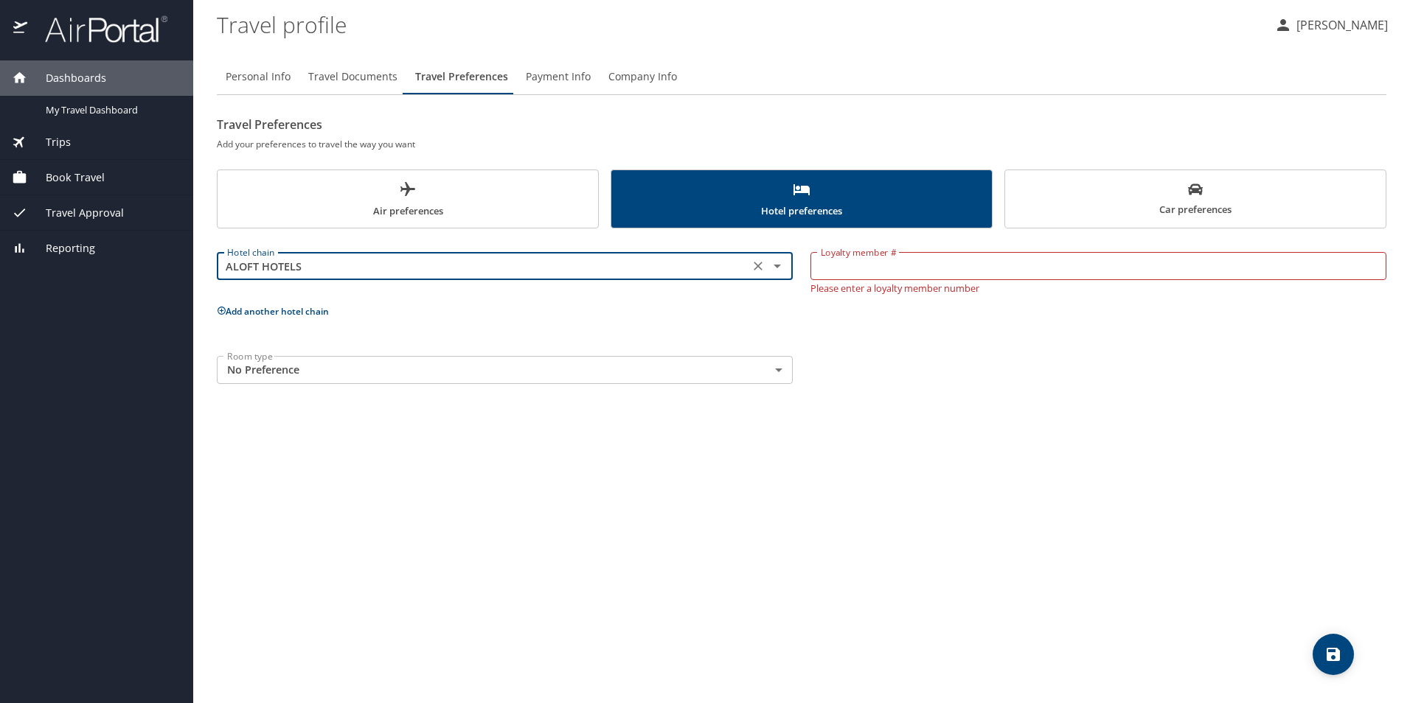
click at [529, 512] on div "Personal Info Travel Documents Travel Preferences Payment Info Company Info Tra…" at bounding box center [801, 375] width 1169 height 656
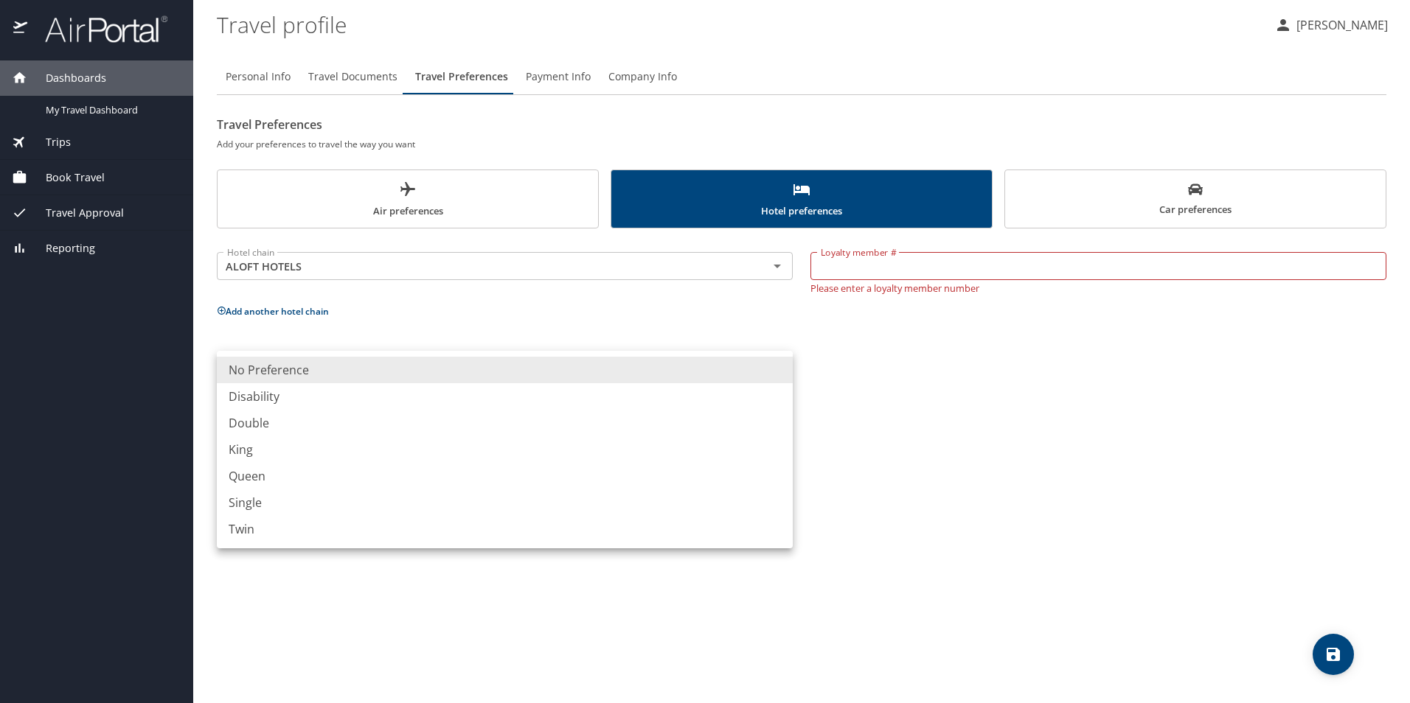
click at [509, 368] on body "Dashboards My Travel Dashboard Trips Current / Future Trips Past Trips Trips Mi…" at bounding box center [705, 351] width 1410 height 703
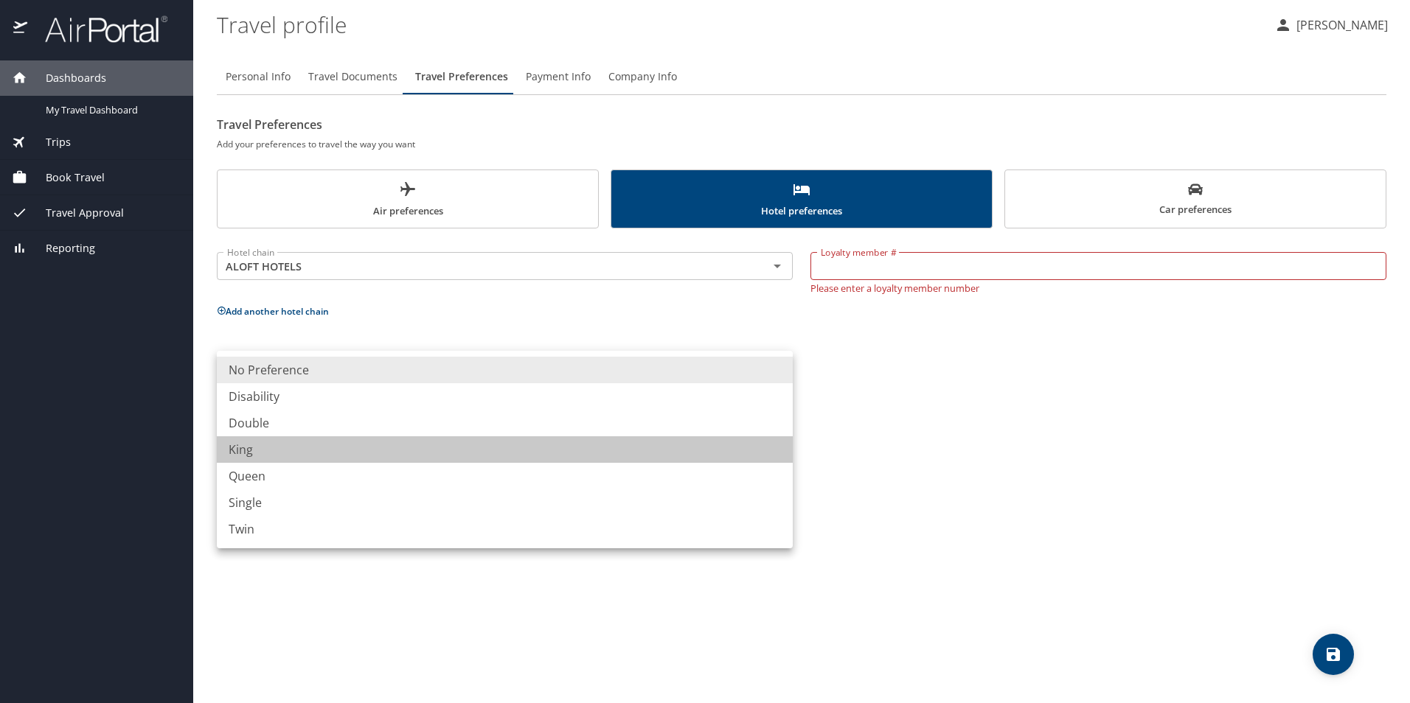
click at [352, 450] on li "King" at bounding box center [505, 449] width 576 height 27
type input "King"
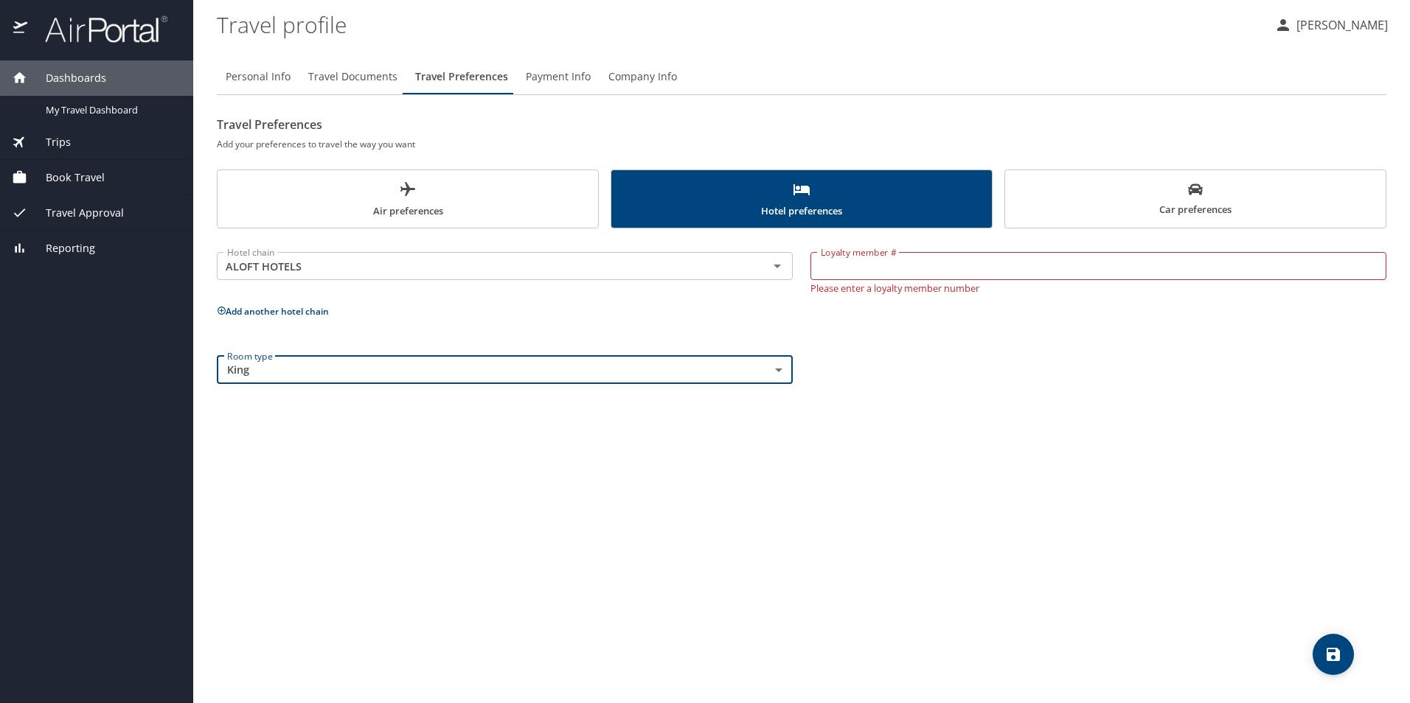
click at [812, 481] on div "Personal Info Travel Documents Travel Preferences Payment Info Company Info Tra…" at bounding box center [801, 375] width 1169 height 656
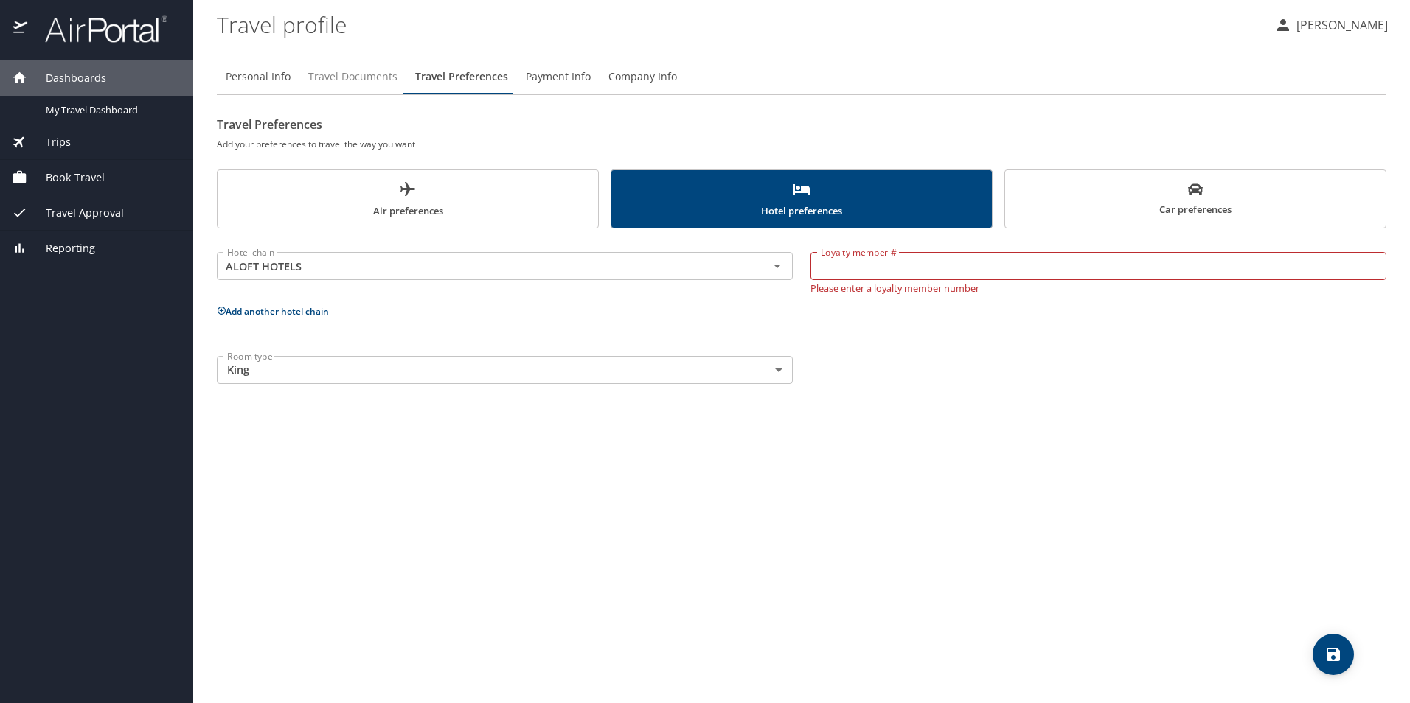
click at [354, 73] on span "Travel Documents" at bounding box center [352, 77] width 89 height 18
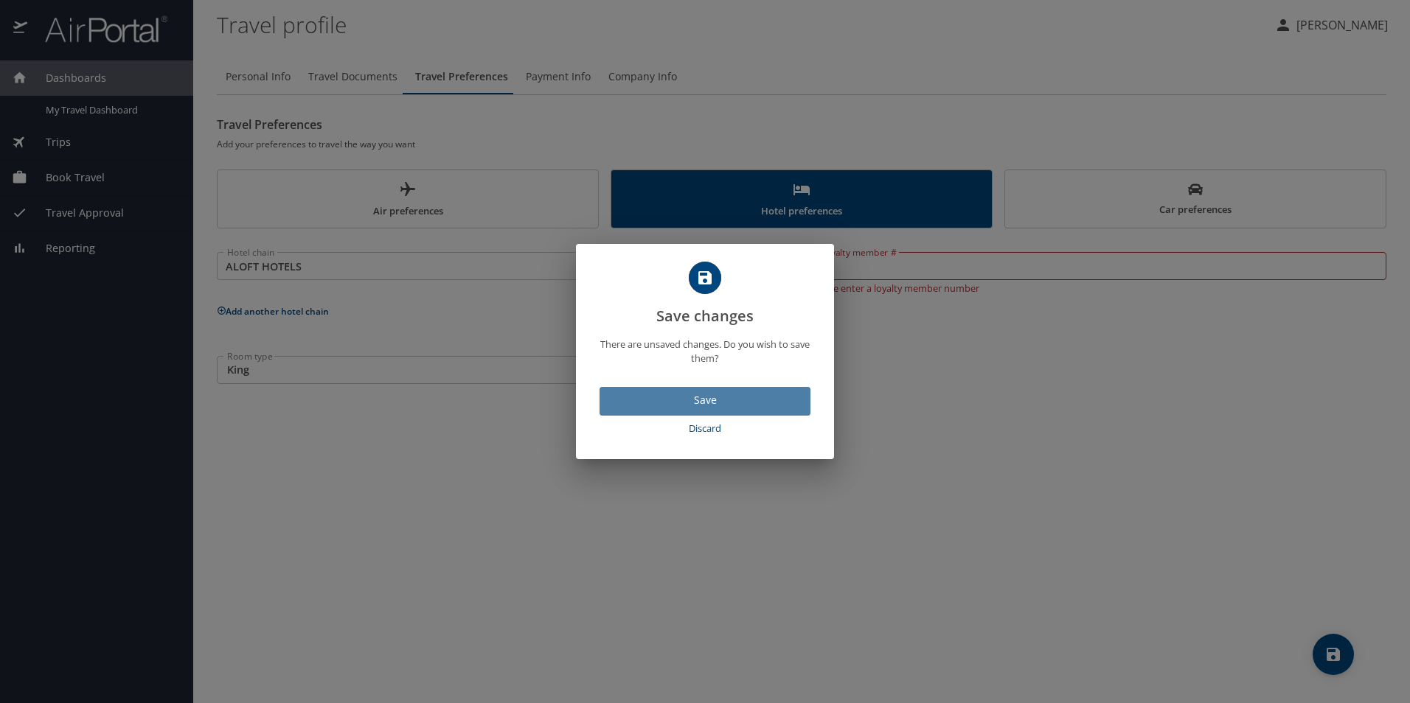
click at [702, 398] on span "Save" at bounding box center [704, 401] width 187 height 18
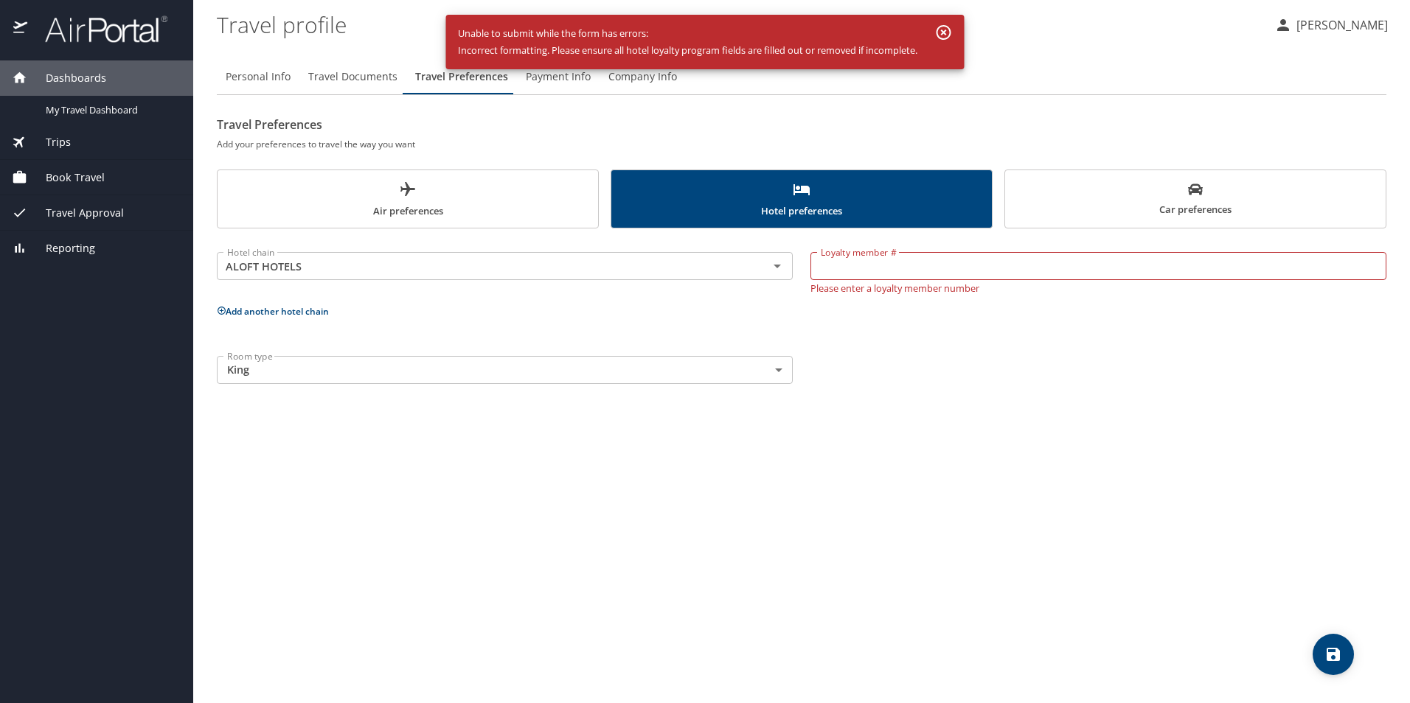
click at [549, 308] on p "Add another hotel chain" at bounding box center [801, 311] width 1169 height 18
click at [258, 76] on span "Personal Info" at bounding box center [258, 77] width 65 height 18
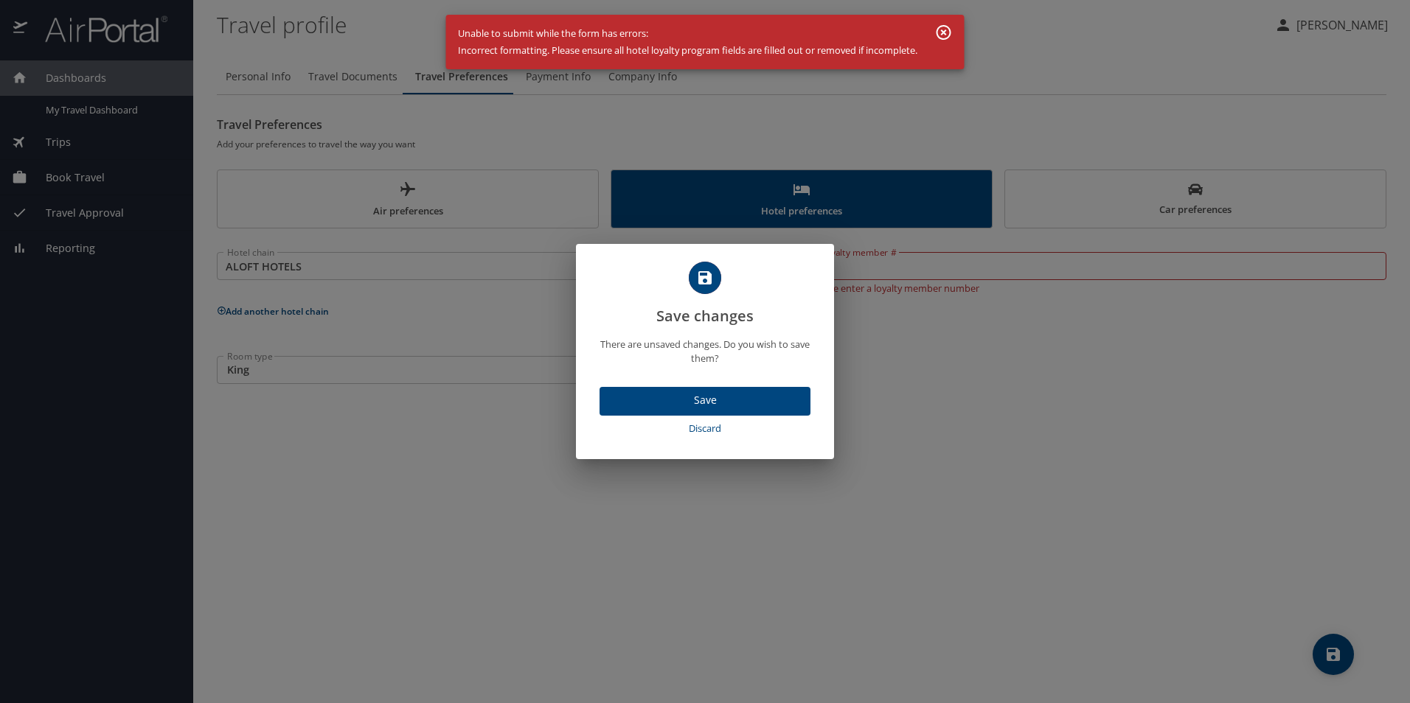
click at [703, 392] on span "Save" at bounding box center [704, 401] width 187 height 18
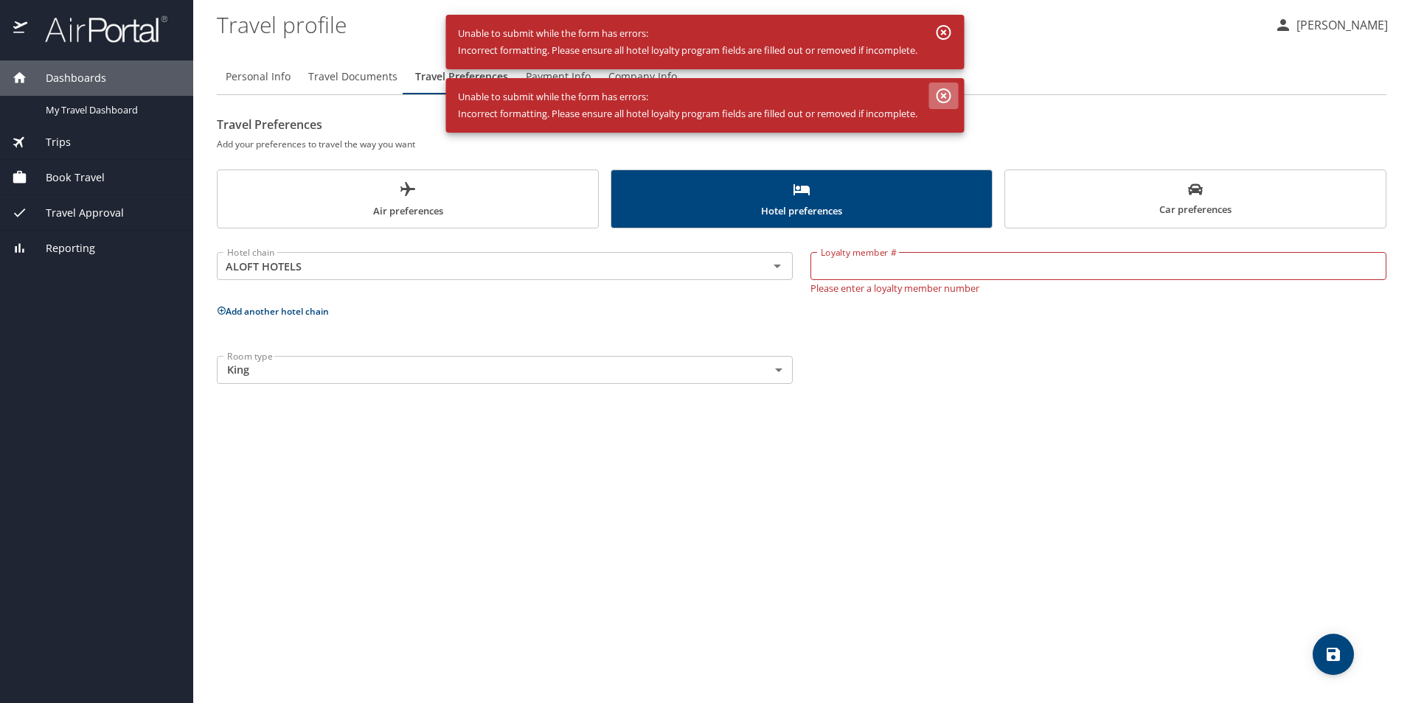
drag, startPoint x: 945, startPoint y: 93, endPoint x: 947, endPoint y: 35, distance: 58.3
click at [945, 41] on icon "button" at bounding box center [944, 33] width 18 height 18
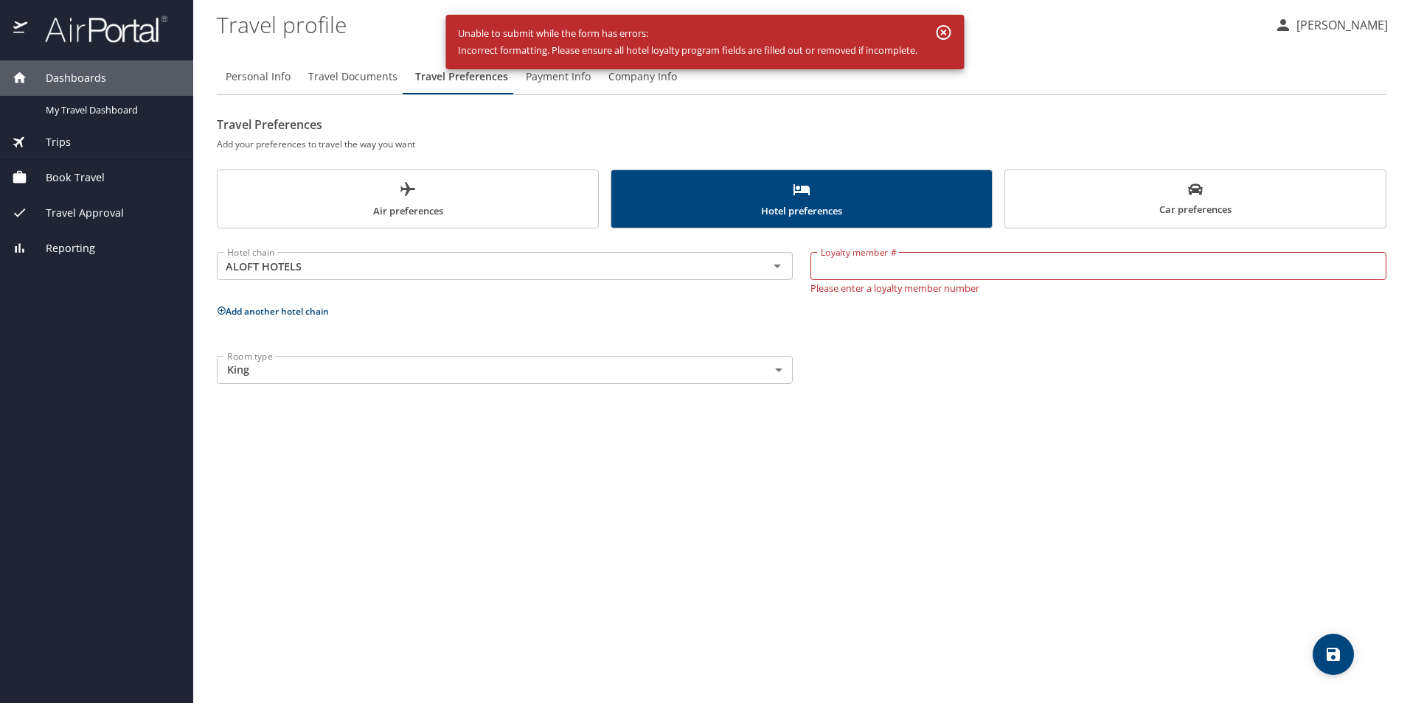
click at [945, 27] on icon "button" at bounding box center [944, 33] width 18 height 18
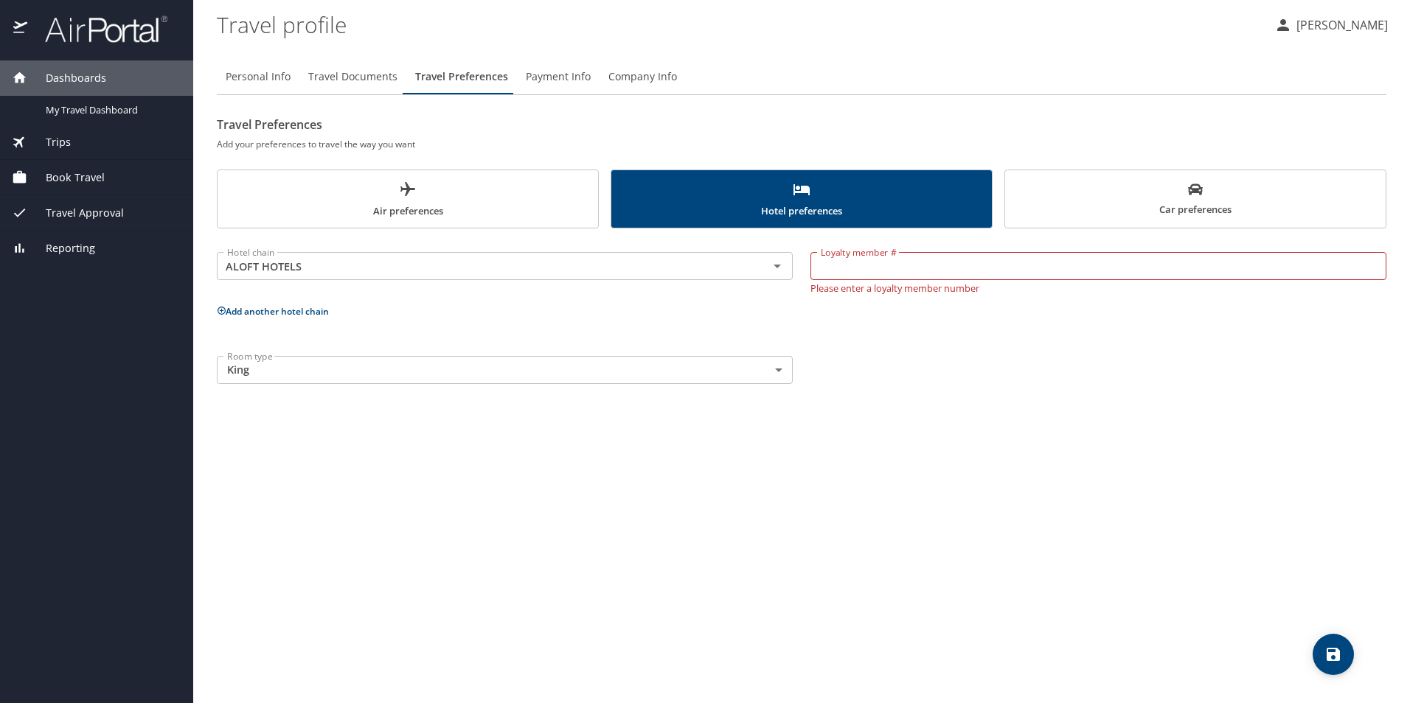
click at [882, 268] on input "Loyalty member #" at bounding box center [1098, 266] width 576 height 28
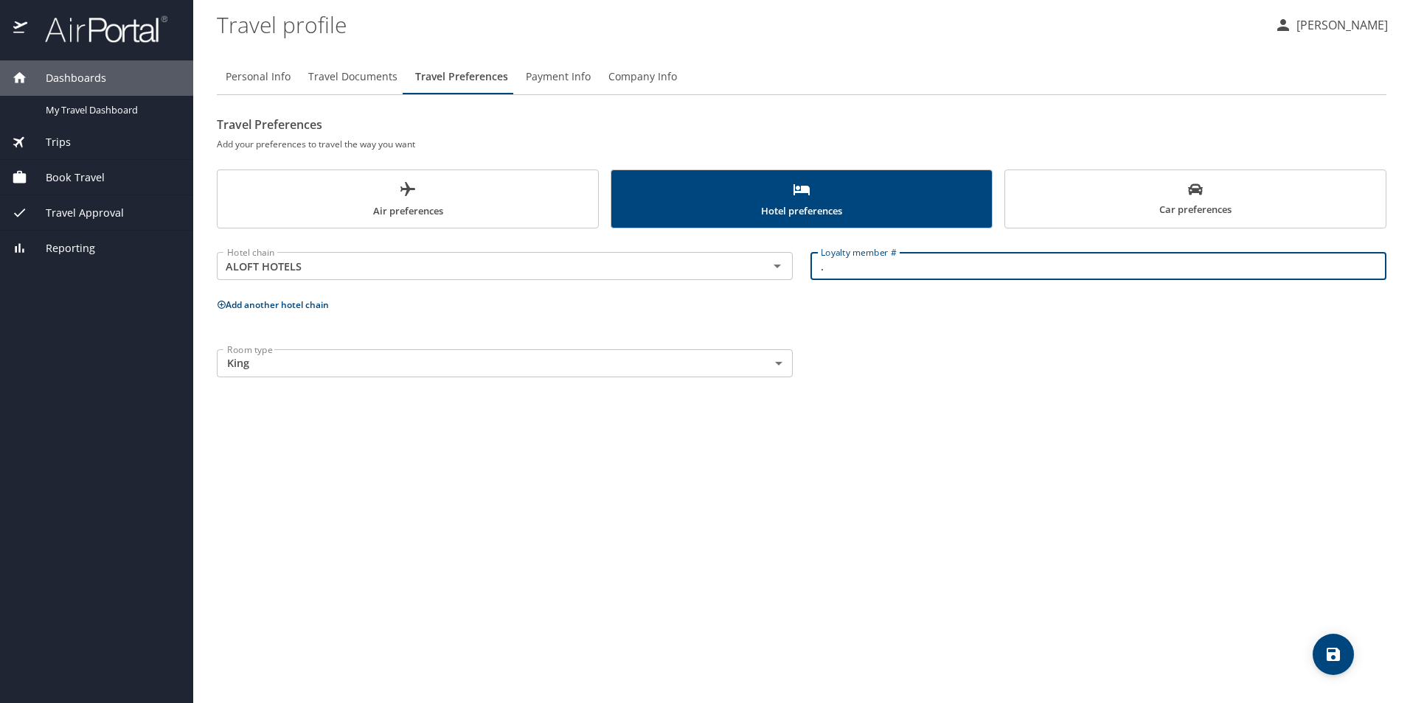
type input "."
click at [922, 414] on div "Personal Info Travel Documents Travel Preferences Payment Info Company Info Tra…" at bounding box center [801, 375] width 1169 height 656
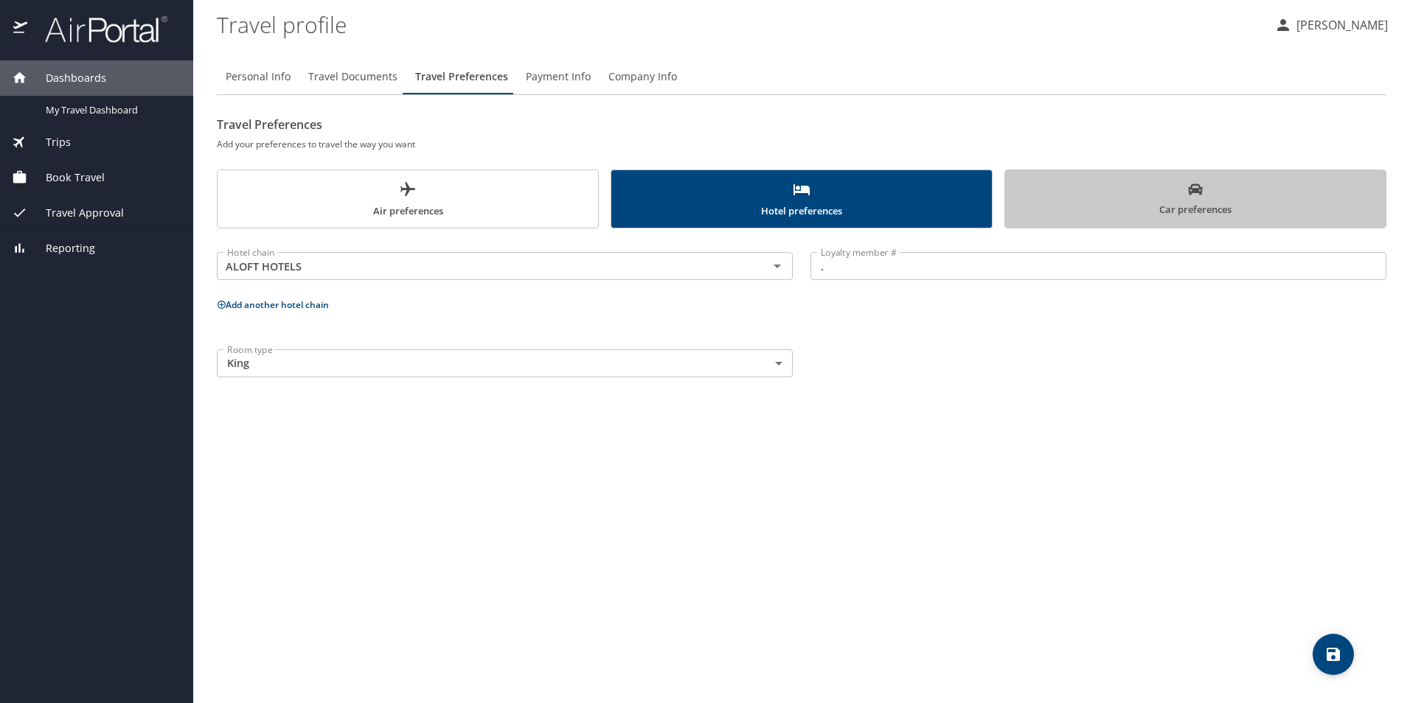
click at [1110, 198] on span "Car preferences" at bounding box center [1195, 200] width 363 height 36
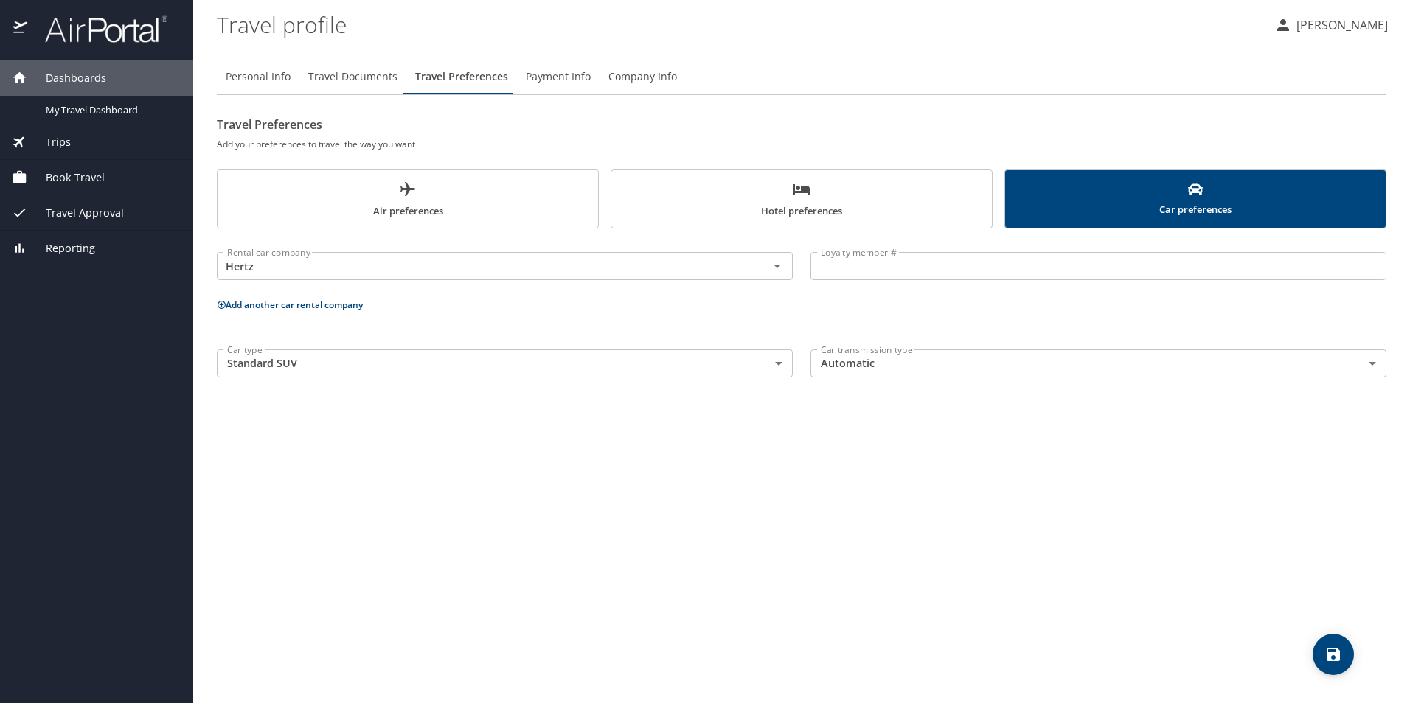
click at [400, 203] on span "Air preferences" at bounding box center [407, 200] width 363 height 39
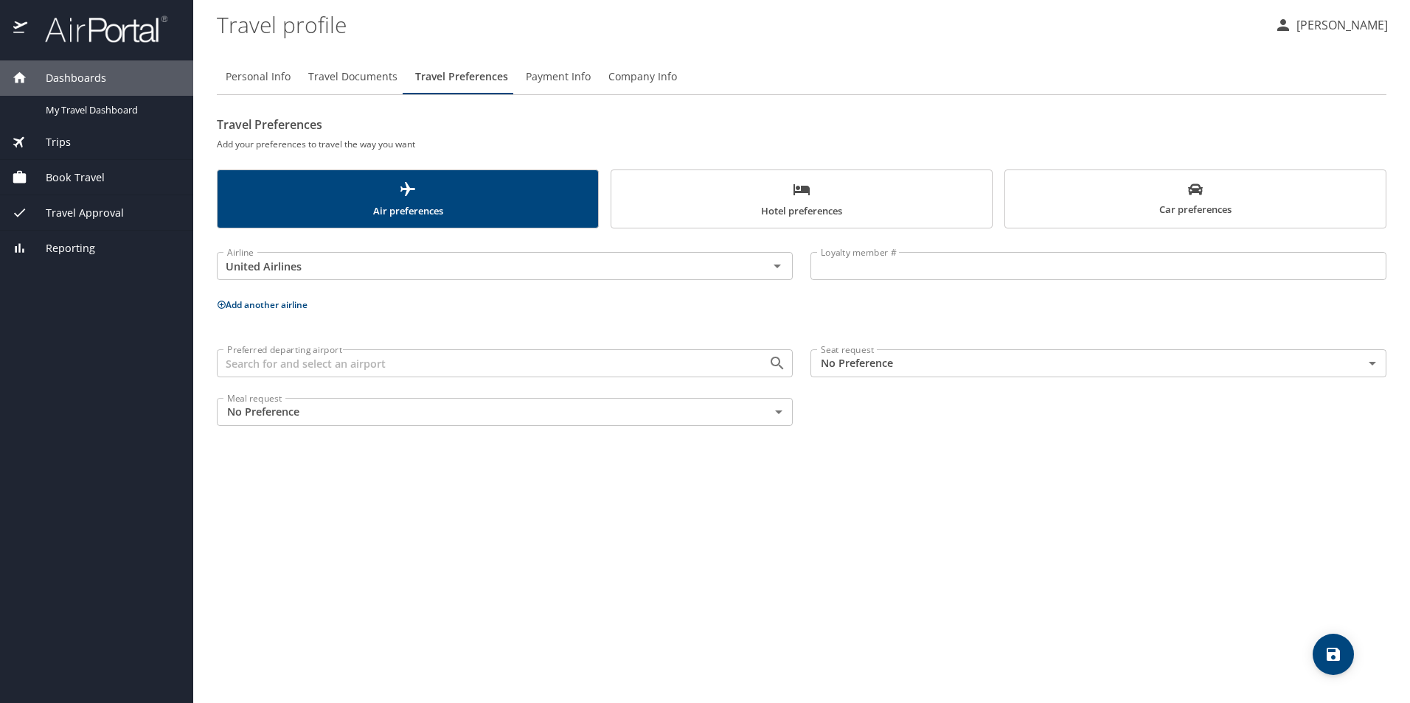
click at [1337, 653] on icon "save" at bounding box center [1332, 654] width 13 height 13
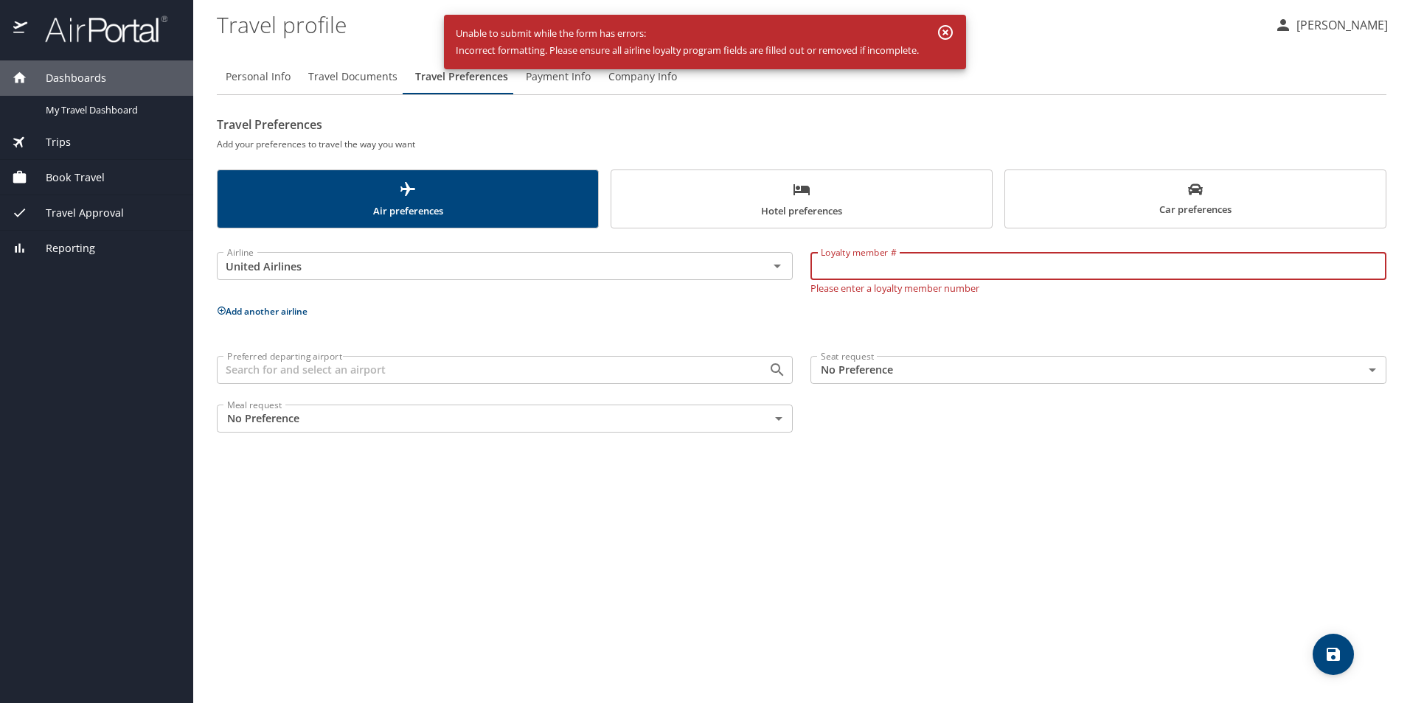
click at [924, 268] on input "Loyalty member #" at bounding box center [1098, 266] width 576 height 28
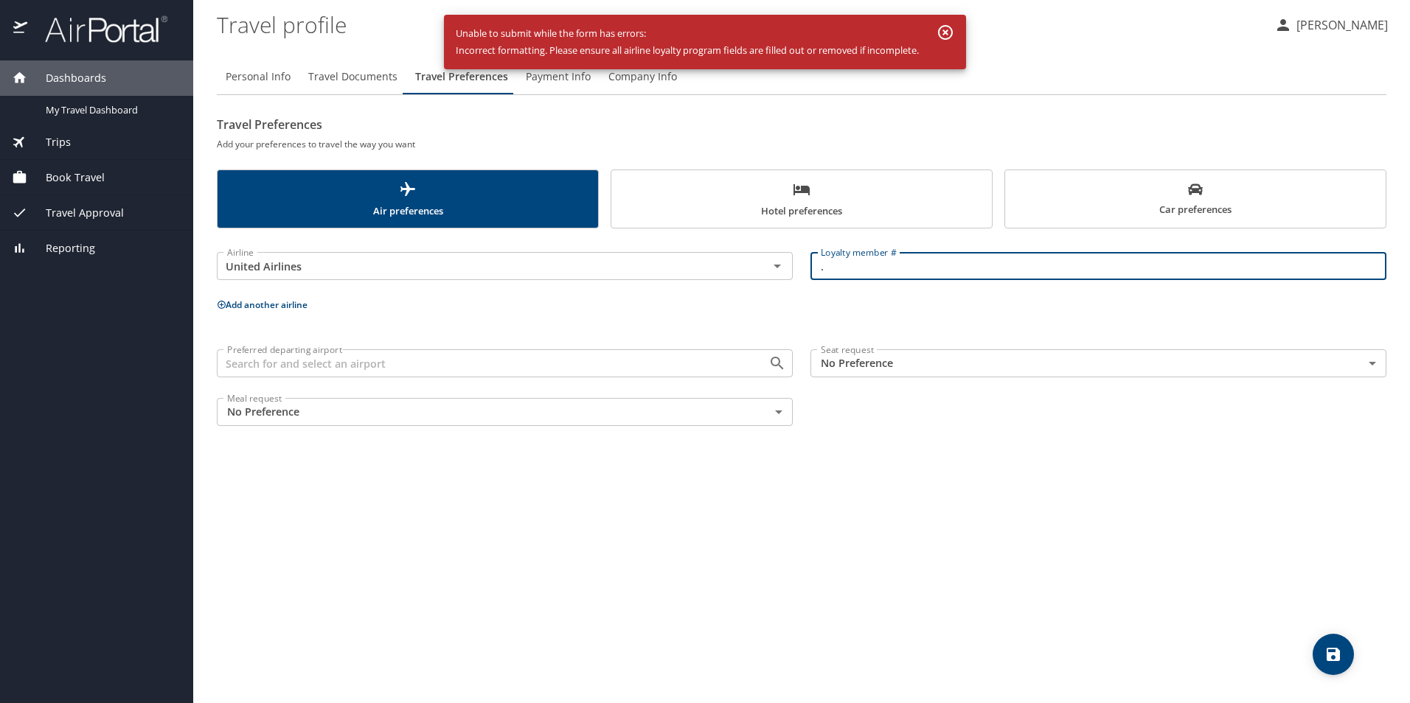
type input "."
click at [964, 653] on div "Personal Info Travel Documents Travel Preferences Payment Info Company Info Tra…" at bounding box center [801, 375] width 1169 height 656
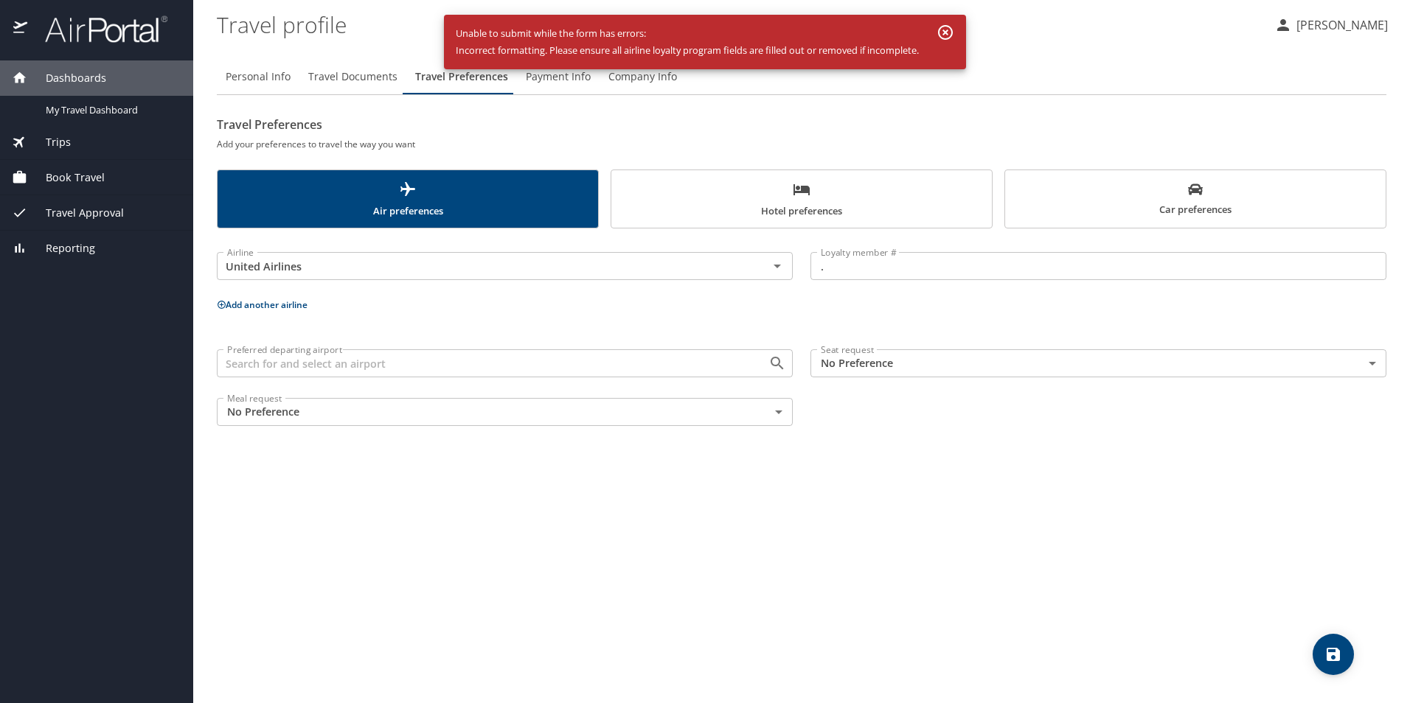
click at [778, 360] on icon "Open" at bounding box center [777, 364] width 18 height 18
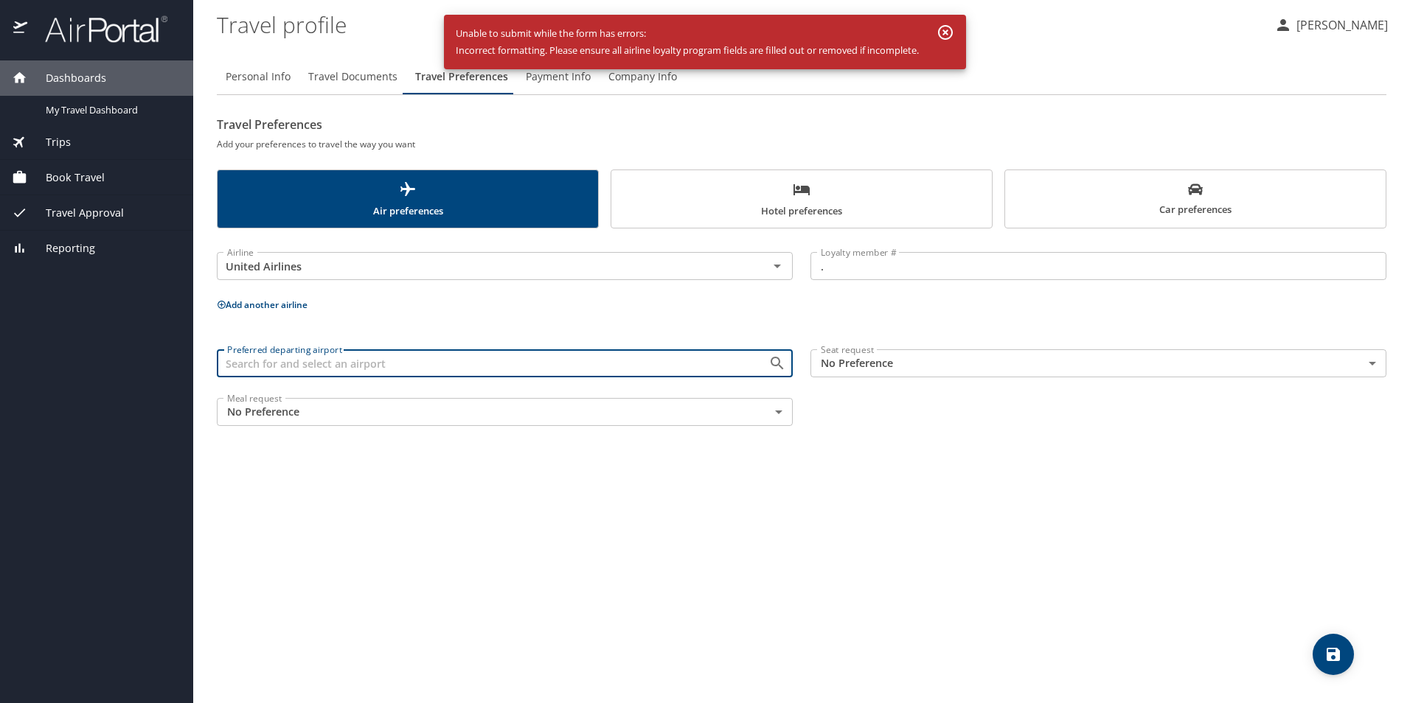
click at [498, 361] on input "Preferred departing airport" at bounding box center [482, 363] width 523 height 19
type input "-"
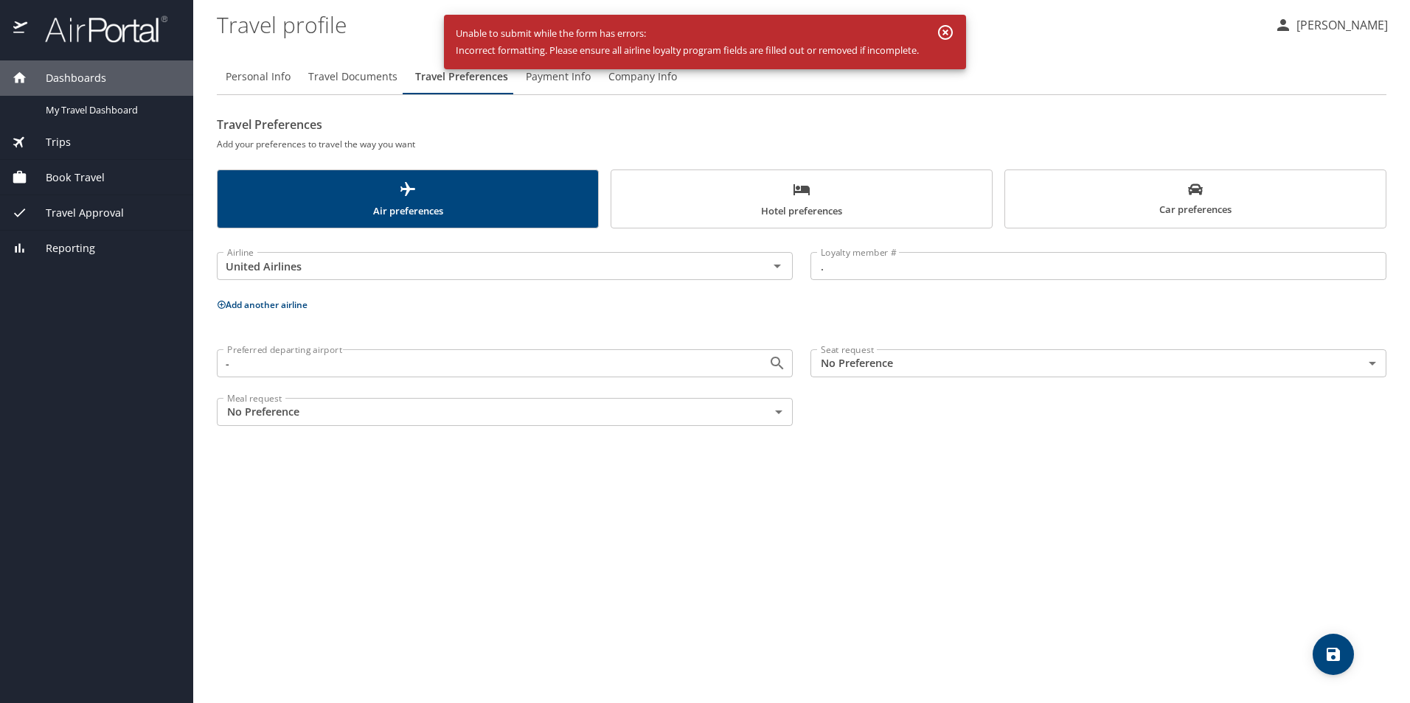
click at [514, 509] on div "Personal Info Travel Documents Travel Preferences Payment Info Company Info Tra…" at bounding box center [801, 375] width 1169 height 656
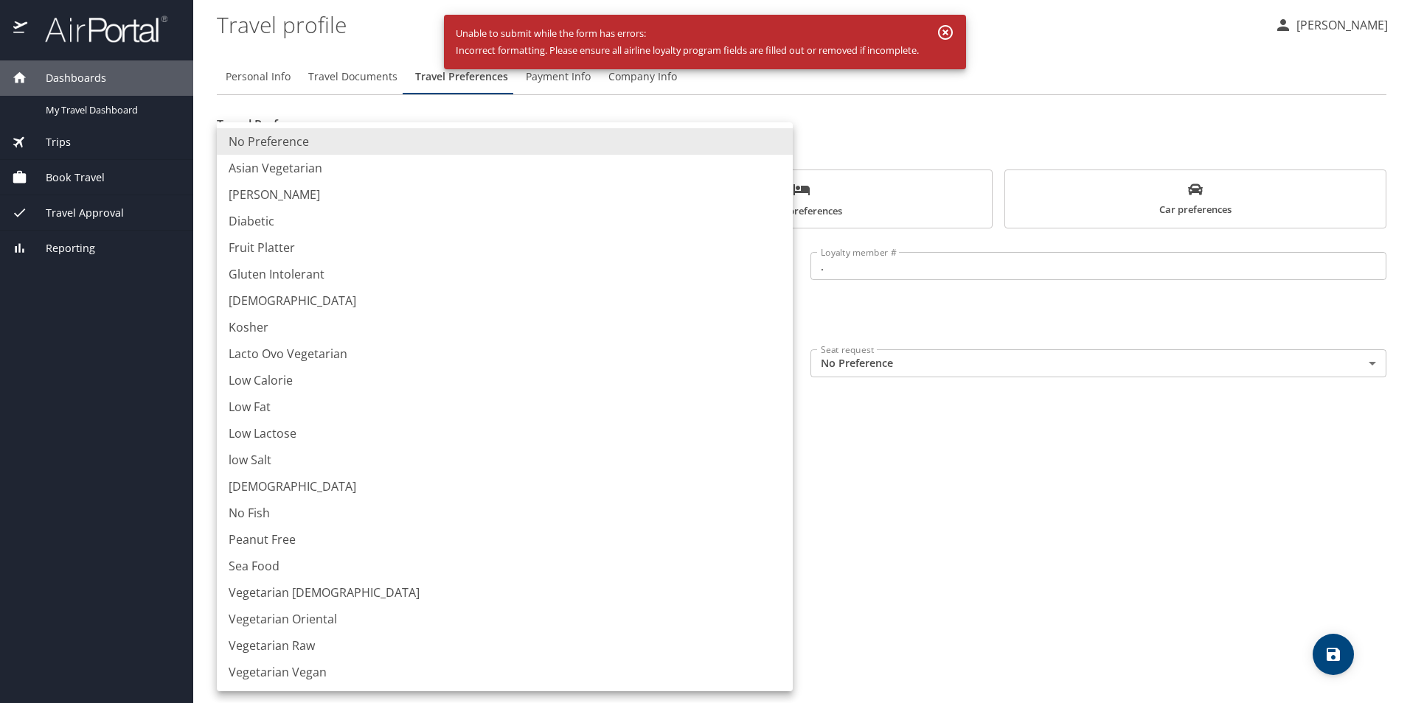
click at [608, 414] on body "Dashboards My Travel Dashboard Trips Current / Future Trips Past Trips Trips Mi…" at bounding box center [705, 351] width 1410 height 703
click at [293, 507] on li "No Fish" at bounding box center [505, 513] width 576 height 27
type input "NoFish"
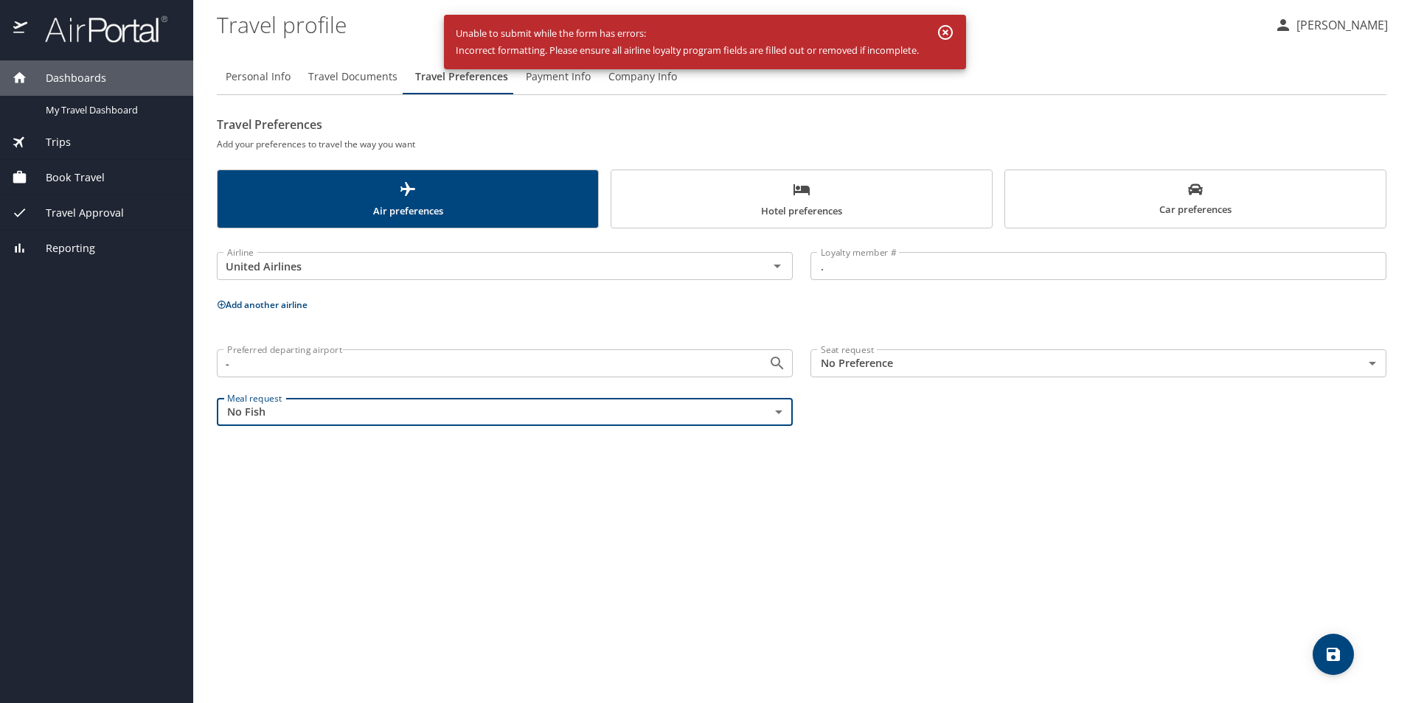
click at [655, 527] on div "Personal Info Travel Documents Travel Preferences Payment Info Company Info Tra…" at bounding box center [801, 375] width 1169 height 656
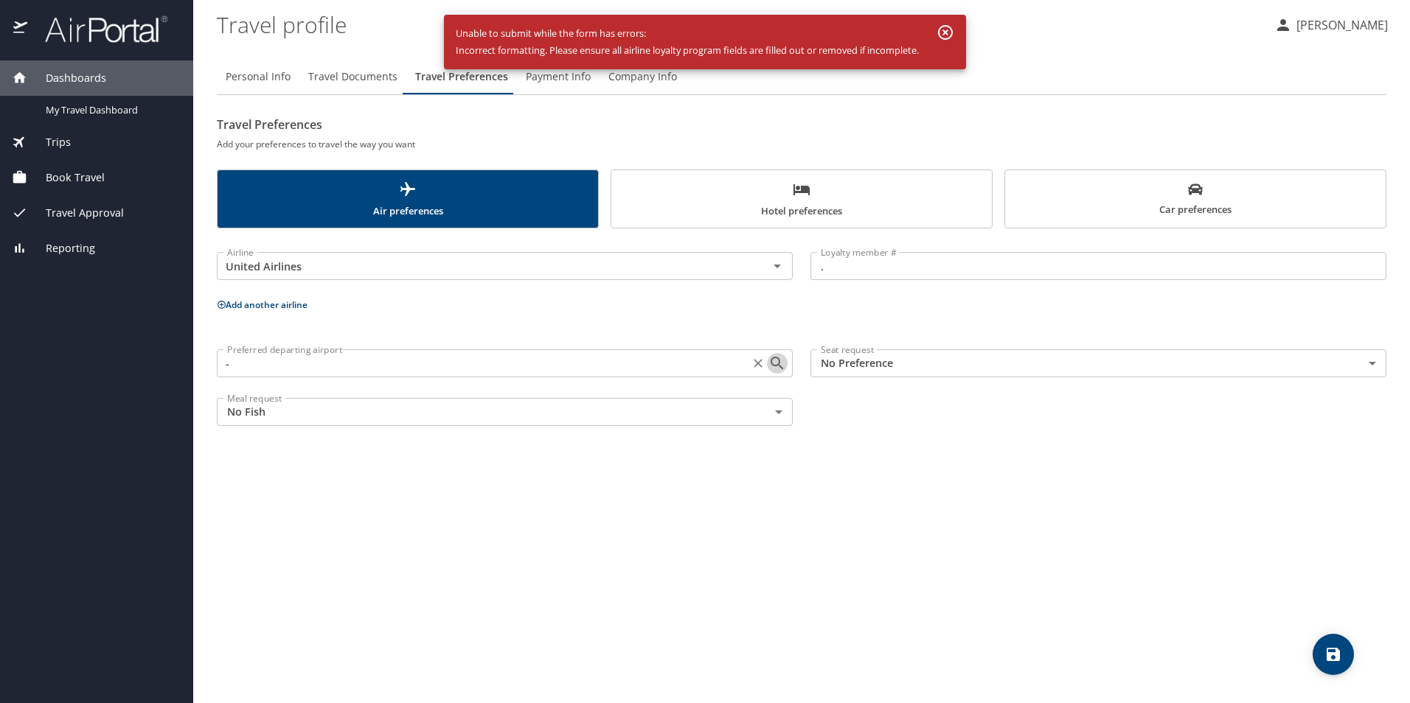
click at [772, 362] on icon "Open" at bounding box center [776, 363] width 13 height 13
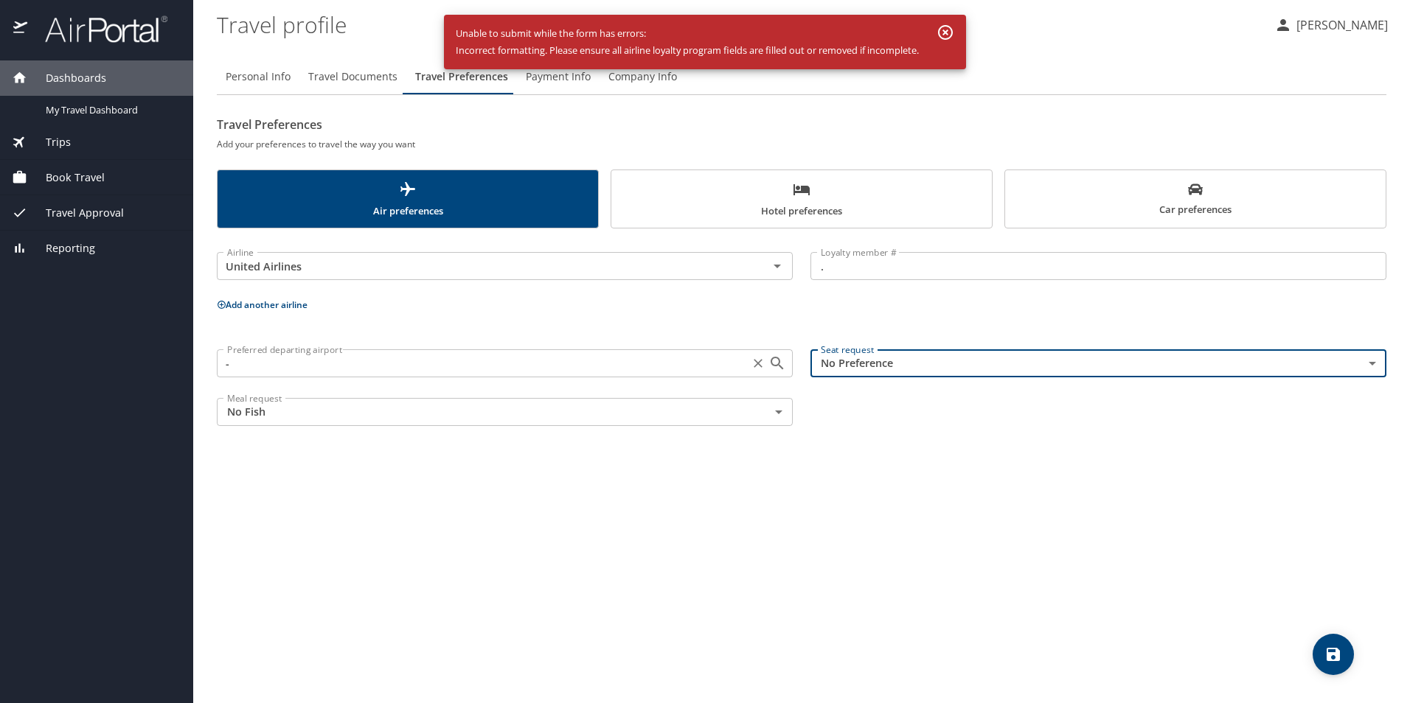
click at [636, 355] on input "-" at bounding box center [482, 363] width 523 height 19
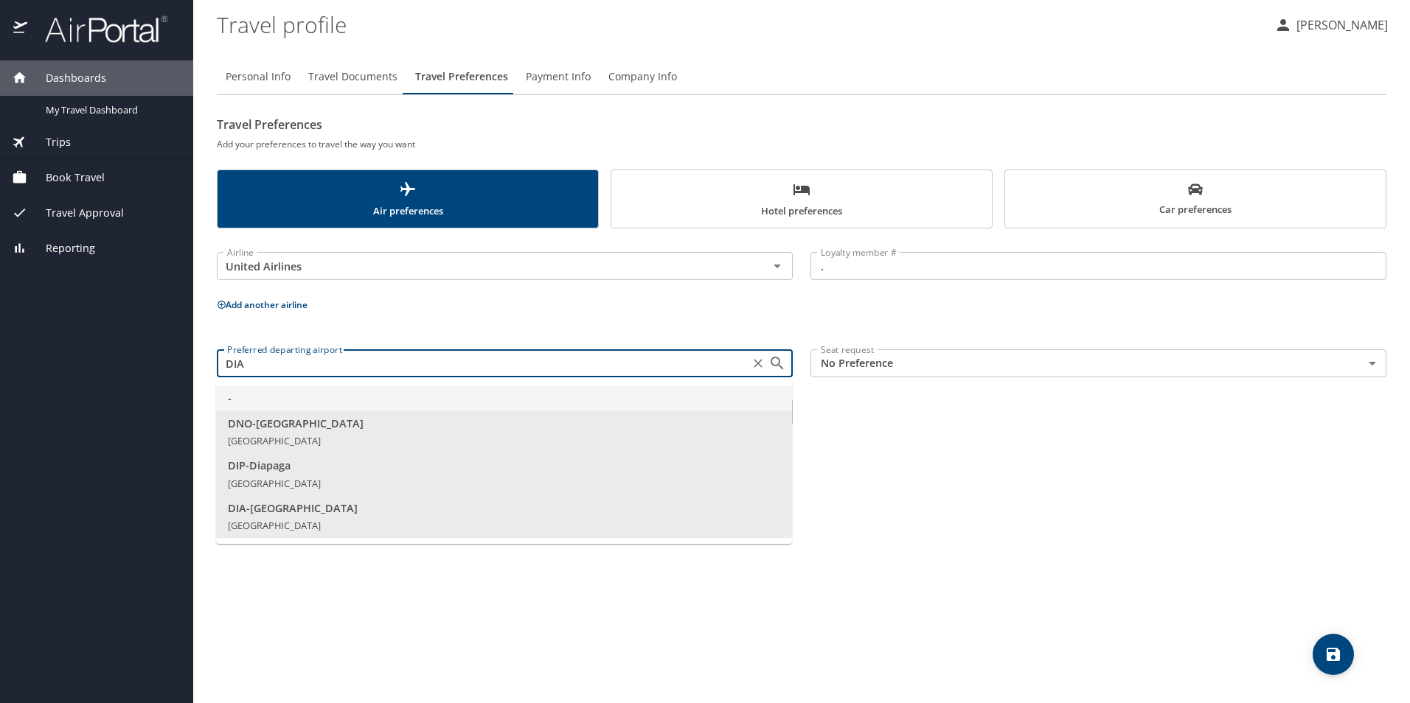
click at [302, 361] on input "DIA" at bounding box center [482, 363] width 523 height 19
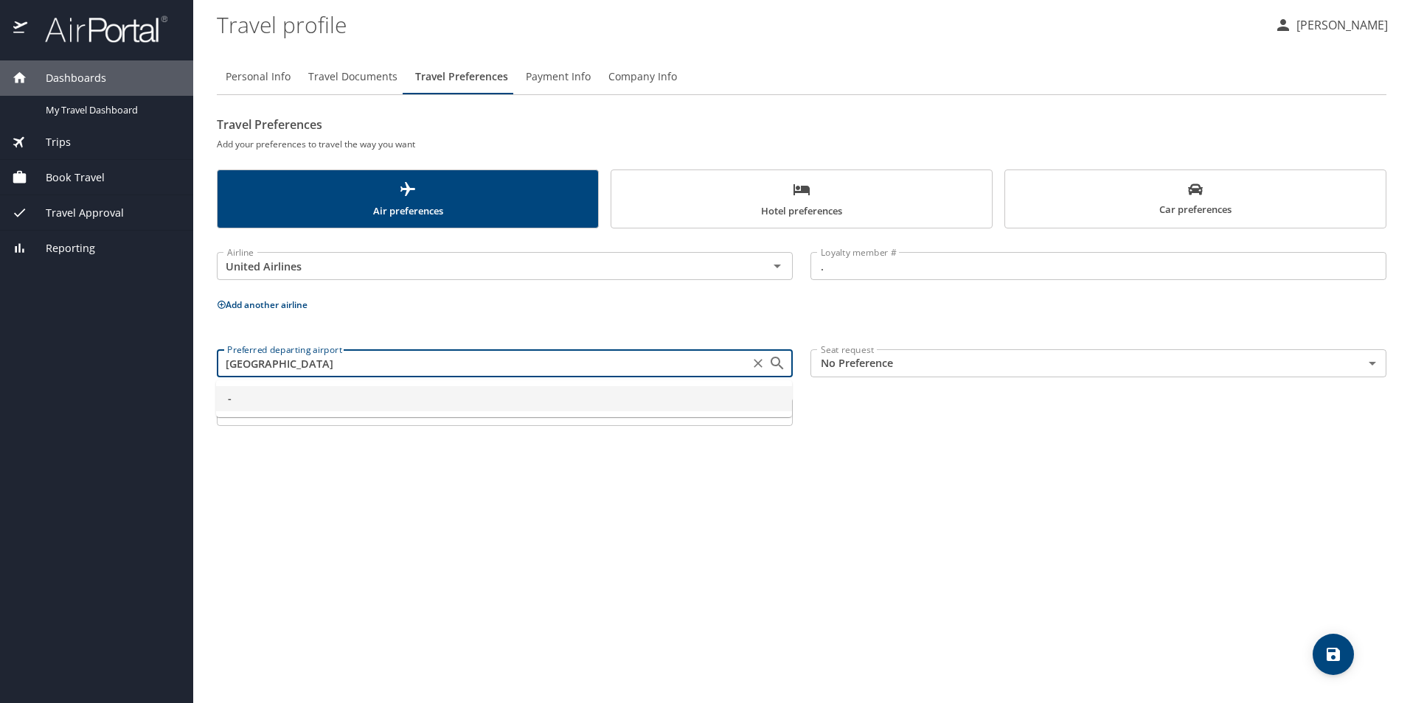
type input "-"
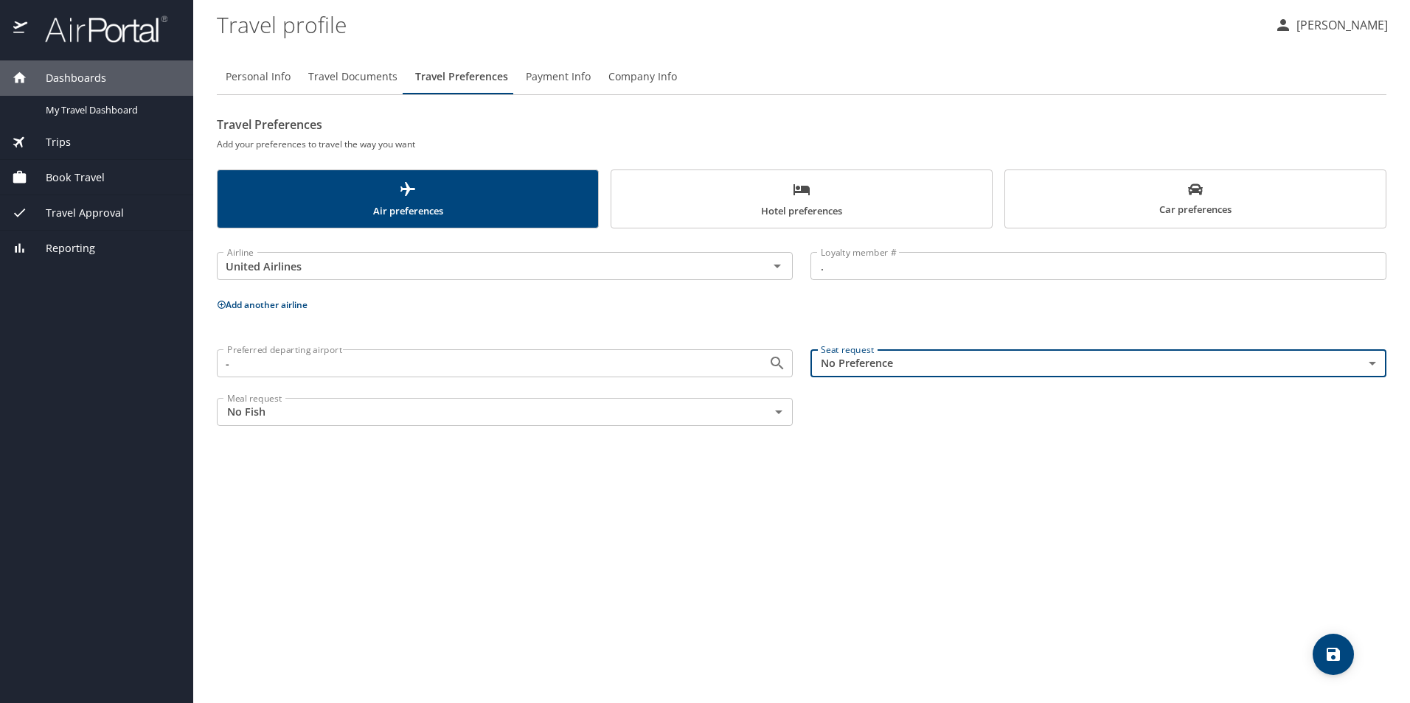
click at [909, 364] on body "Dashboards My Travel Dashboard Trips Current / Future Trips Past Trips Trips Mi…" at bounding box center [705, 351] width 1410 height 703
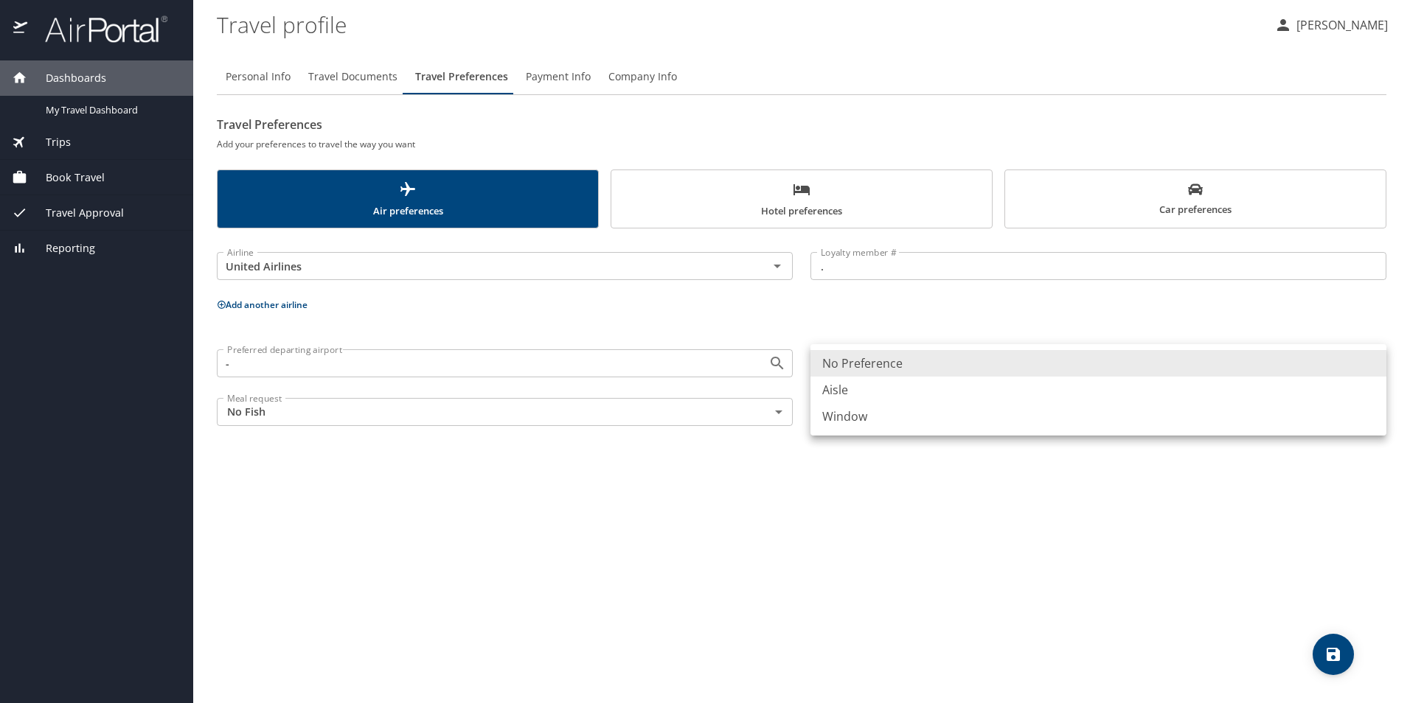
click at [866, 411] on li "Window" at bounding box center [1098, 416] width 576 height 27
type input "Window"
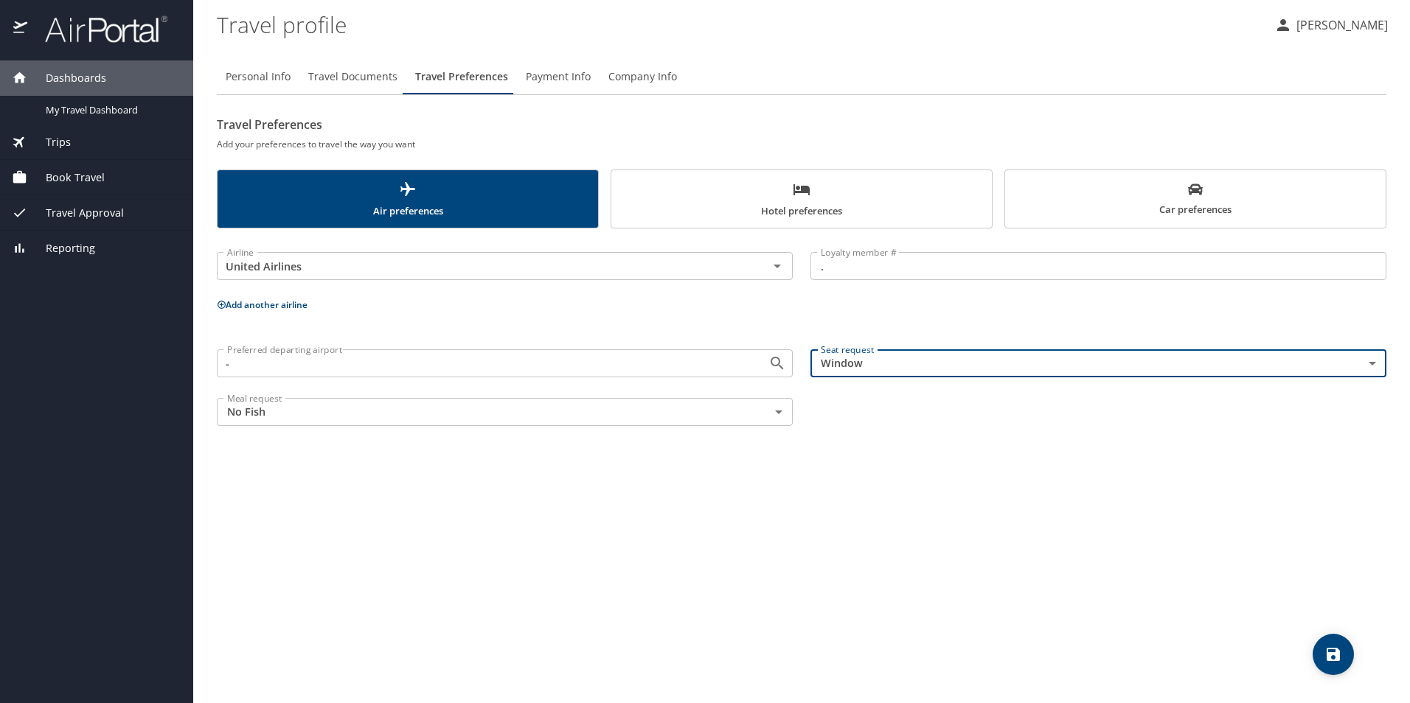
click at [947, 503] on div "Personal Info Travel Documents Travel Preferences Payment Info Company Info Tra…" at bounding box center [801, 375] width 1169 height 656
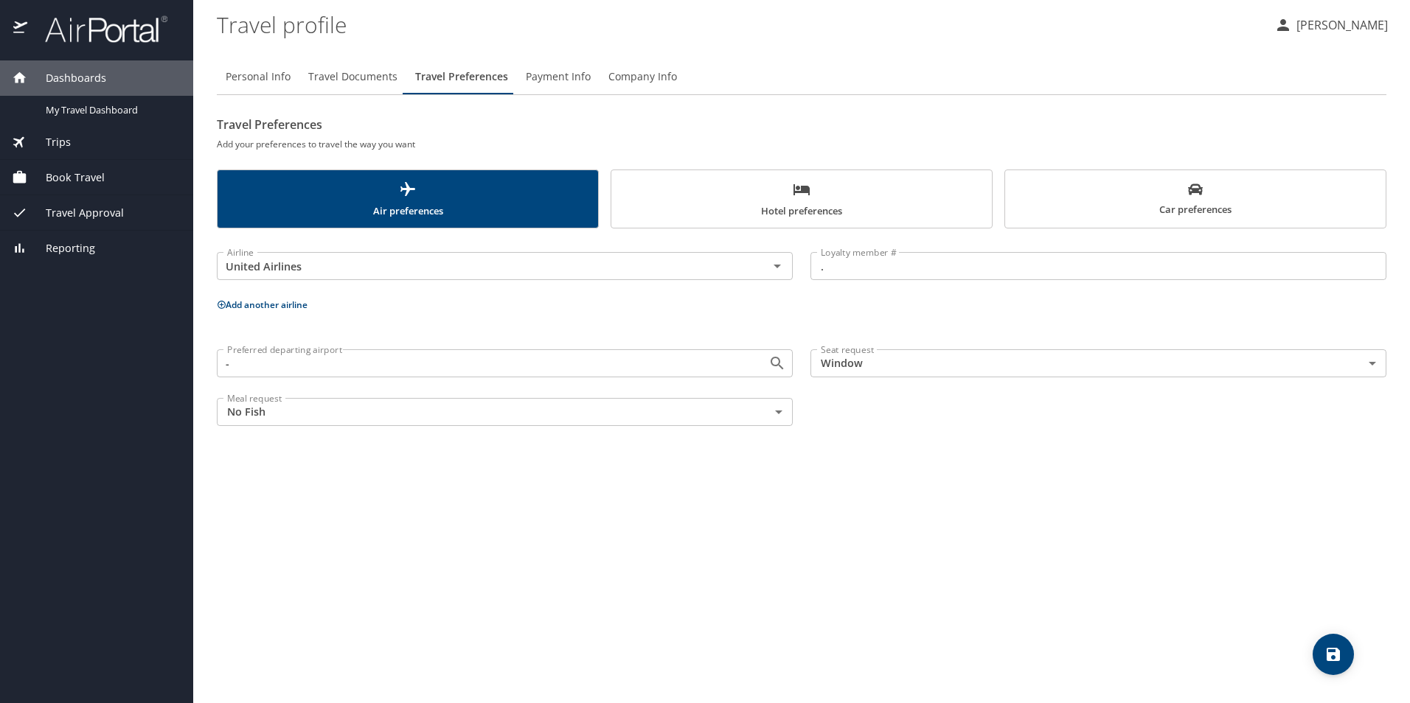
click at [1332, 650] on icon "save" at bounding box center [1333, 655] width 18 height 18
click at [550, 72] on span "Payment Info" at bounding box center [558, 77] width 65 height 18
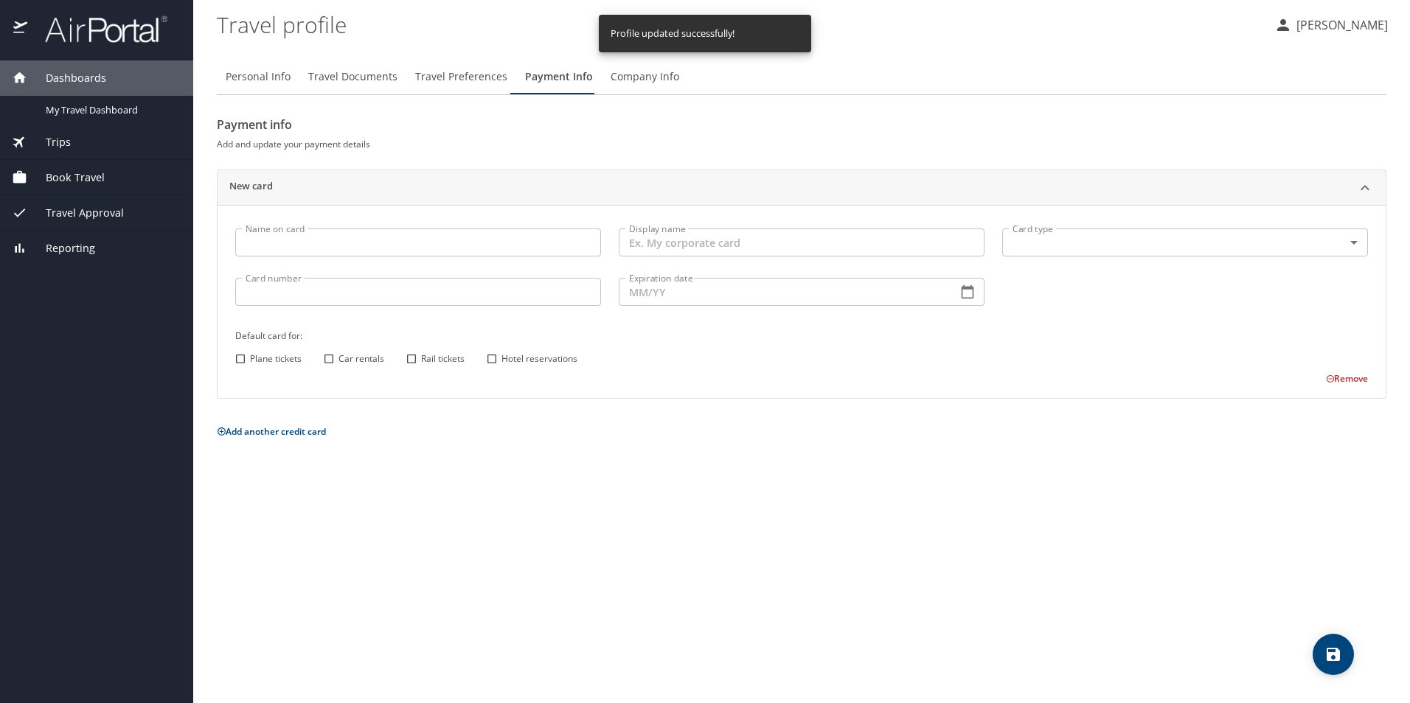
click at [627, 79] on span "Company Info" at bounding box center [644, 77] width 69 height 18
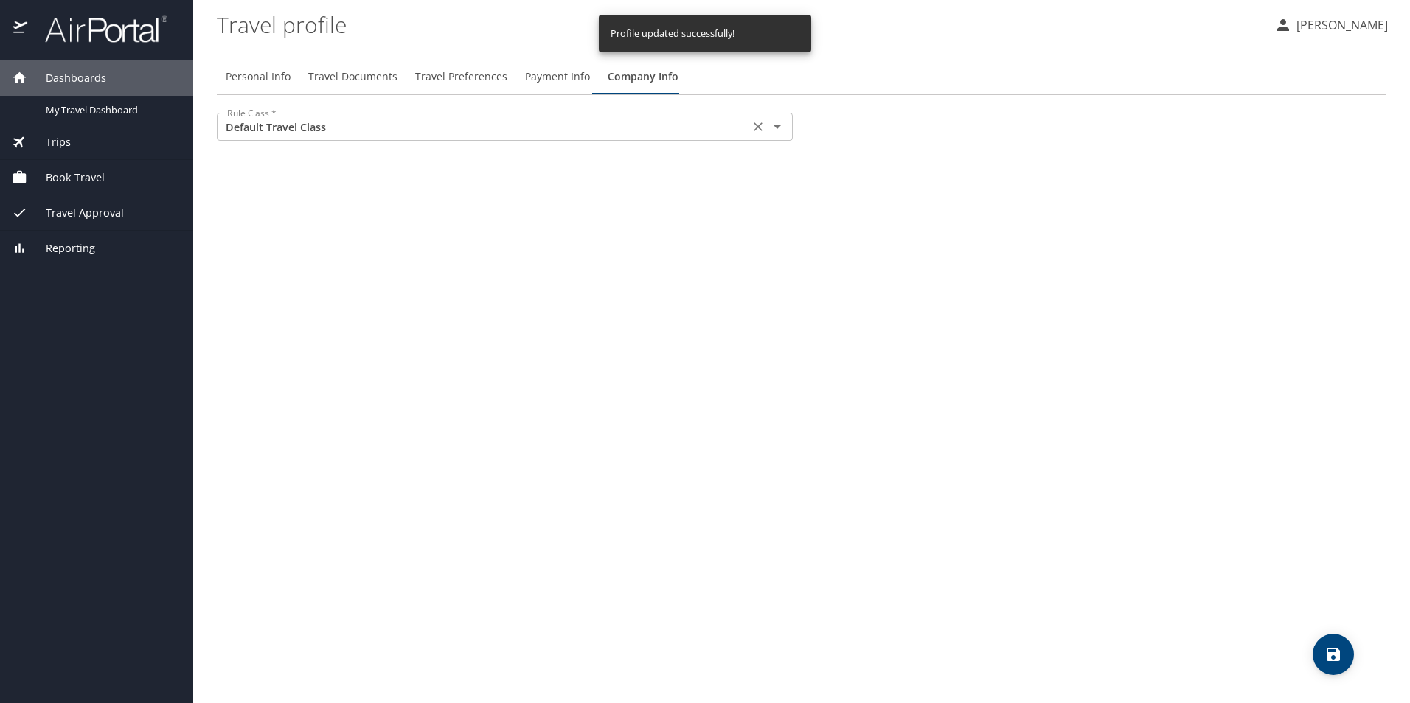
click at [425, 128] on input "Default Travel Class" at bounding box center [482, 126] width 523 height 19
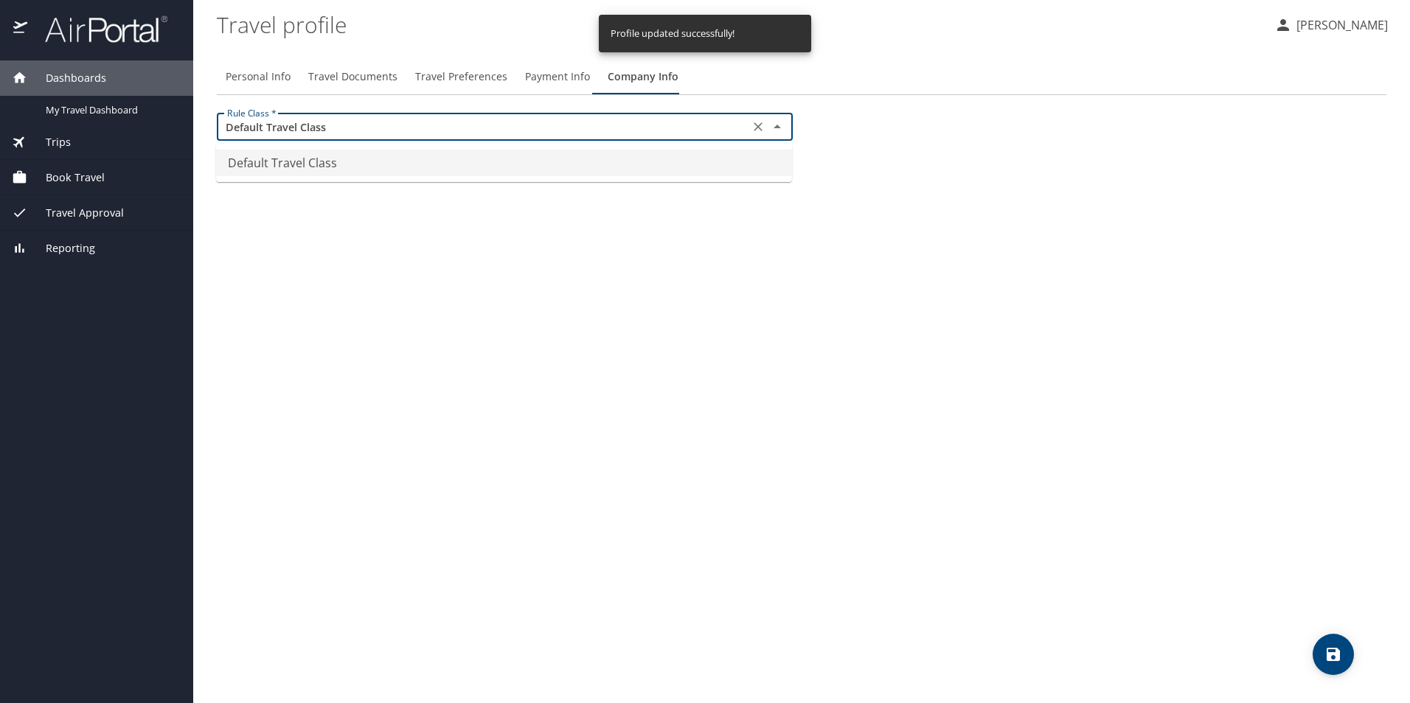
drag, startPoint x: 712, startPoint y: 310, endPoint x: 720, endPoint y: 293, distance: 18.1
click at [711, 310] on div "Personal Info Travel Documents Travel Preferences Payment Info Company Info Rul…" at bounding box center [801, 375] width 1169 height 656
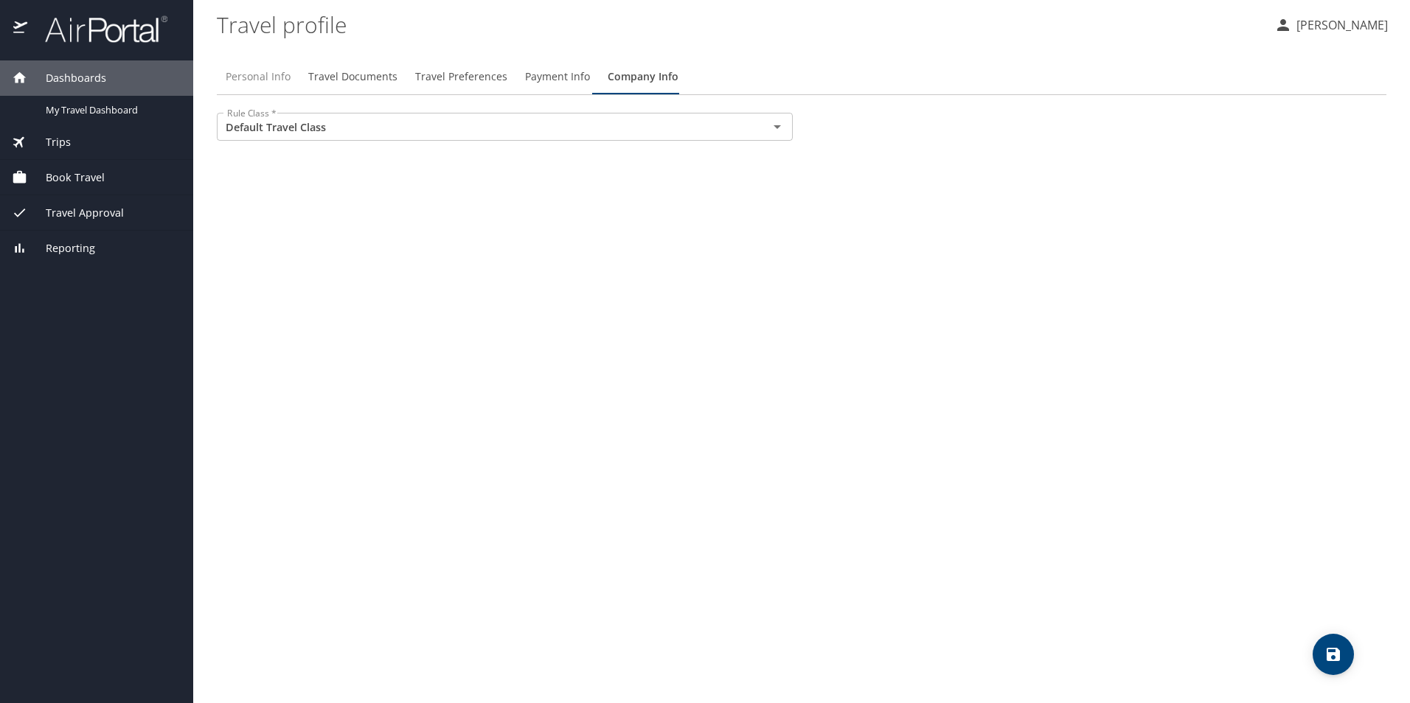
click at [278, 73] on span "Personal Info" at bounding box center [258, 77] width 65 height 18
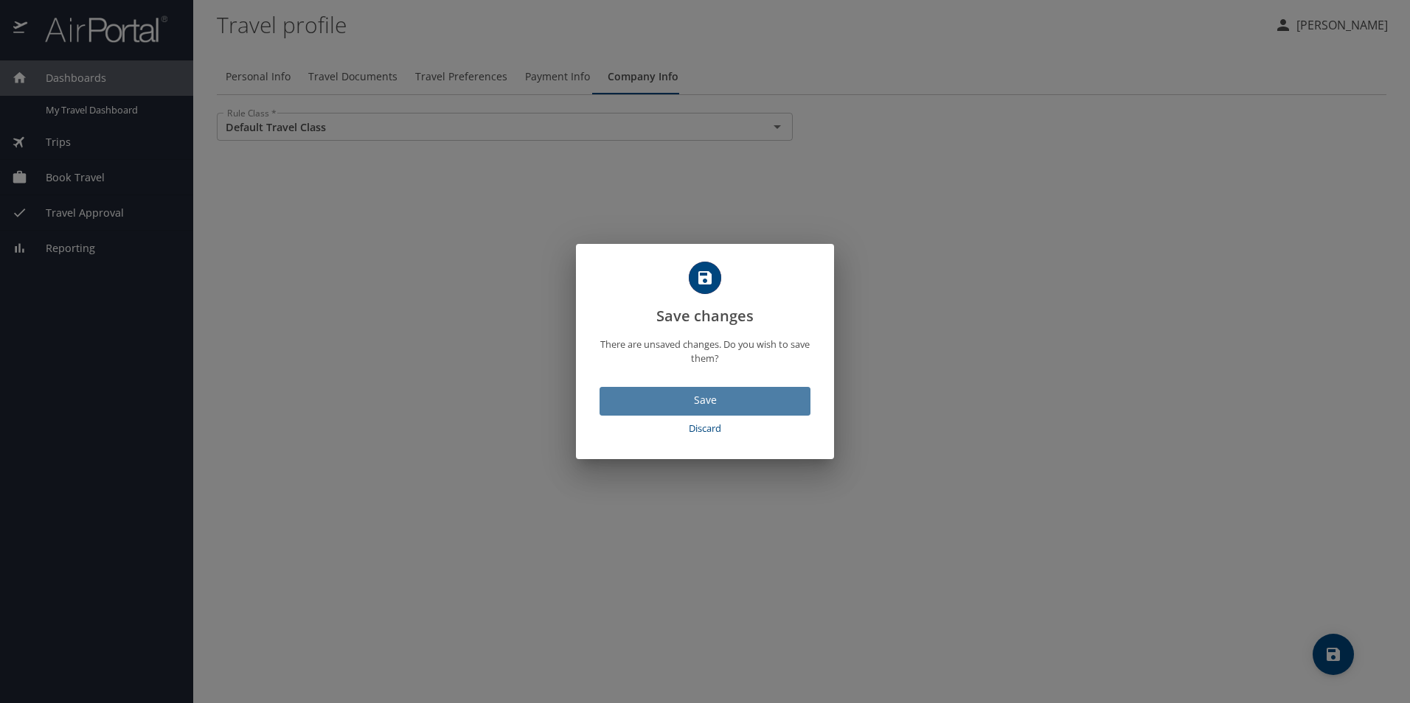
click at [706, 391] on button "Save" at bounding box center [704, 401] width 211 height 29
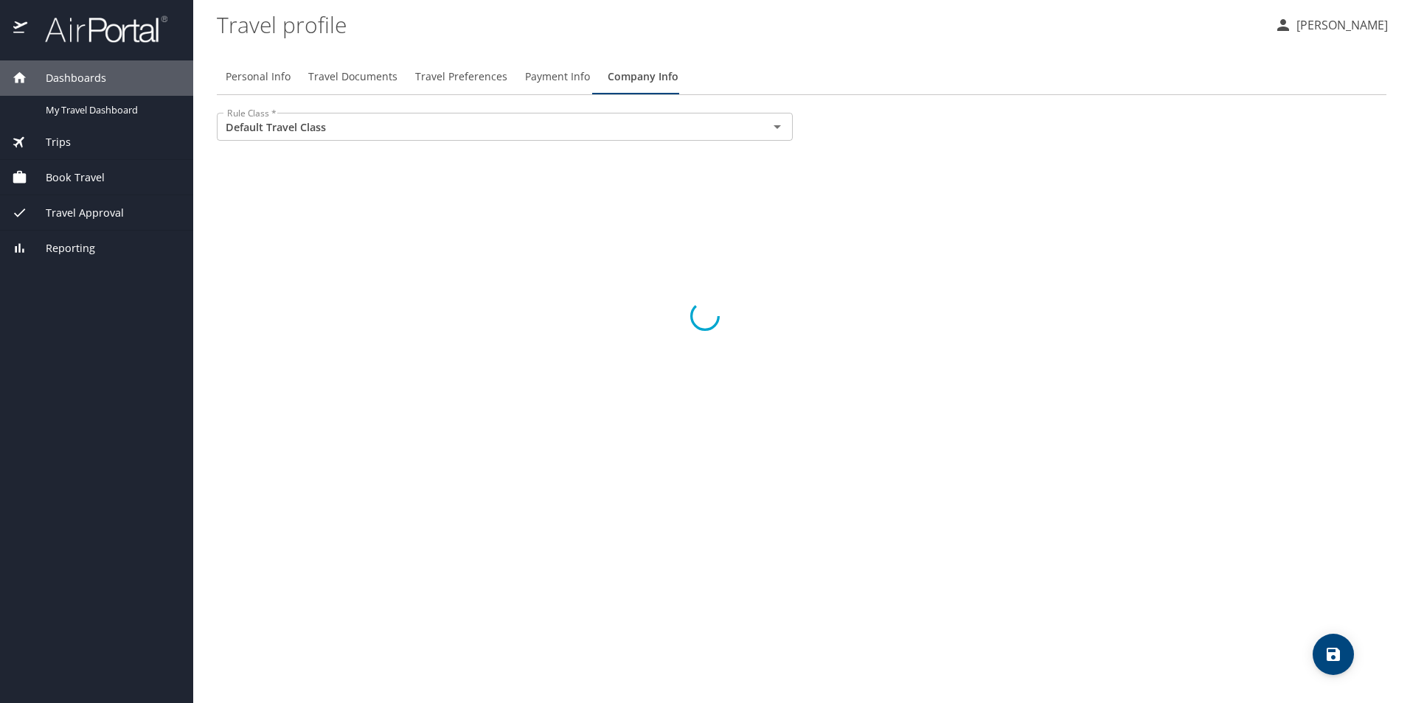
select select "US"
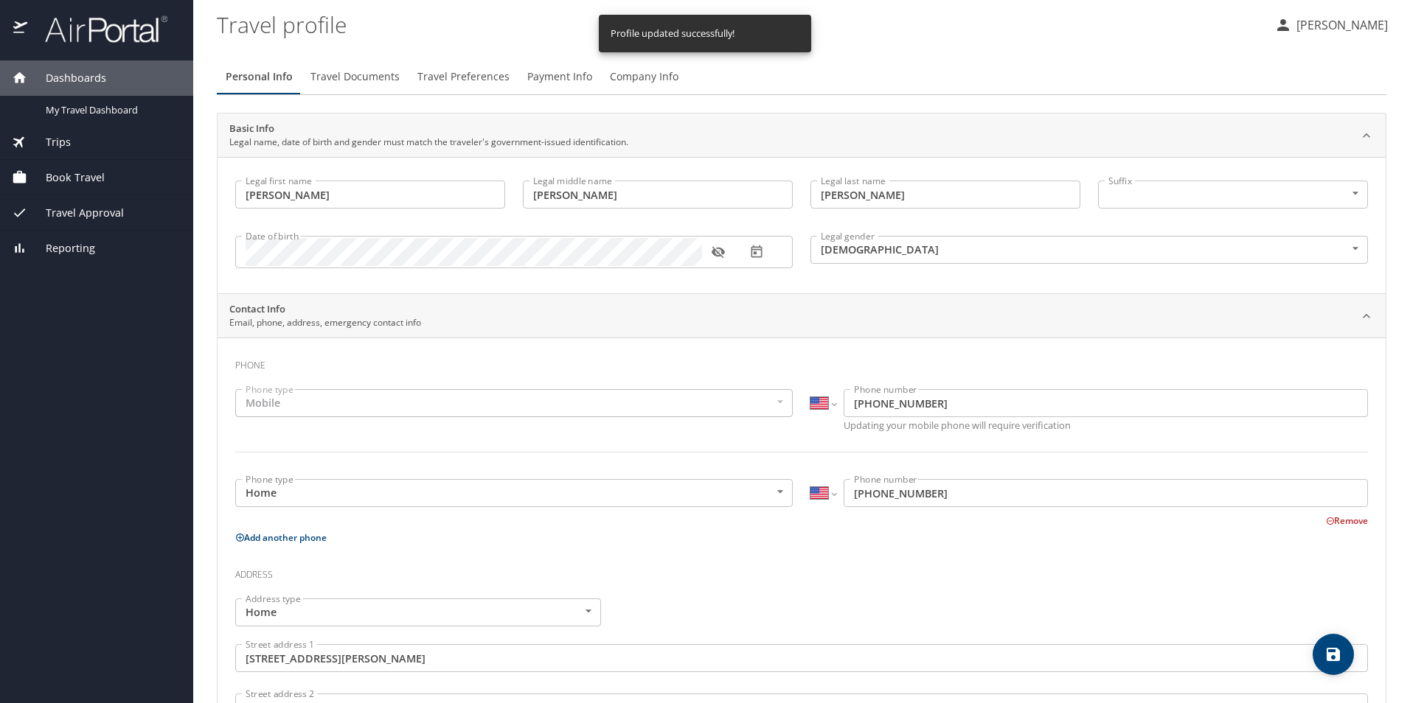
select select "US"
click at [368, 74] on span "Travel Documents" at bounding box center [354, 77] width 89 height 18
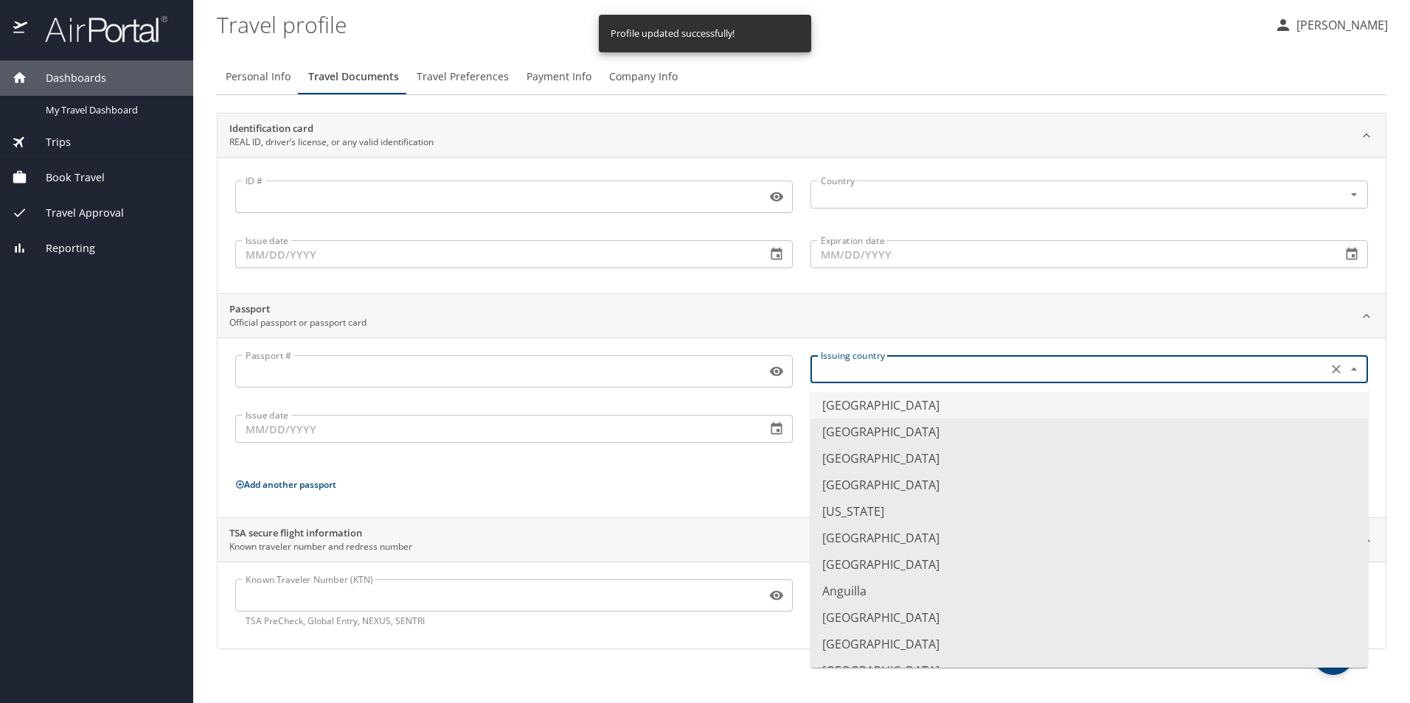
click at [882, 373] on input "text" at bounding box center [1067, 369] width 505 height 19
click at [889, 407] on li "[GEOGRAPHIC_DATA]" at bounding box center [1088, 405] width 557 height 27
type input "[GEOGRAPHIC_DATA]"
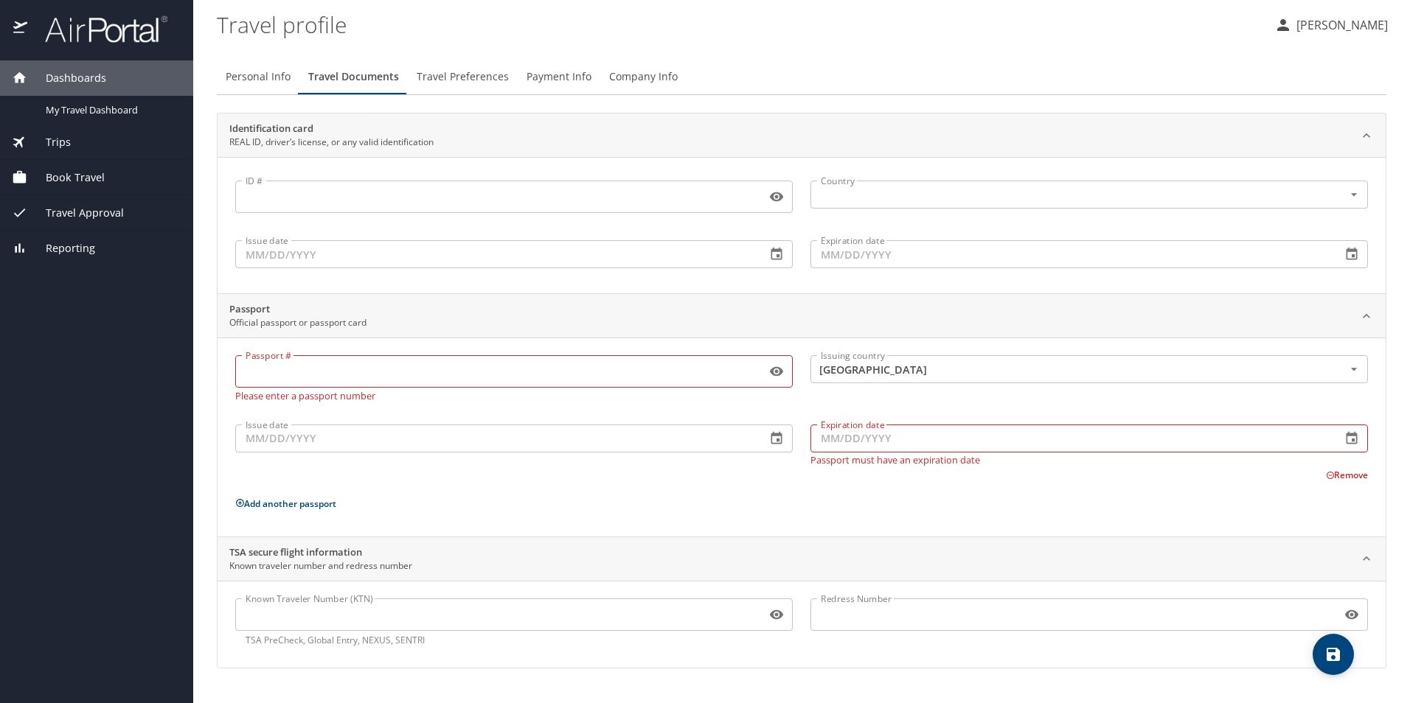
click at [764, 464] on div "Passport # Passport # Please enter a passport number Issuing country [GEOGRAPHI…" at bounding box center [801, 440] width 1132 height 170
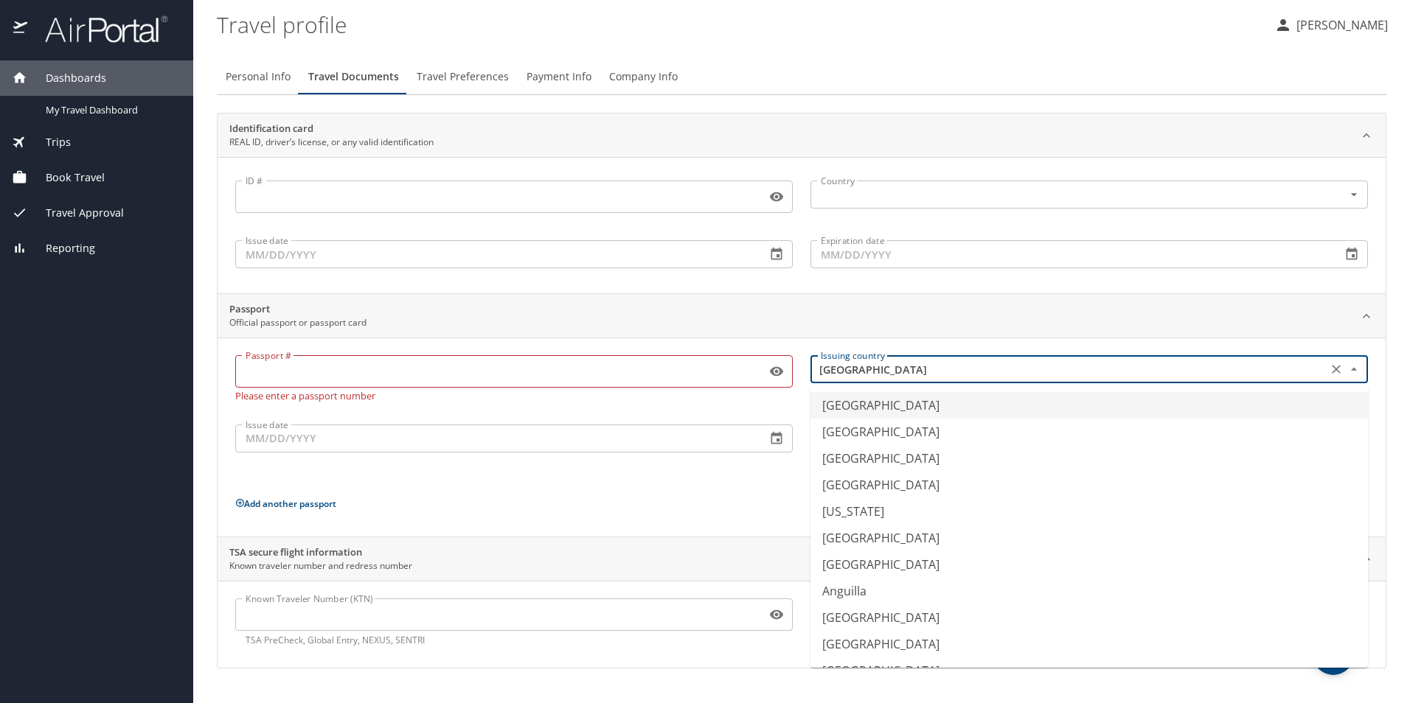
drag, startPoint x: 974, startPoint y: 366, endPoint x: 801, endPoint y: 375, distance: 172.8
click at [801, 375] on div "Issuing country [GEOGRAPHIC_DATA] Issuing country" at bounding box center [1088, 378] width 575 height 63
type input "[GEOGRAPHIC_DATA]"
click at [753, 44] on profile "Travel profile" at bounding box center [739, 24] width 1045 height 46
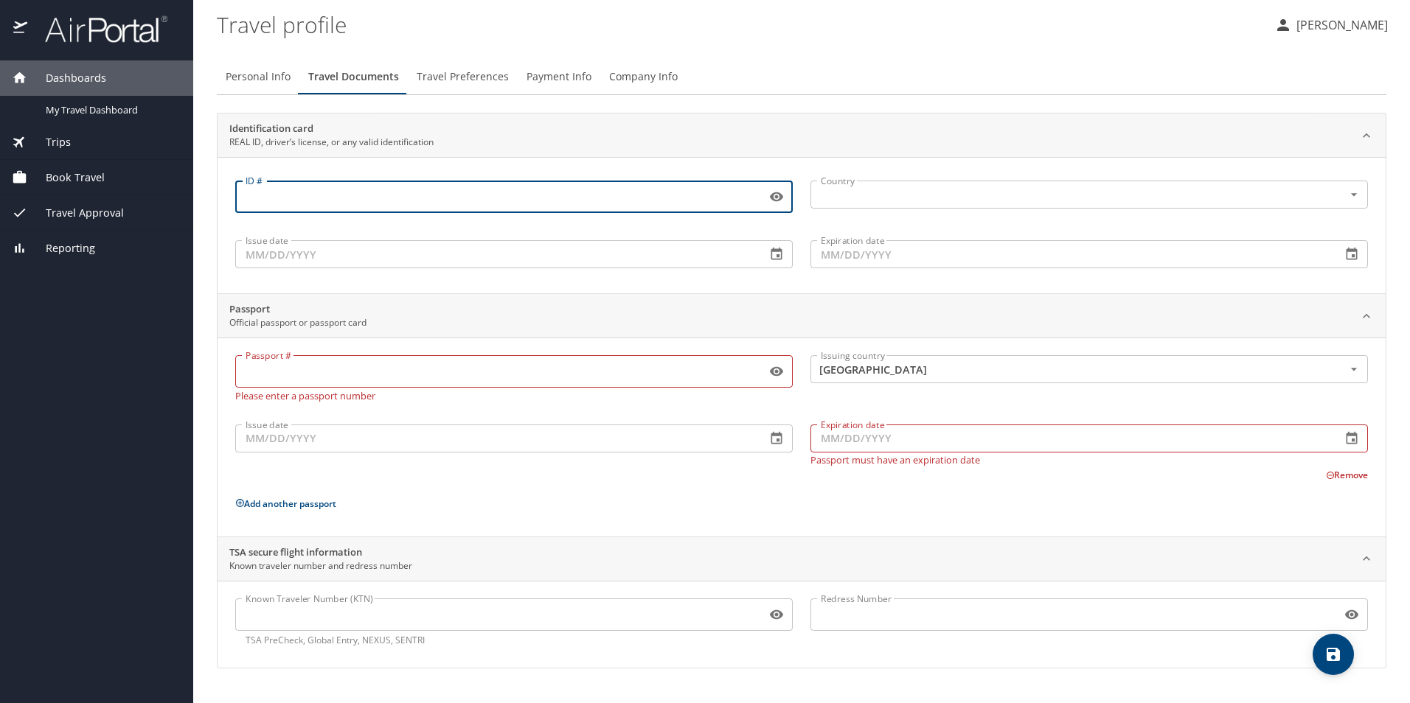
click at [505, 201] on input "ID #" at bounding box center [497, 197] width 525 height 28
click at [497, 193] on input "ID #" at bounding box center [497, 197] width 525 height 28
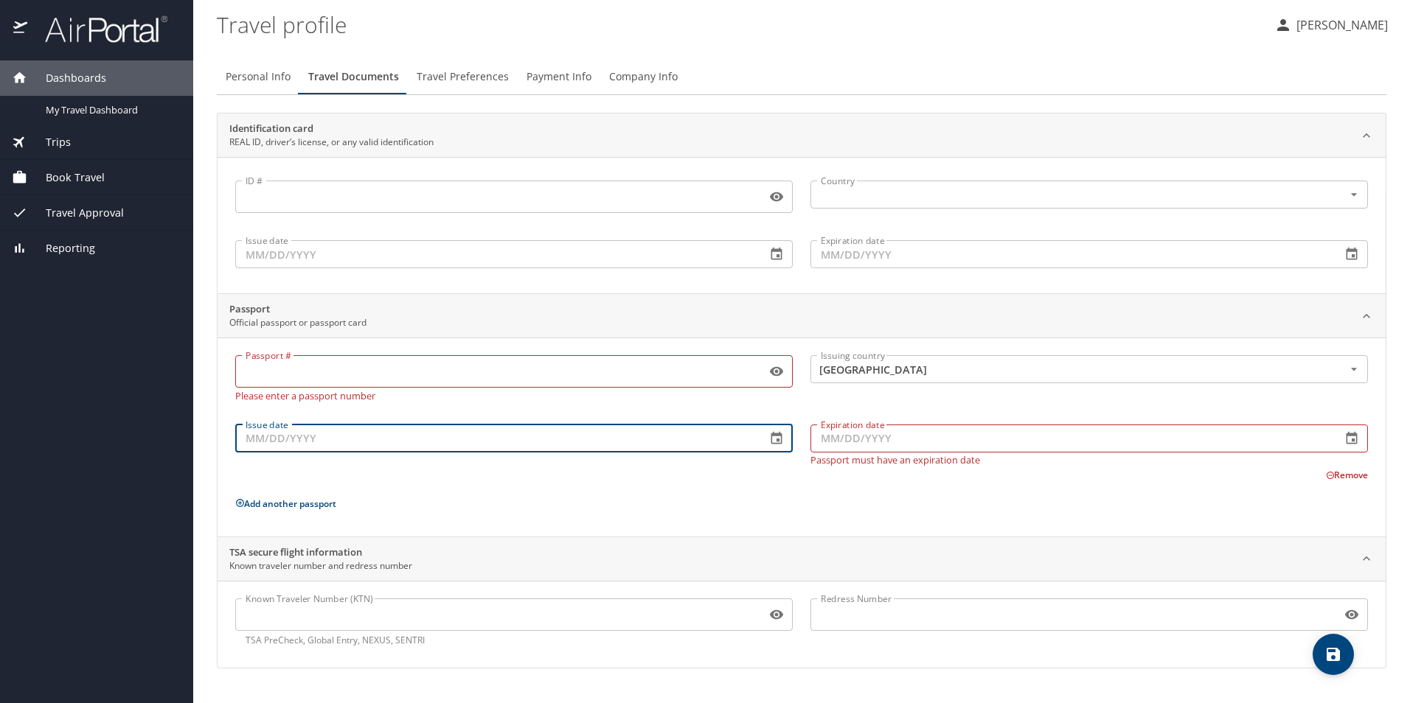
click at [378, 445] on input "Issue date" at bounding box center [494, 439] width 519 height 28
click at [369, 369] on input "Passport #" at bounding box center [497, 372] width 525 height 28
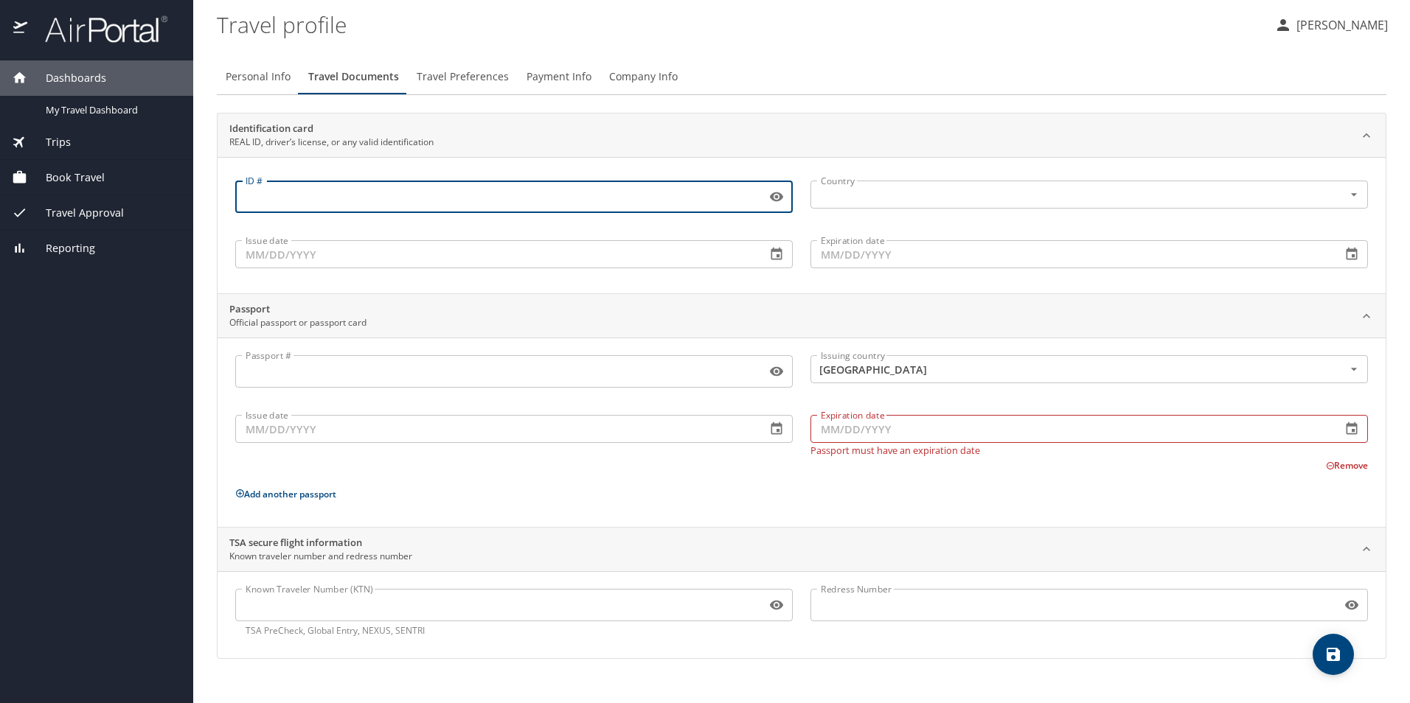
click at [384, 195] on input "ID #" at bounding box center [497, 197] width 525 height 28
click at [64, 142] on span "Trips" at bounding box center [49, 142] width 44 height 16
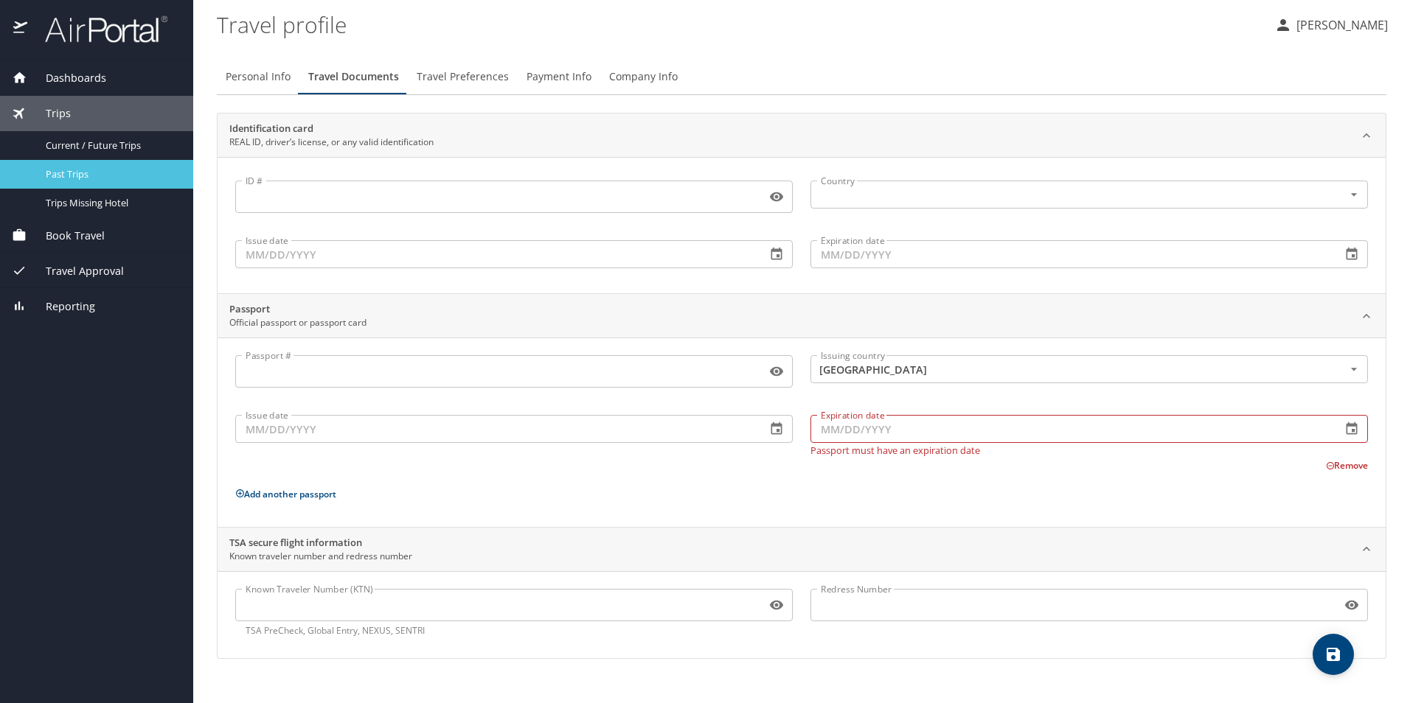
click at [64, 172] on span "Past Trips" at bounding box center [111, 174] width 130 height 14
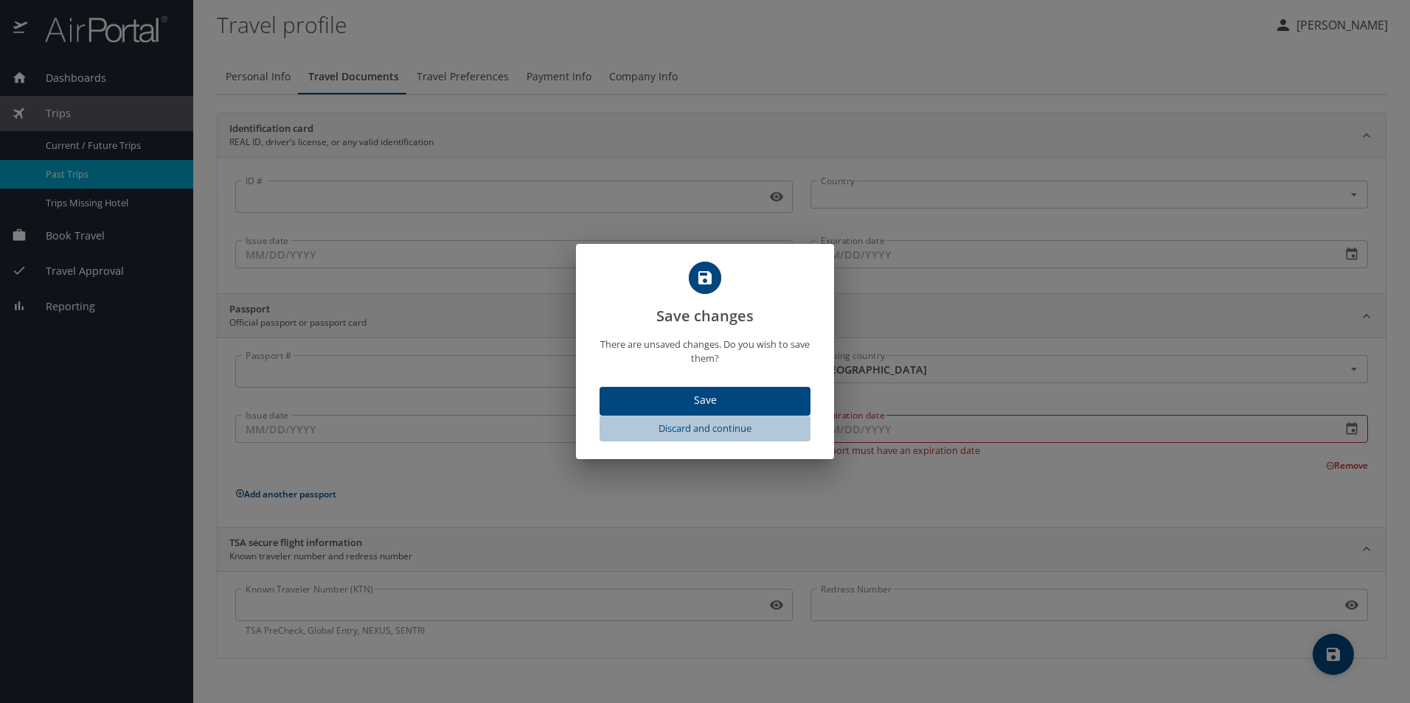
click at [715, 428] on span "Discard and continue" at bounding box center [704, 428] width 199 height 17
